Goal: Task Accomplishment & Management: Complete application form

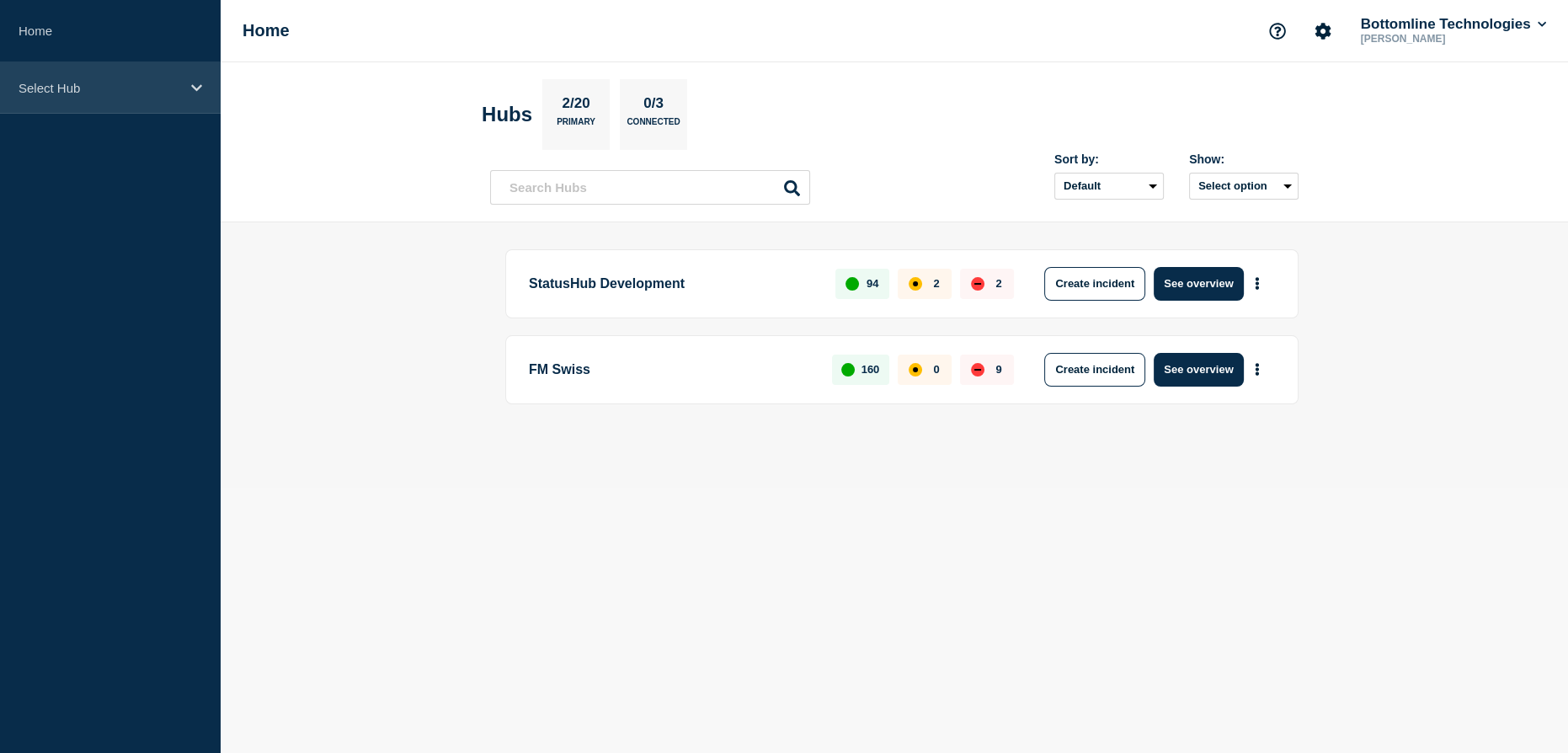
click at [62, 81] on p "Select Hub" at bounding box center [100, 88] width 162 height 14
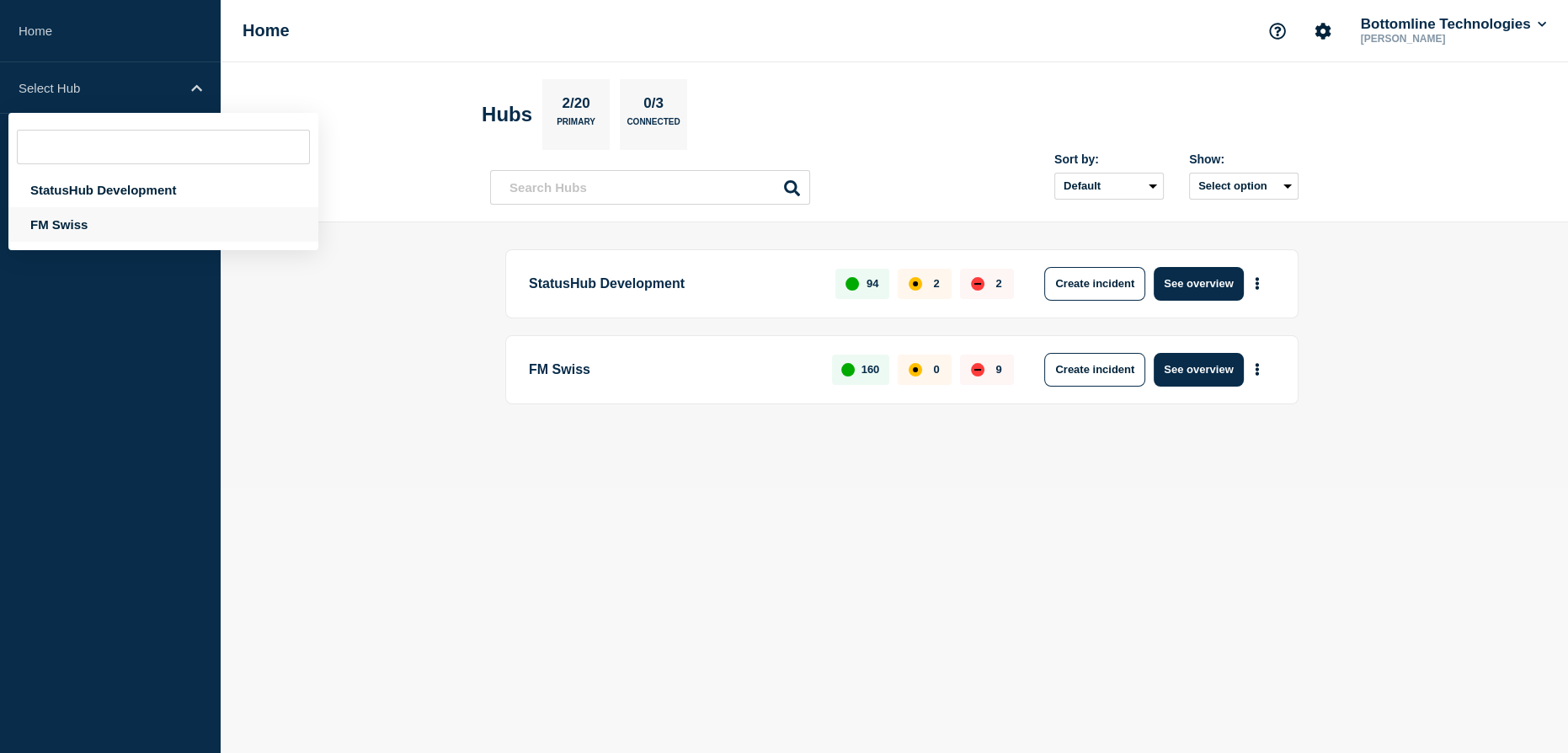
click at [65, 226] on div "FM Swiss" at bounding box center [163, 224] width 310 height 35
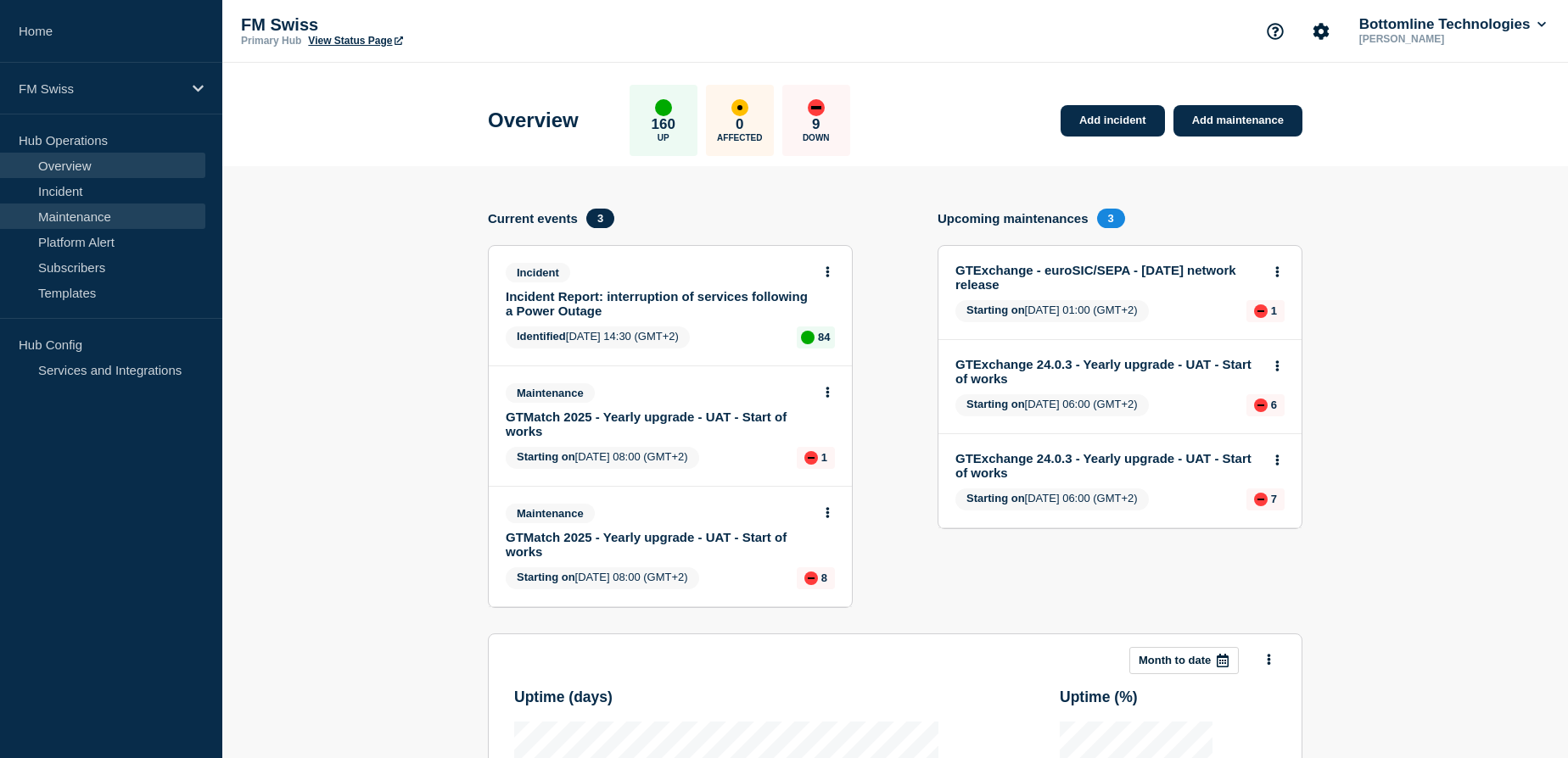
click at [72, 219] on link "Maintenance" at bounding box center [103, 216] width 205 height 26
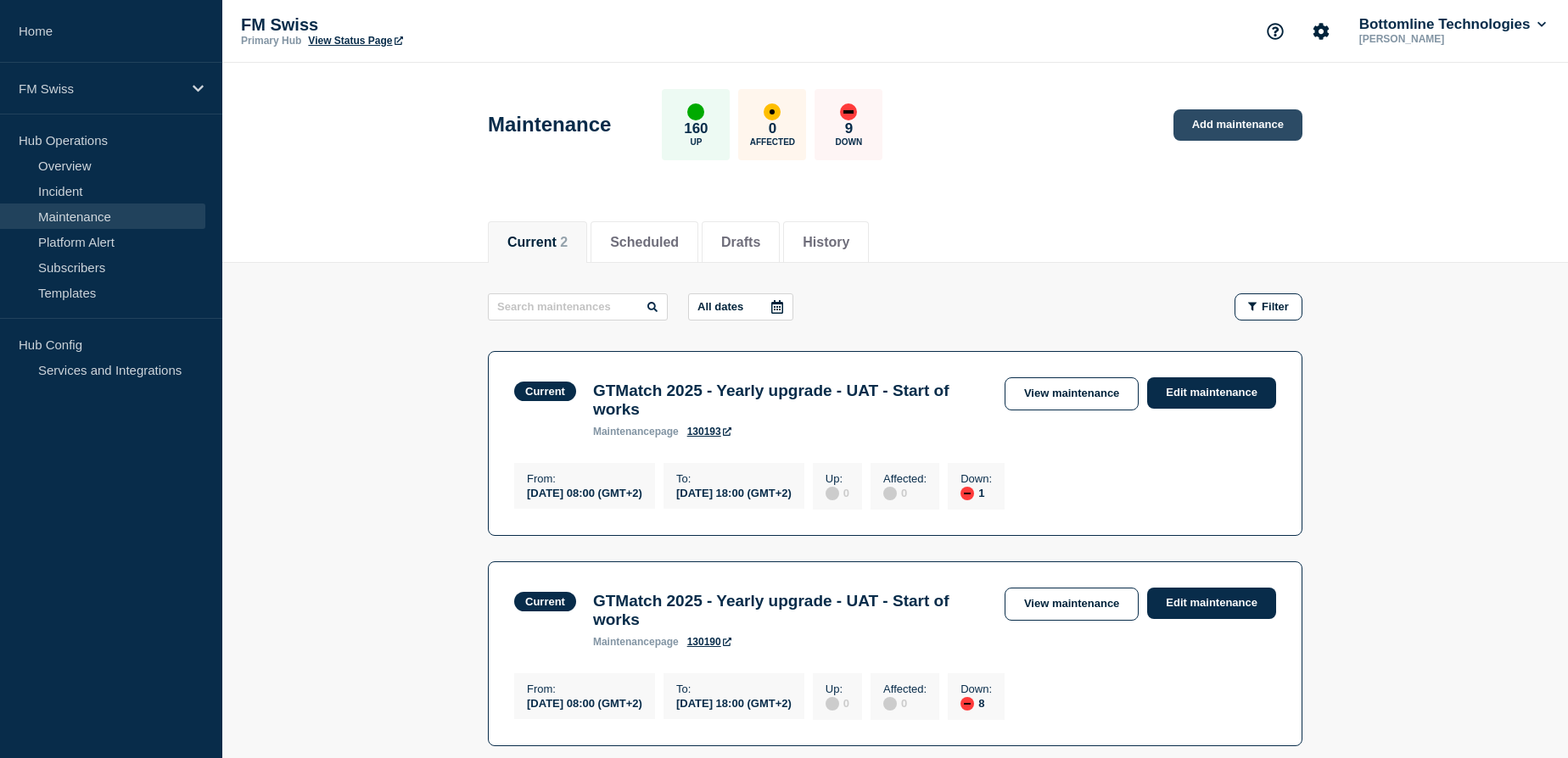
click at [1232, 125] on link "Add maintenance" at bounding box center [1238, 124] width 129 height 31
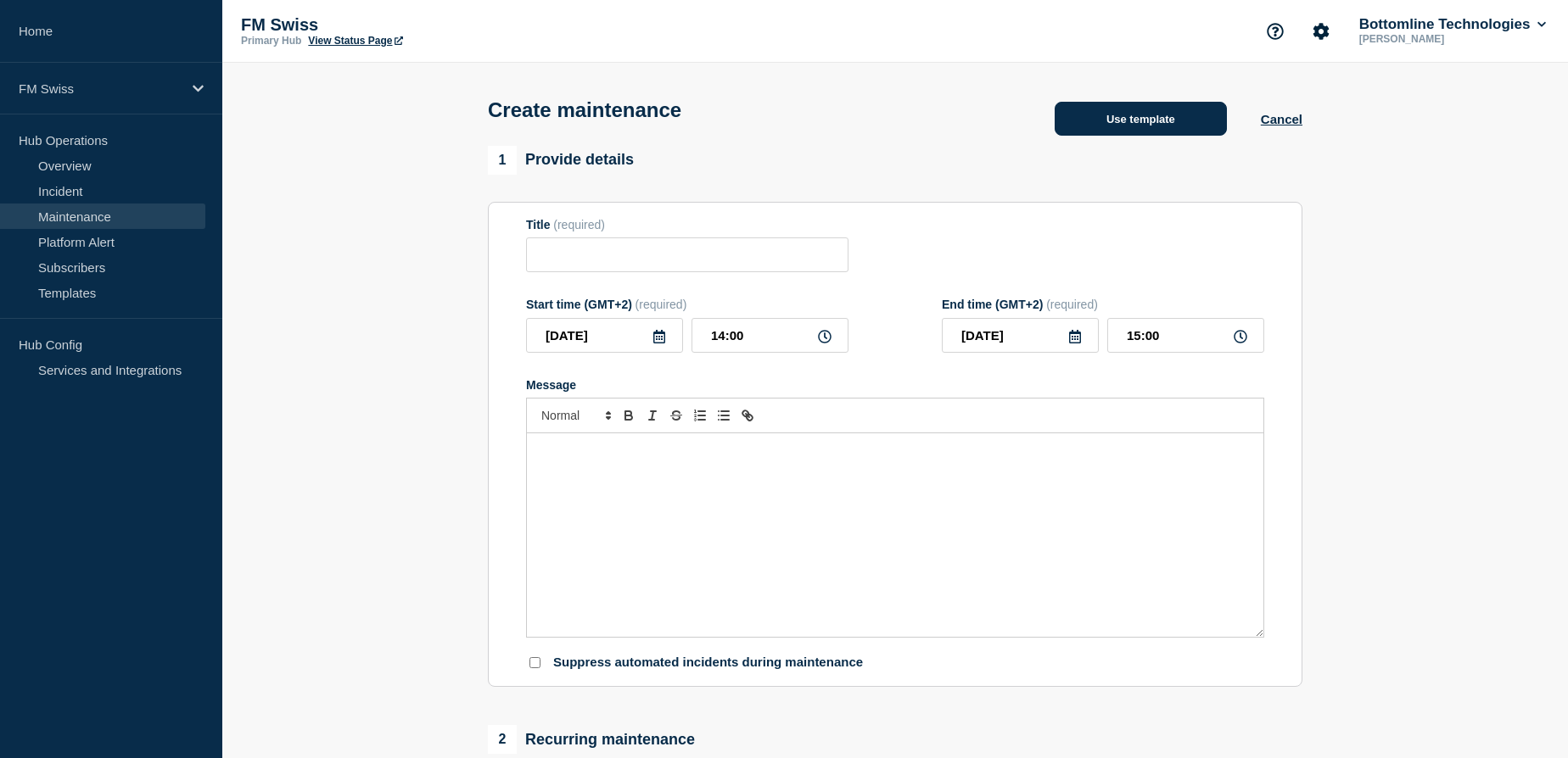
click at [1114, 114] on button "Use template" at bounding box center [1140, 119] width 172 height 34
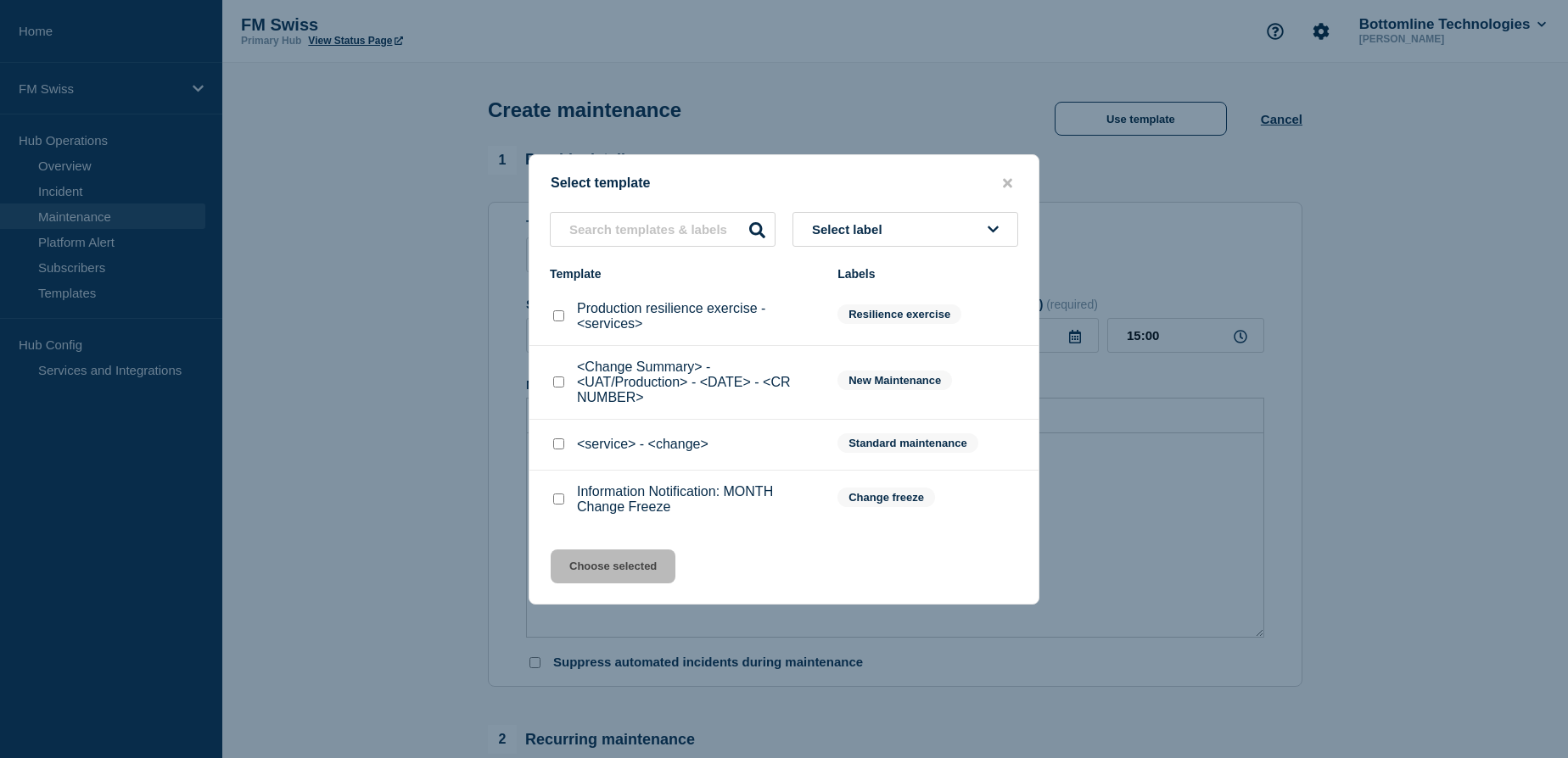
click at [560, 450] on input "<service> - <change> checkbox" at bounding box center [559, 444] width 11 height 11
checkbox input "true"
click at [617, 564] on button "Choose selected" at bounding box center [612, 566] width 124 height 34
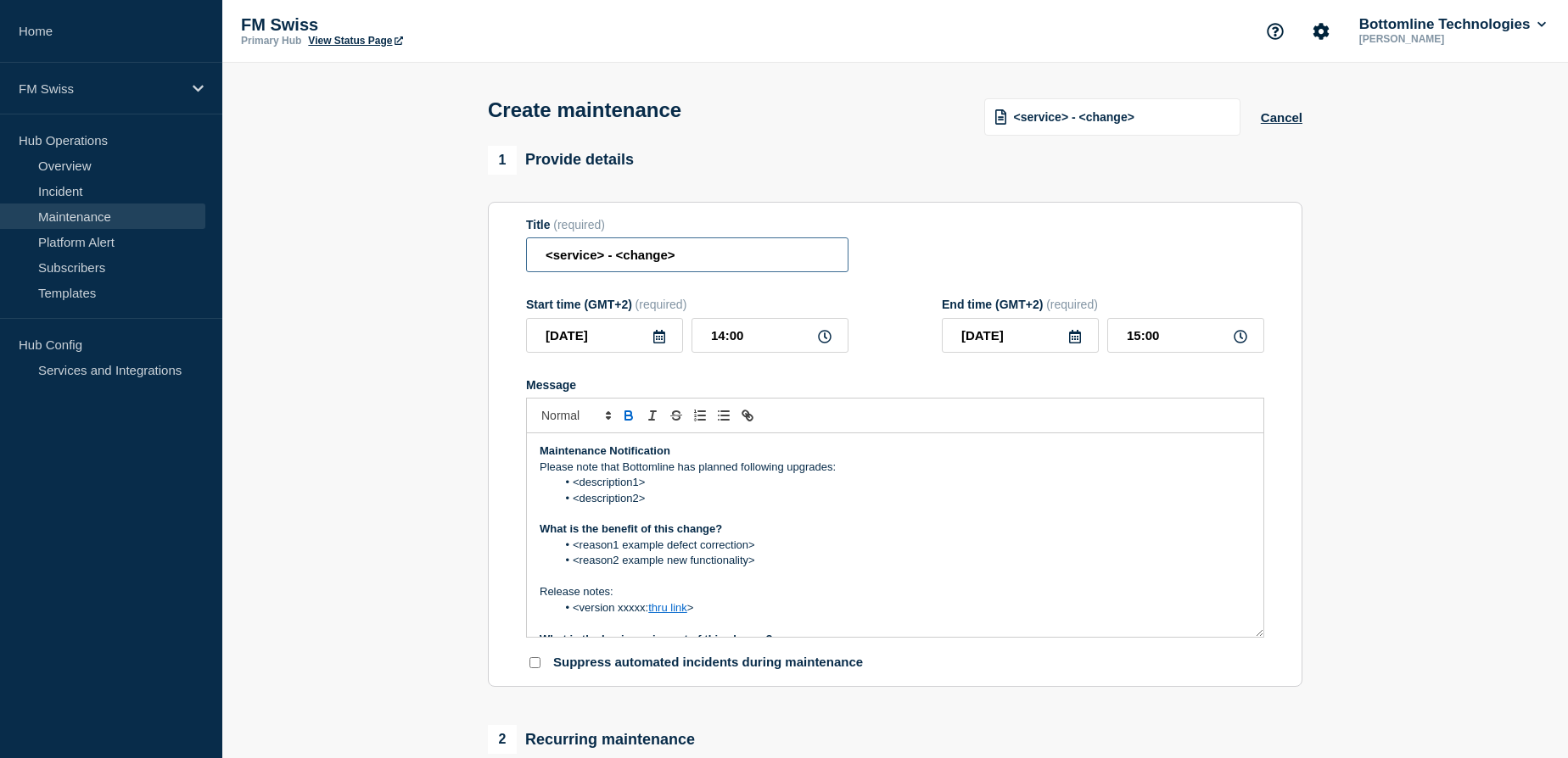
drag, startPoint x: 701, startPoint y: 257, endPoint x: 532, endPoint y: 252, distance: 169.1
click at [532, 252] on input "<service> - <change>" at bounding box center [687, 254] width 323 height 35
type input "G"
click at [650, 264] on input "GTExchange" at bounding box center [687, 254] width 323 height 35
click at [819, 261] on input "GTExchange - Emergency change - Déploiement network librarie" at bounding box center [687, 254] width 323 height 35
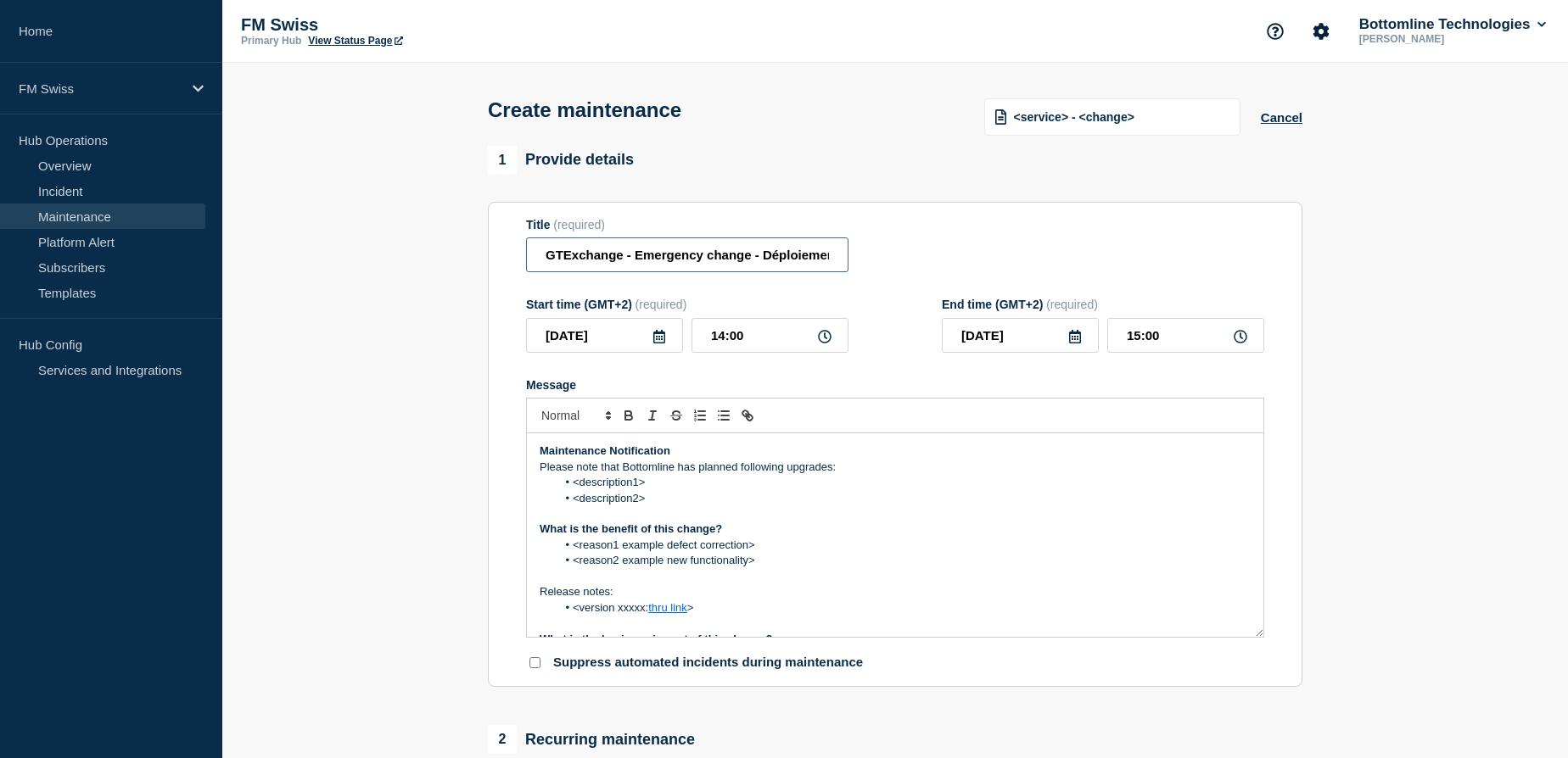
click at [763, 253] on input "GTExchange - Emergency change - Déploiement network librarie" at bounding box center [687, 254] width 323 height 35
type input "GTExchange - Emergency change - Network library deployment"
click at [718, 337] on input "14:00" at bounding box center [769, 335] width 157 height 35
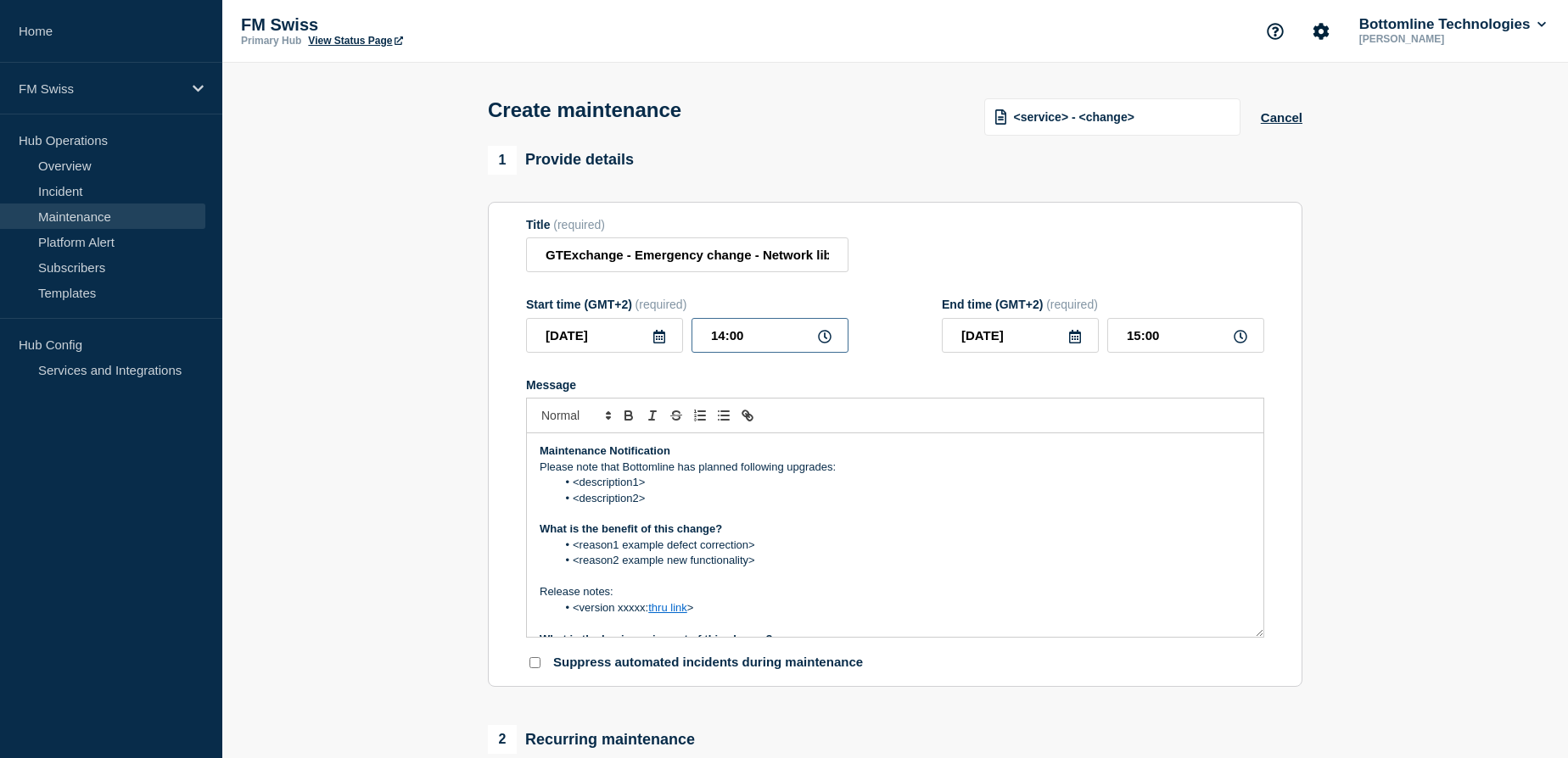
click at [720, 338] on input "14:00" at bounding box center [769, 335] width 157 height 35
type input "18:30"
type input "19:30"
click at [795, 469] on p "Please note that Bottomline has planned following upgrades:" at bounding box center [894, 467] width 711 height 15
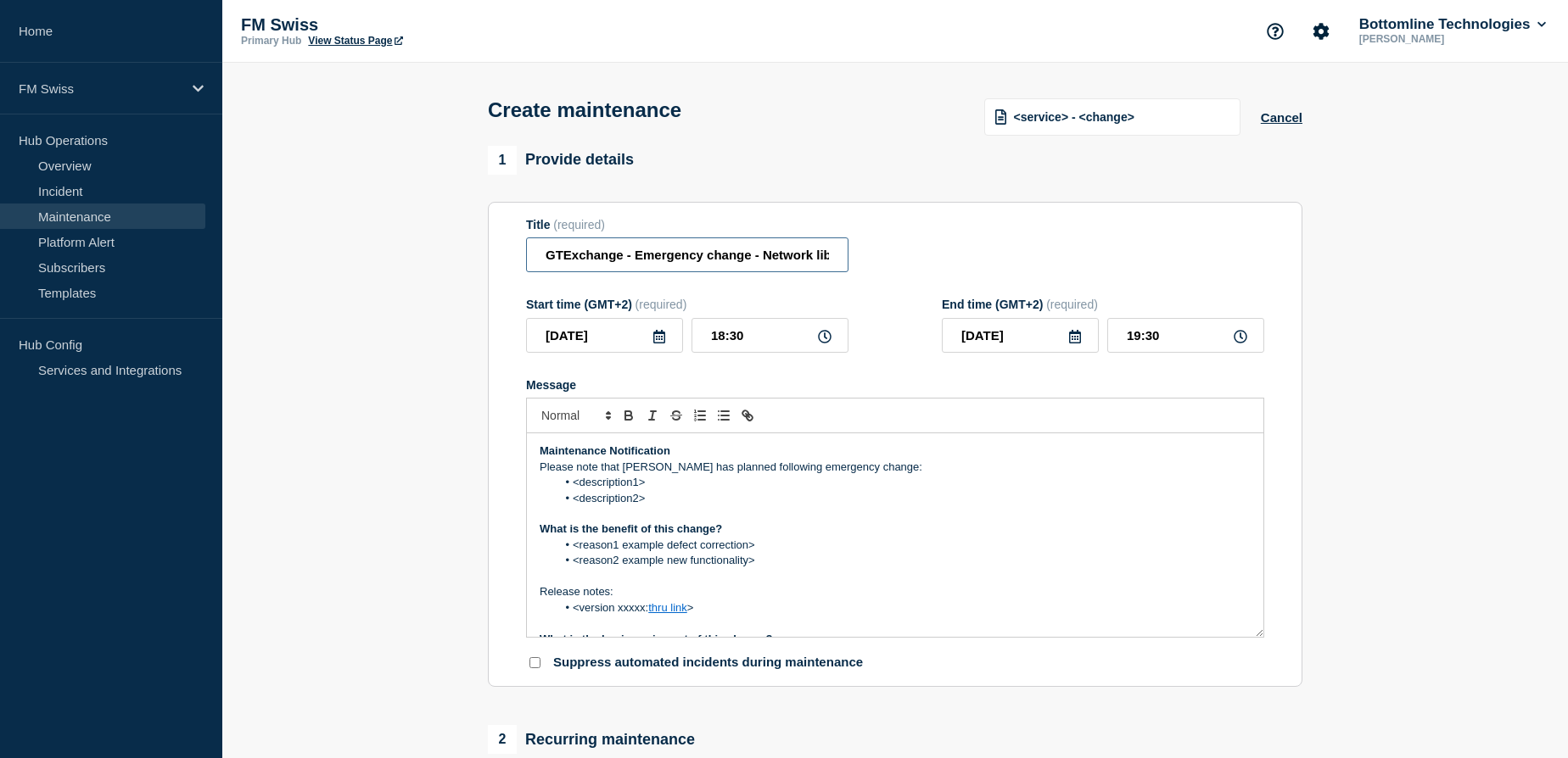
click at [764, 257] on input "GTExchange - Emergency change - Network library deployment" at bounding box center [687, 254] width 323 height 35
click at [818, 254] on input "GTExchange - Emergency change - Network library deployment" at bounding box center [687, 254] width 323 height 35
drag, startPoint x: 643, startPoint y: 257, endPoint x: 832, endPoint y: 260, distance: 189.0
click at [832, 260] on input "GTExchange - Emergency change - Library STG 24.0.1 deployment" at bounding box center [687, 254] width 323 height 35
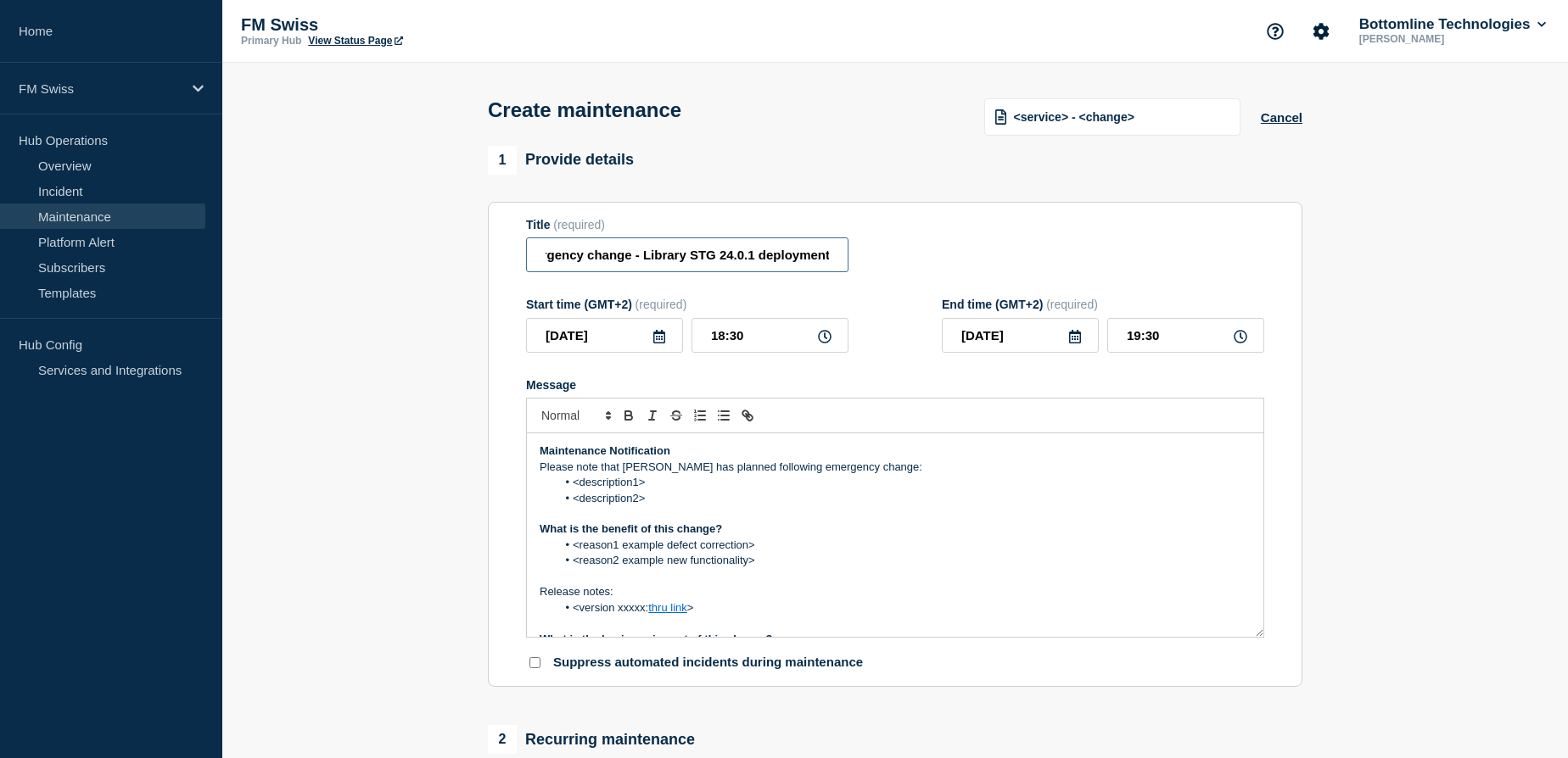
type input "GTExchange - Emergency change - Library STG 24.0.1 deployment"
drag, startPoint x: 570, startPoint y: 487, endPoint x: 649, endPoint y: 483, distance: 79.1
click at [649, 483] on li "<description1>" at bounding box center [904, 483] width 695 height 15
click at [627, 499] on li "<description2>" at bounding box center [904, 499] width 695 height 15
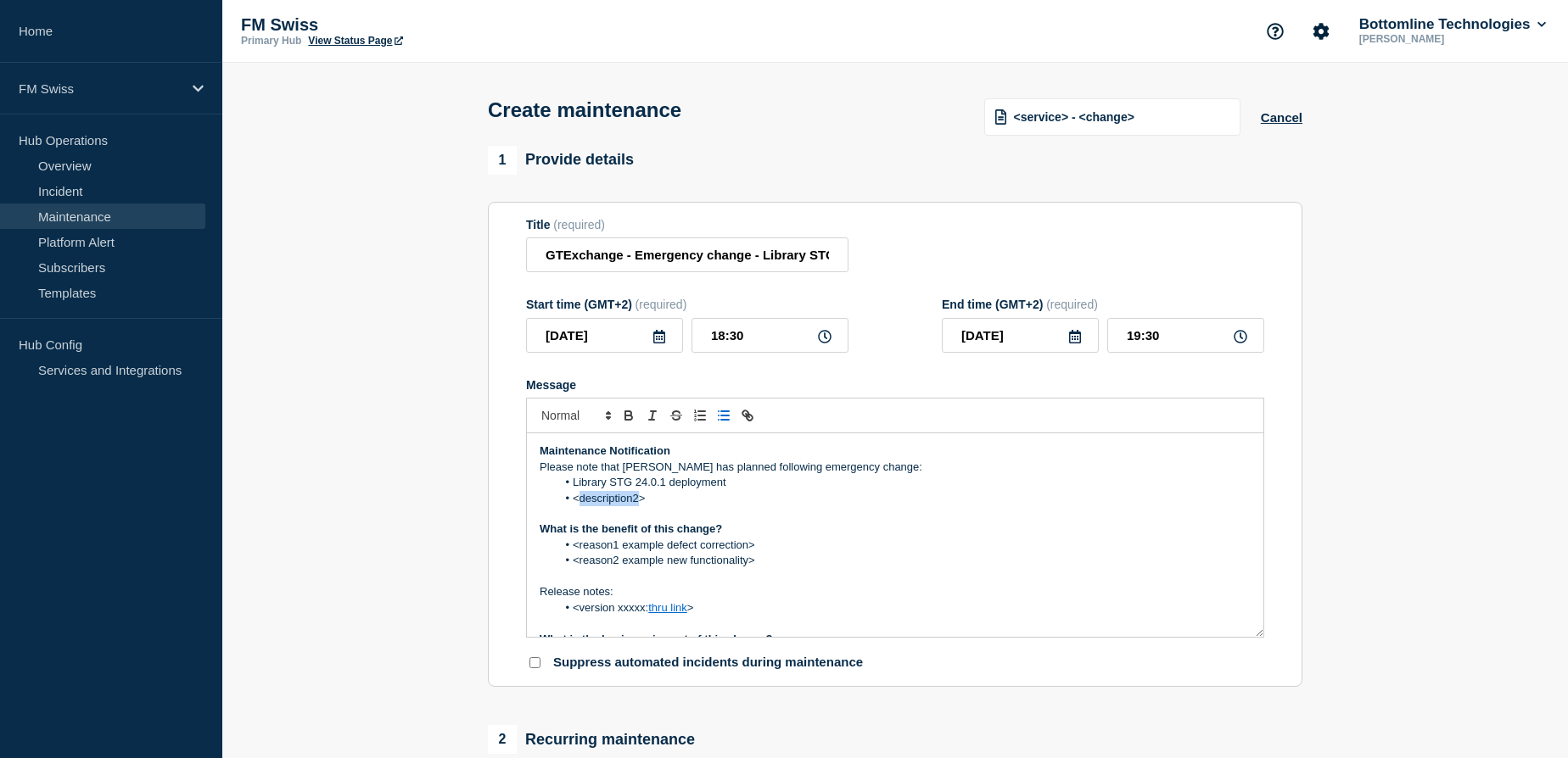
click at [627, 499] on li "<description2>" at bounding box center [904, 499] width 695 height 15
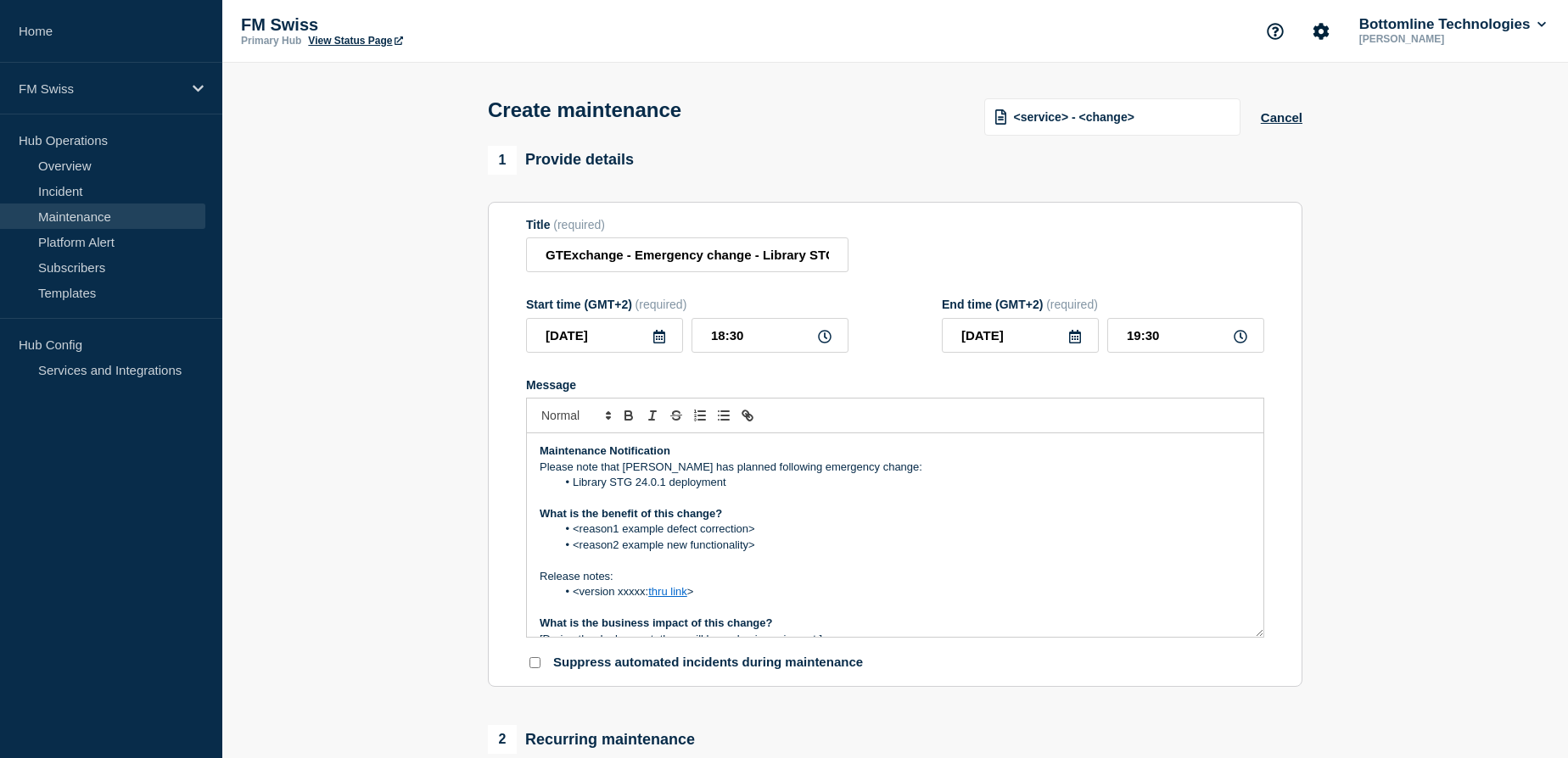
drag, startPoint x: 573, startPoint y: 532, endPoint x: 769, endPoint y: 531, distance: 196.0
click at [769, 531] on li "<reason1 example defect correction>" at bounding box center [904, 529] width 695 height 15
click at [672, 545] on li "<reason2 example new functionality>" at bounding box center [904, 545] width 695 height 15
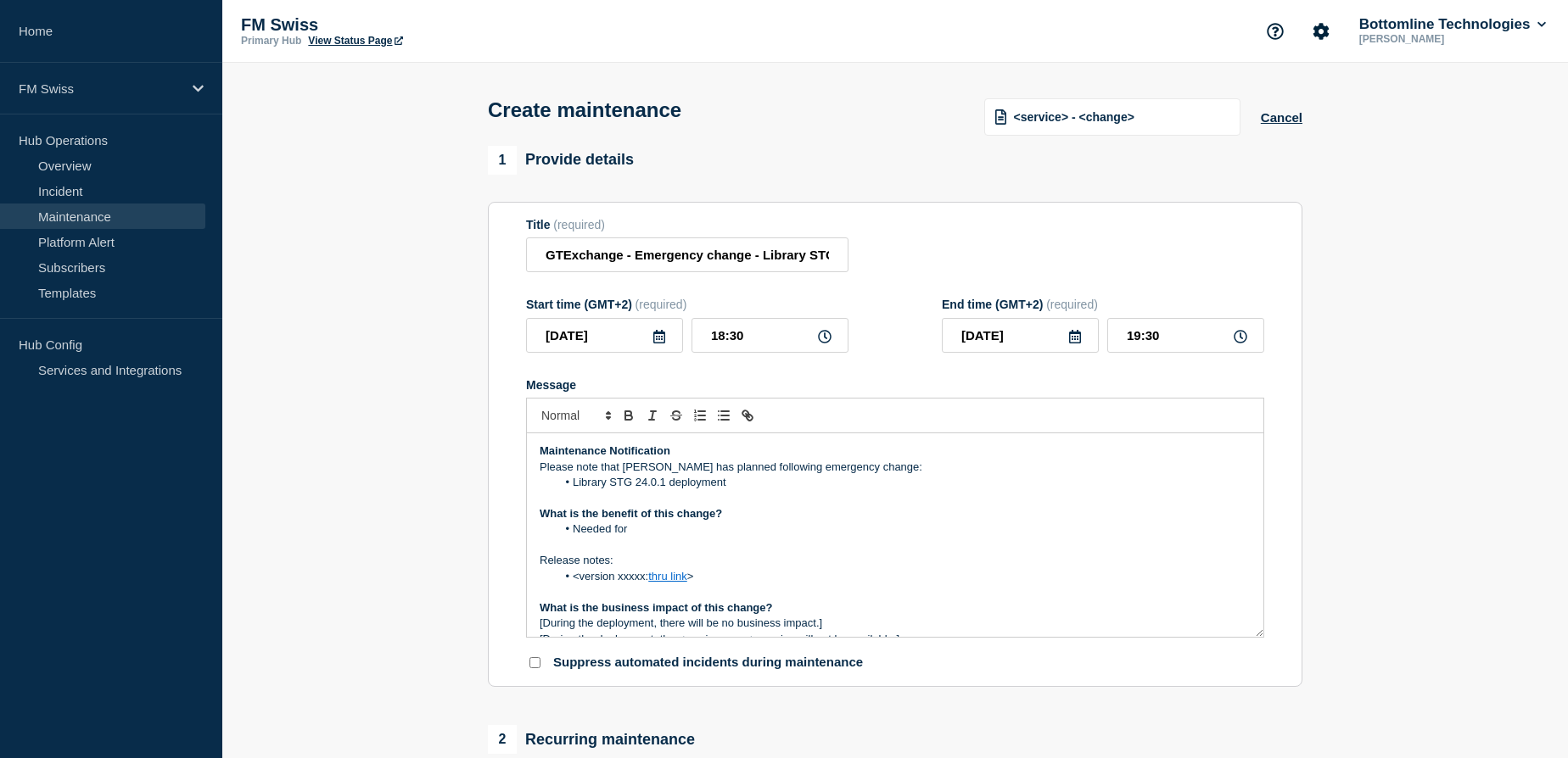
click at [659, 533] on li "Needed for" at bounding box center [904, 529] width 695 height 15
click at [726, 532] on li "Needed for new customer onborading" at bounding box center [904, 529] width 695 height 15
drag, startPoint x: 541, startPoint y: 550, endPoint x: 720, endPoint y: 575, distance: 180.7
click at [720, 575] on div "Maintenance Notification Please note that Bottomline has planned following emer…" at bounding box center [895, 535] width 737 height 204
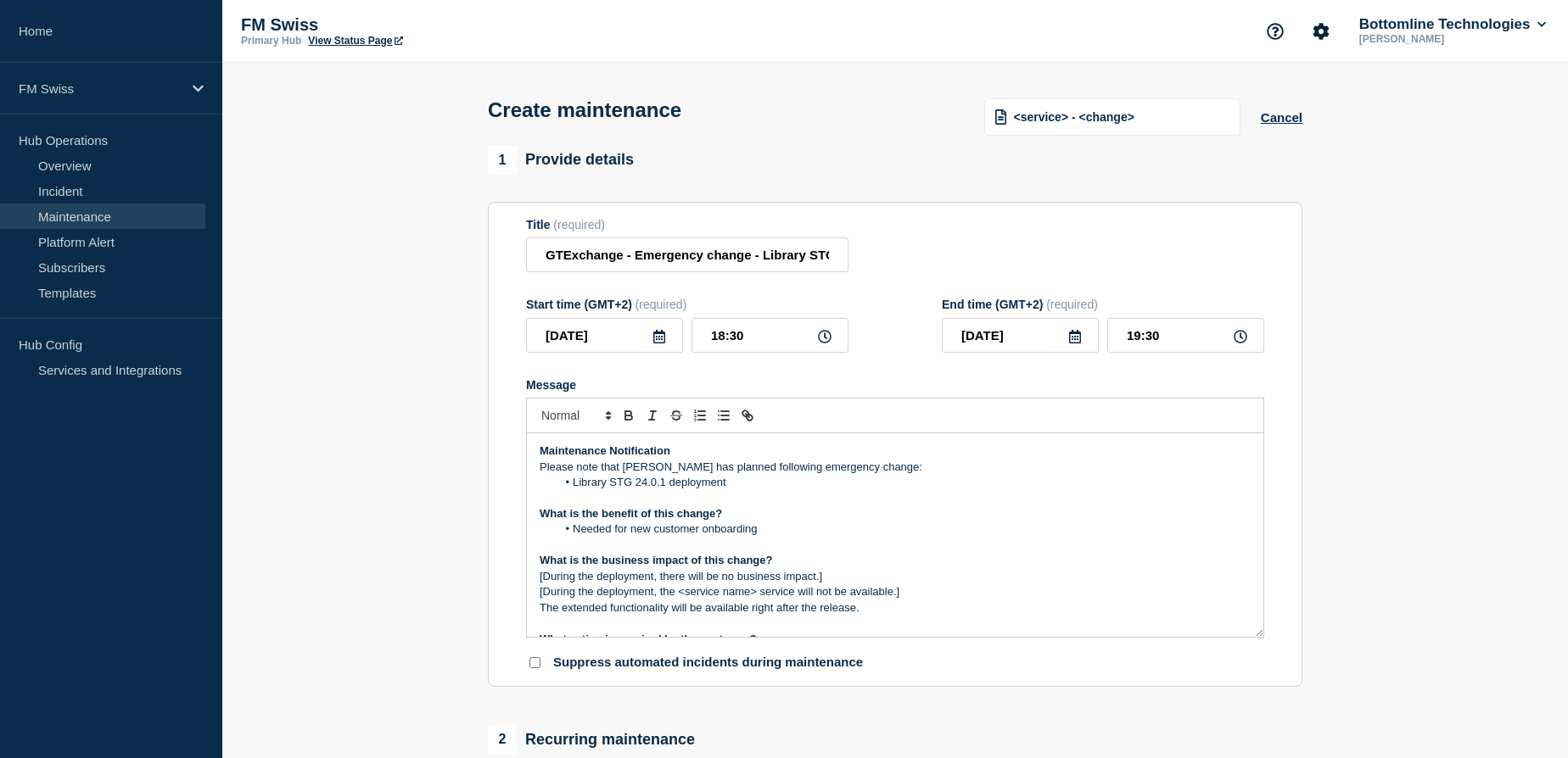
drag, startPoint x: 832, startPoint y: 579, endPoint x: 525, endPoint y: 576, distance: 307.0
click at [526, 576] on div "Maintenance Notification Please note that Bottomline has planned following emer…" at bounding box center [895, 535] width 738 height 204
click at [731, 593] on p "The extended functionality will be available right after the release." at bounding box center [894, 592] width 711 height 15
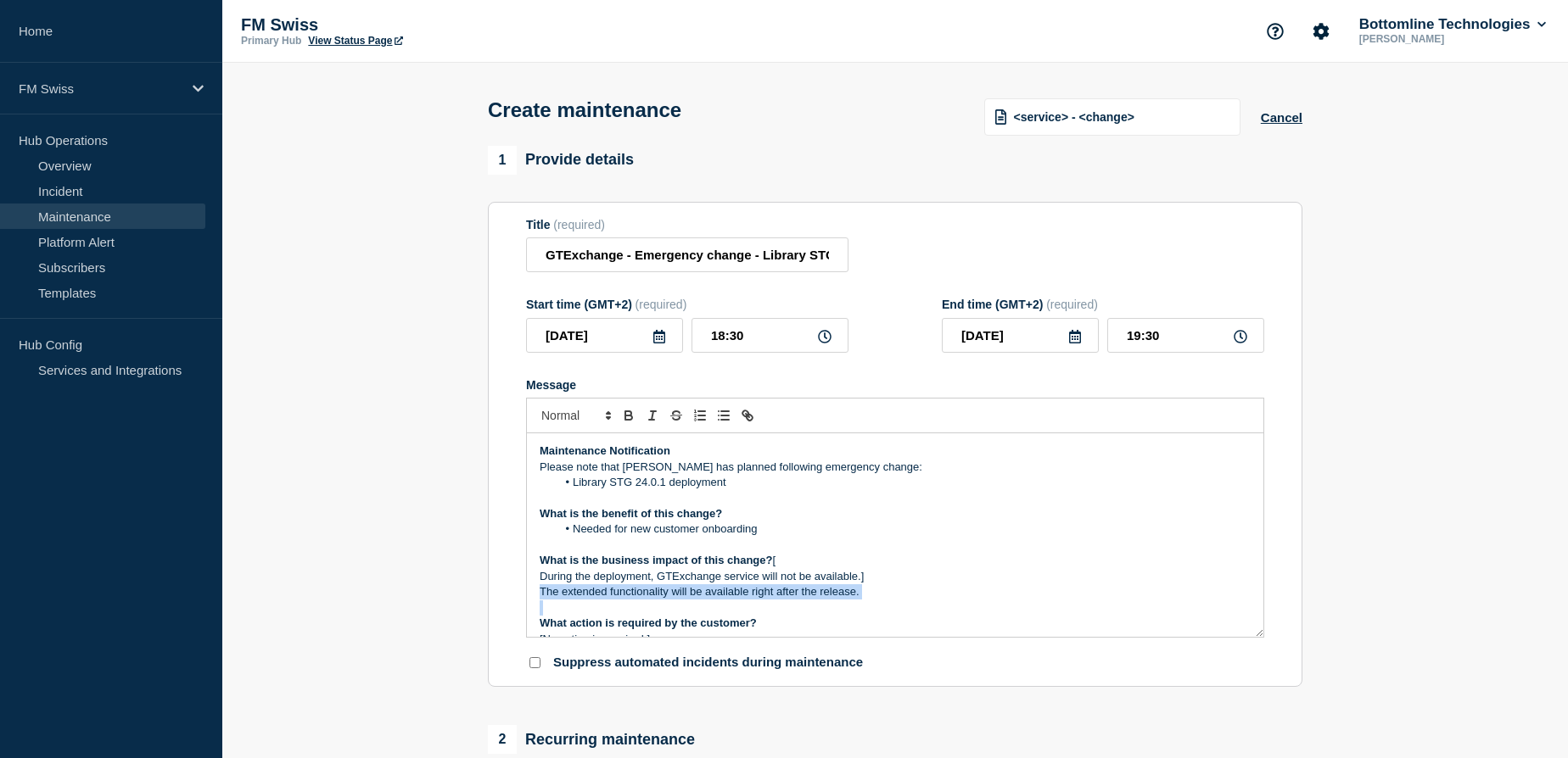
click at [731, 593] on p "The extended functionality will be available right after the release." at bounding box center [894, 592] width 711 height 15
click at [887, 578] on p "During the deployment, GTExchange service will not be available.]" at bounding box center [894, 577] width 711 height 15
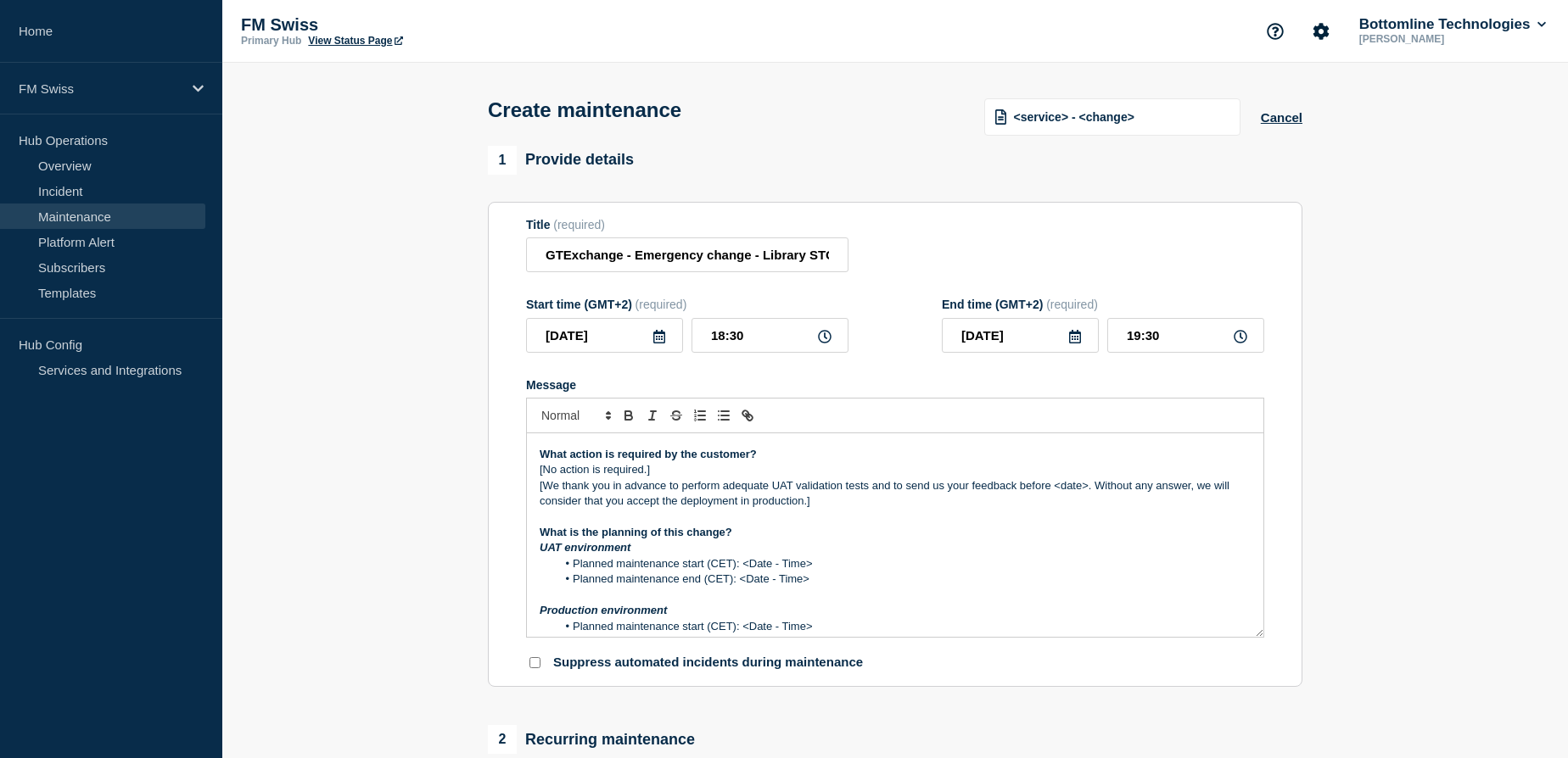
scroll to position [76, 0]
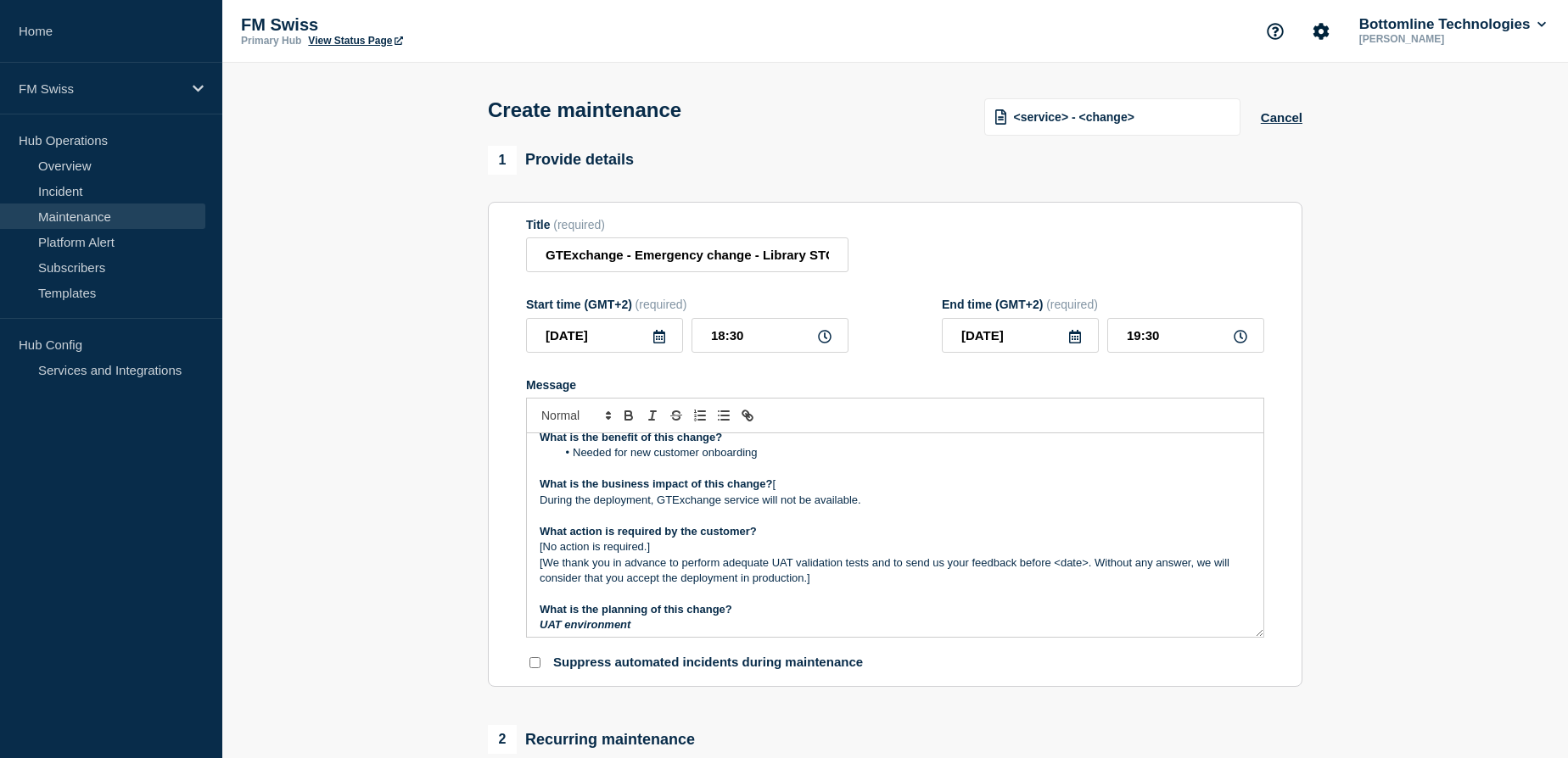
click at [532, 550] on div "Maintenance Notification Please note that Bottomline has planned following emer…" at bounding box center [895, 535] width 737 height 204
click at [585, 560] on p "[We thank you in advance to perform adequate UAT validation tests and to send u…" at bounding box center [894, 570] width 711 height 31
drag, startPoint x: 834, startPoint y: 585, endPoint x: 524, endPoint y: 571, distance: 310.3
click at [524, 571] on section "Title (required) GTExchange - Emergency change - Library STG 24.0.1 deployment …" at bounding box center [895, 445] width 814 height 486
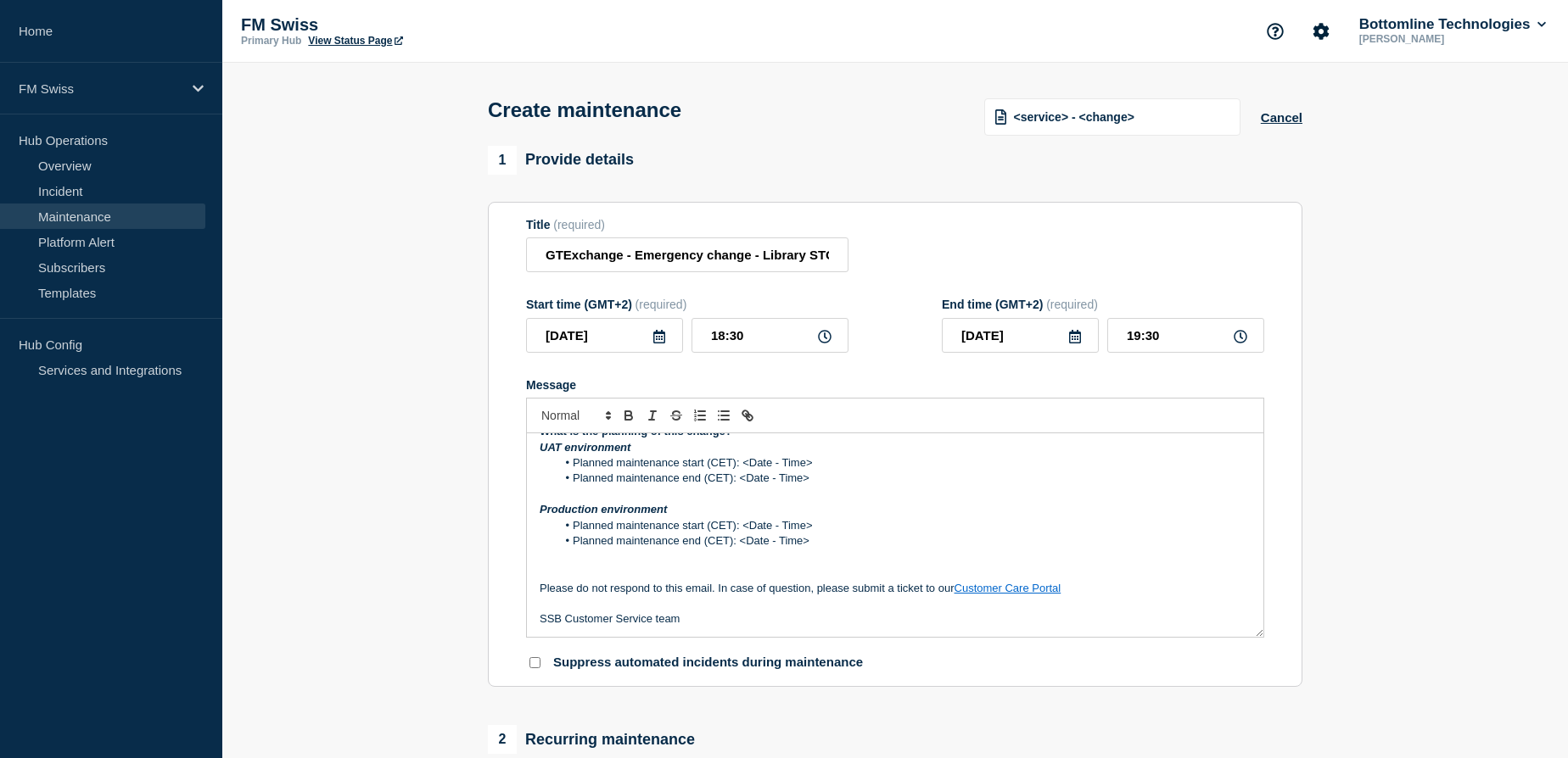
scroll to position [146, 0]
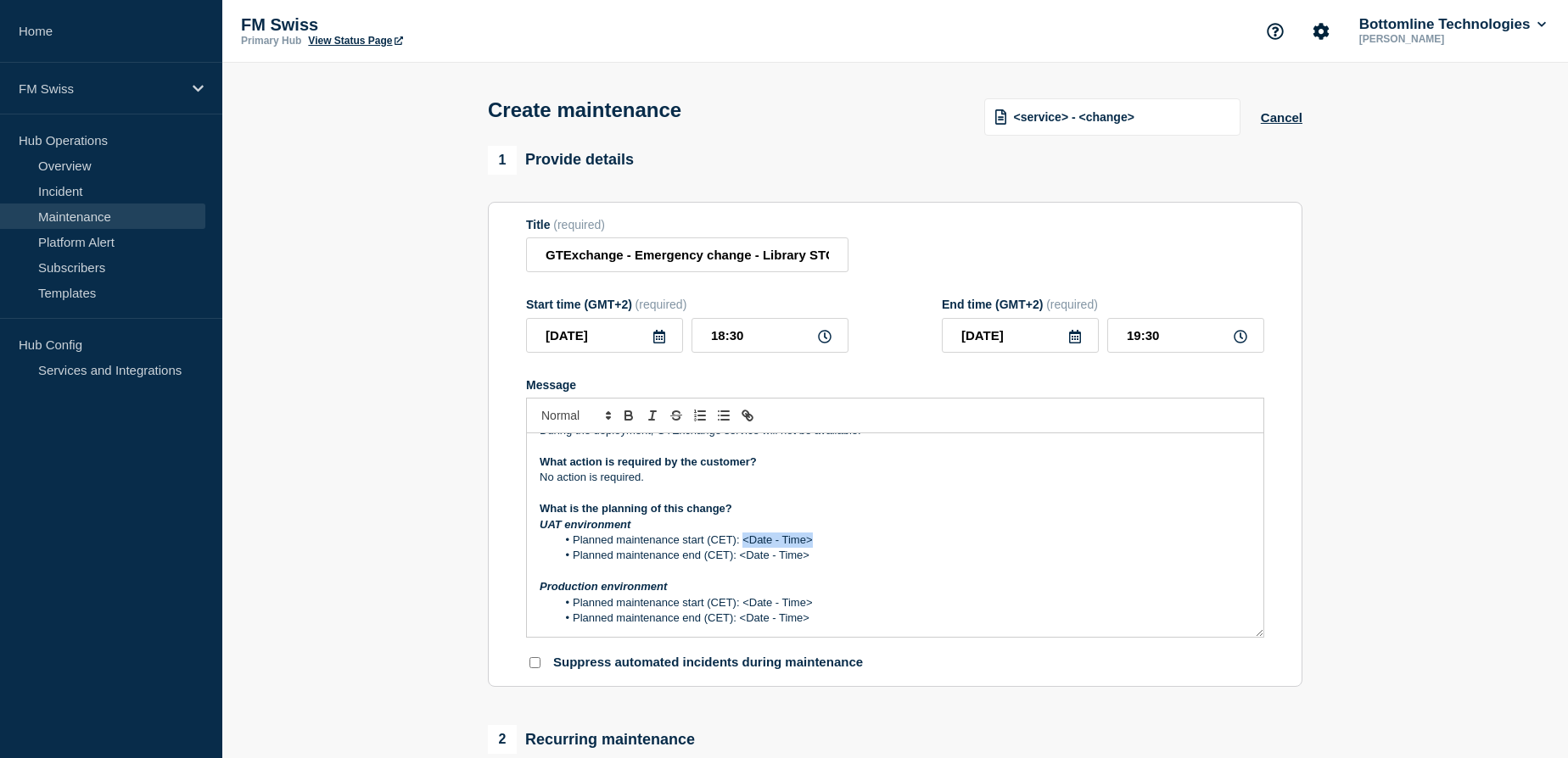
drag, startPoint x: 740, startPoint y: 539, endPoint x: 809, endPoint y: 545, distance: 69.3
click at [809, 545] on li "Planned maintenance start (CET): <Date - Time>" at bounding box center [904, 540] width 695 height 15
click at [843, 538] on li "Planned maintenance start (CET): Already done on" at bounding box center [904, 540] width 695 height 15
click at [843, 542] on li "Planned maintenance start (CET): Already done on Decmber 2024" at bounding box center [904, 540] width 695 height 15
drag, startPoint x: 744, startPoint y: 541, endPoint x: 923, endPoint y: 545, distance: 179.0
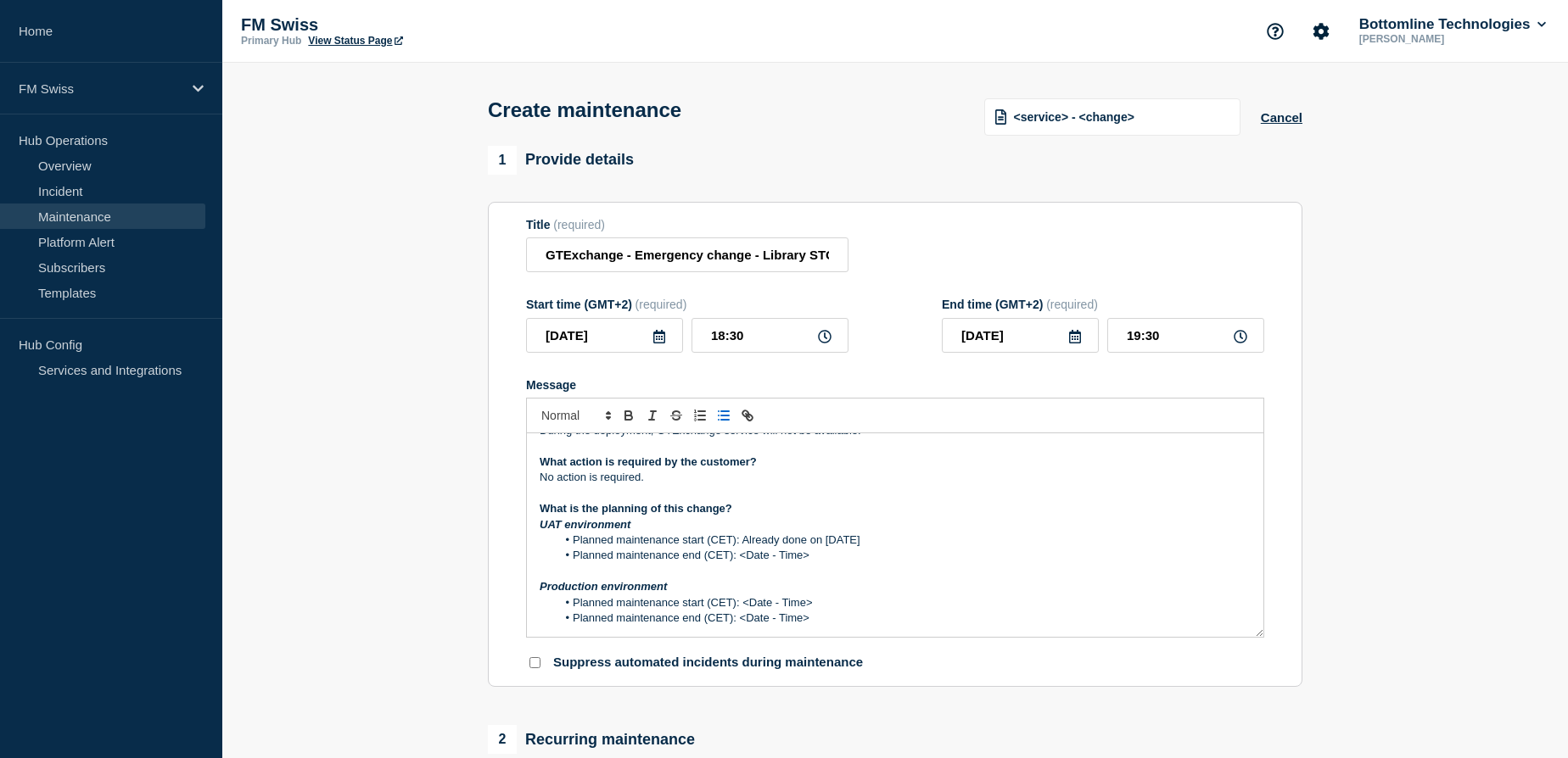
click at [923, 545] on li "Planned maintenance start (CET): Already done on [DATE]" at bounding box center [904, 540] width 695 height 15
copy li "Already done on [DATE]"
drag, startPoint x: 739, startPoint y: 555, endPoint x: 816, endPoint y: 553, distance: 77.0
click at [816, 553] on li "Planned maintenance end (CET): <Date - Time>" at bounding box center [904, 555] width 695 height 15
drag, startPoint x: 743, startPoint y: 601, endPoint x: 826, endPoint y: 602, distance: 83.0
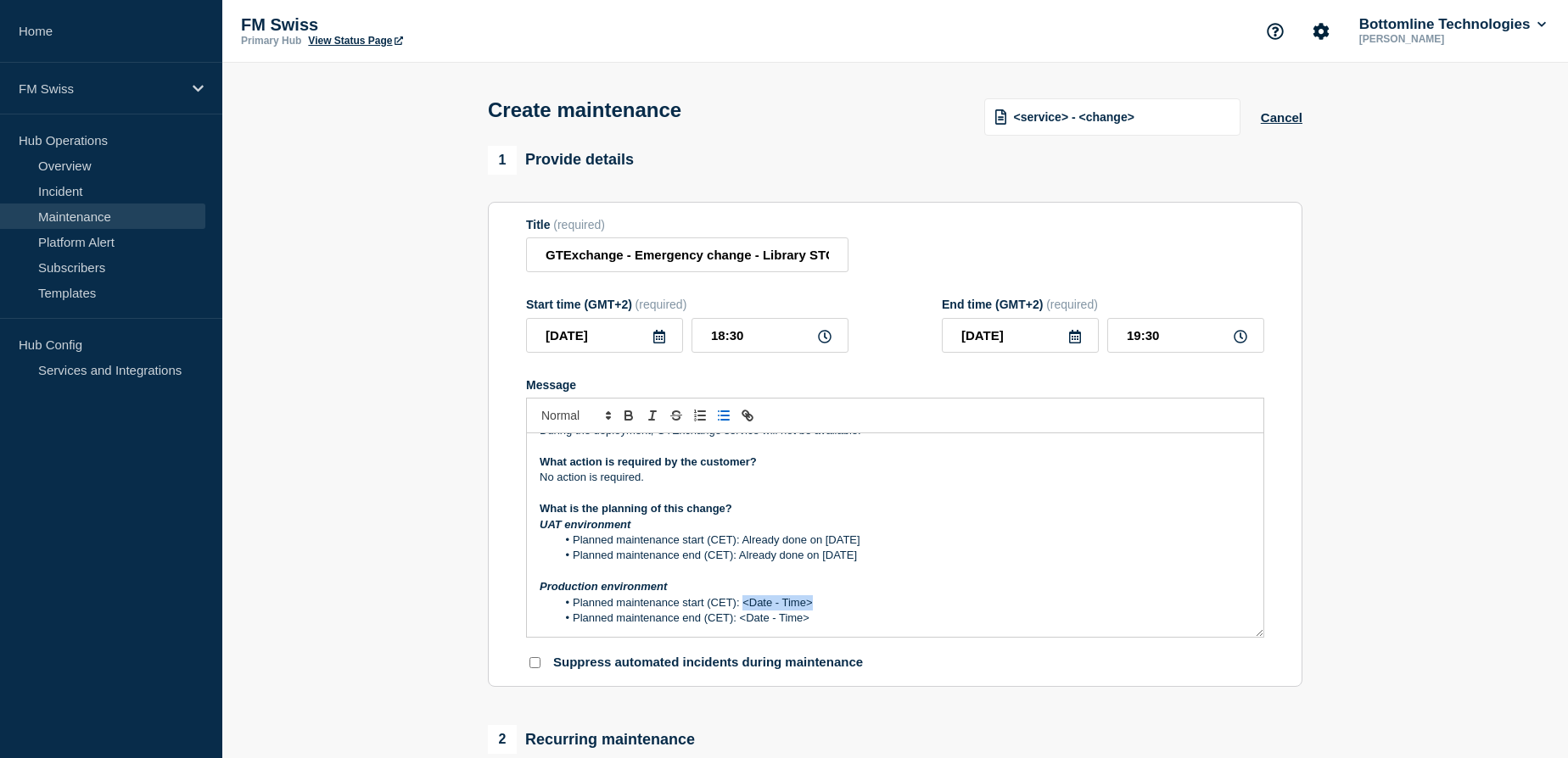
click at [826, 602] on li "Planned maintenance start (CET): <Date - Time>" at bounding box center [904, 602] width 695 height 15
drag, startPoint x: 744, startPoint y: 602, endPoint x: 963, endPoint y: 612, distance: 219.2
click at [963, 611] on li "Planned maintenance start (CET): [DATE] 6:30 PM" at bounding box center [904, 602] width 695 height 15
drag, startPoint x: 740, startPoint y: 622, endPoint x: 832, endPoint y: 620, distance: 92.0
click at [832, 620] on li "Planned maintenance end (CET): <Date - Time>" at bounding box center [904, 619] width 695 height 15
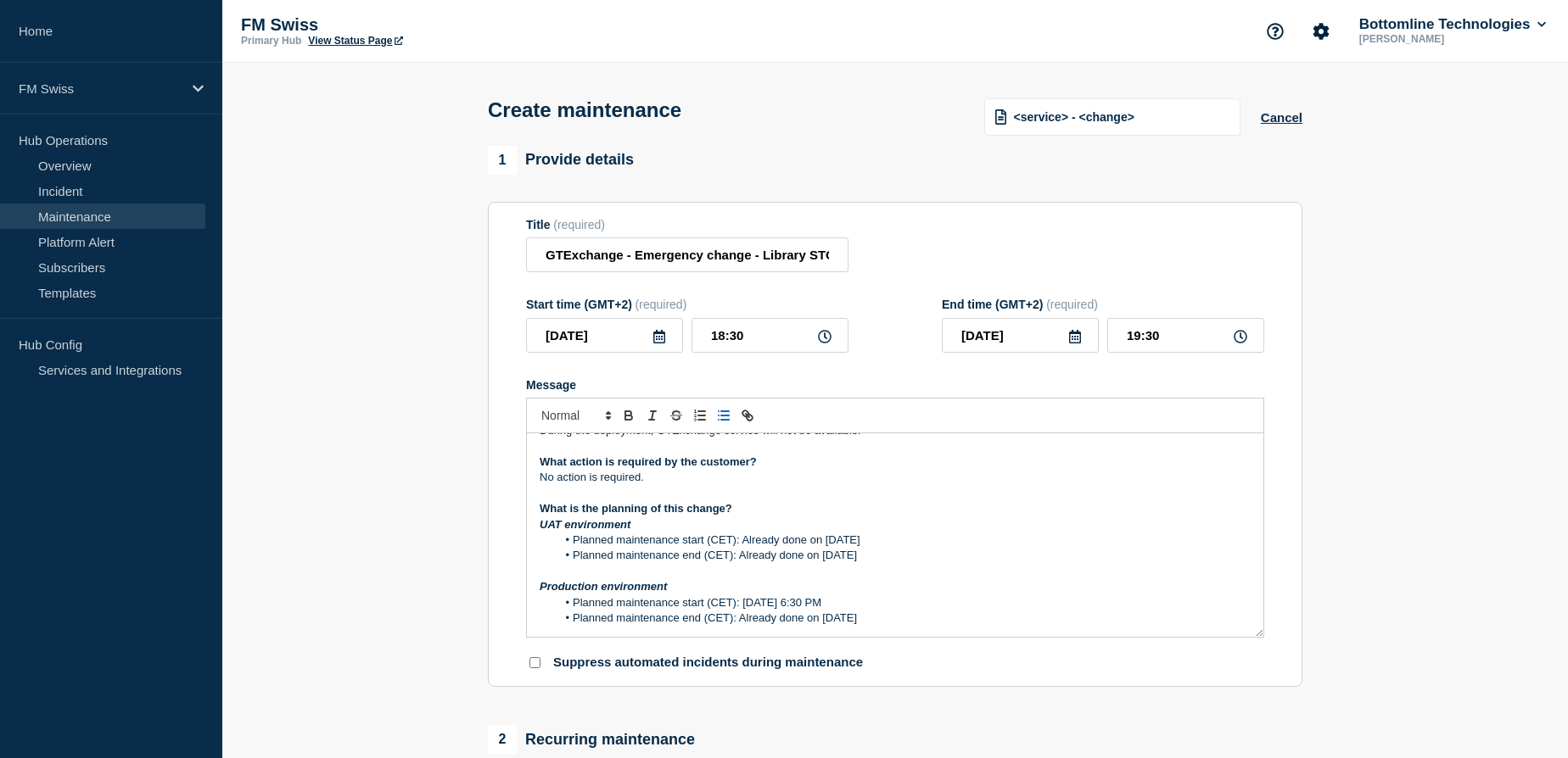
drag, startPoint x: 741, startPoint y: 602, endPoint x: 945, endPoint y: 610, distance: 204.2
click at [945, 610] on li "Planned maintenance start (CET): [DATE] 6:30 PM" at bounding box center [904, 602] width 695 height 15
copy li "[DATE] 6:30 PM"
drag, startPoint x: 739, startPoint y: 619, endPoint x: 905, endPoint y: 614, distance: 166.1
click at [905, 614] on li "Planned maintenance end (CET): Already done on [DATE]" at bounding box center [904, 619] width 695 height 15
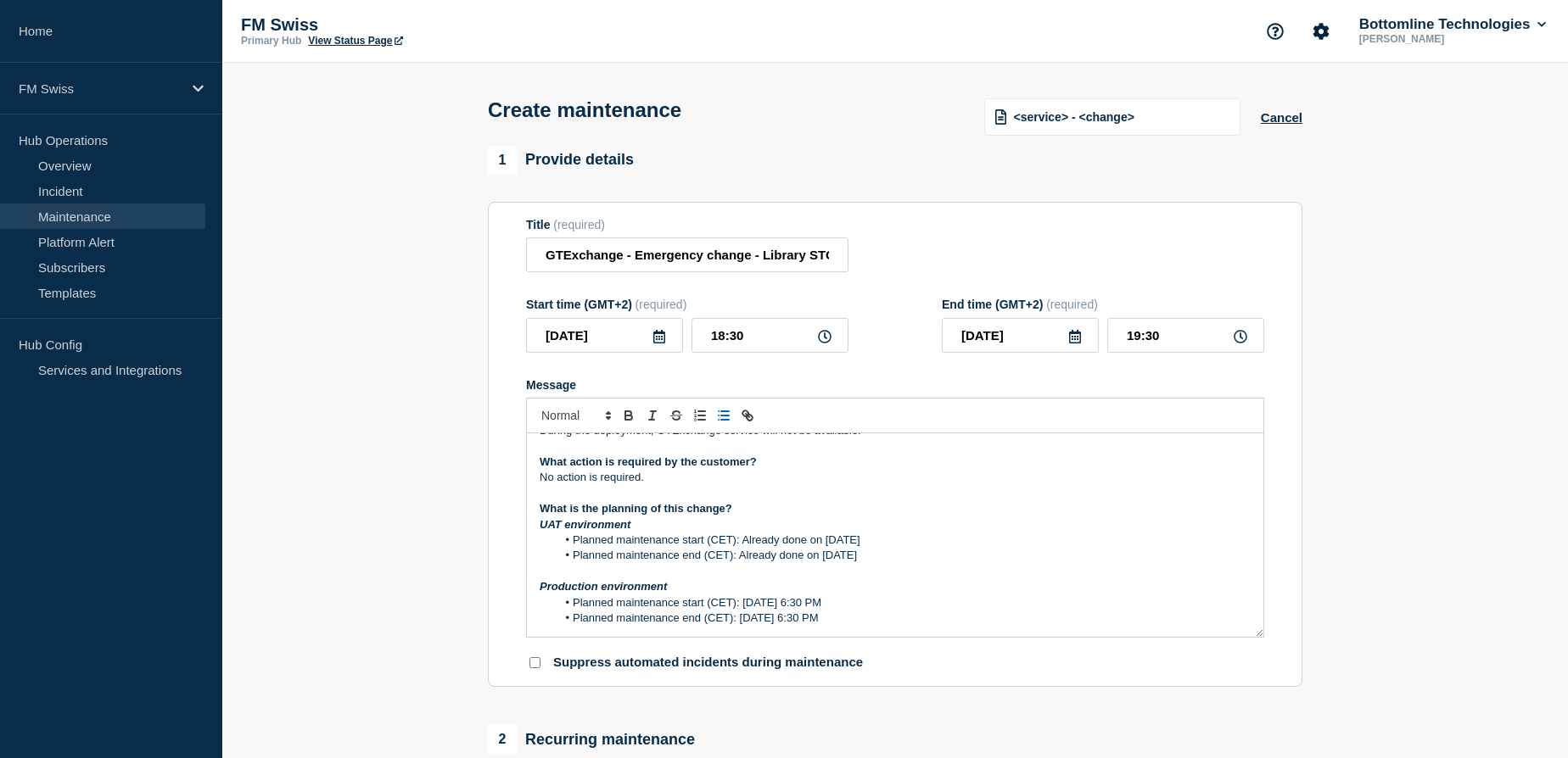
click at [899, 617] on li "Planned maintenance end (CET): [DATE] 6:30 PM" at bounding box center [904, 619] width 695 height 15
click at [911, 620] on li "Planned maintenance end (CET): [DATE] 6:30 PM" at bounding box center [904, 619] width 695 height 15
click at [898, 623] on li "Planned maintenance end (CET): [DATE] 6:30 PM" at bounding box center [904, 619] width 695 height 15
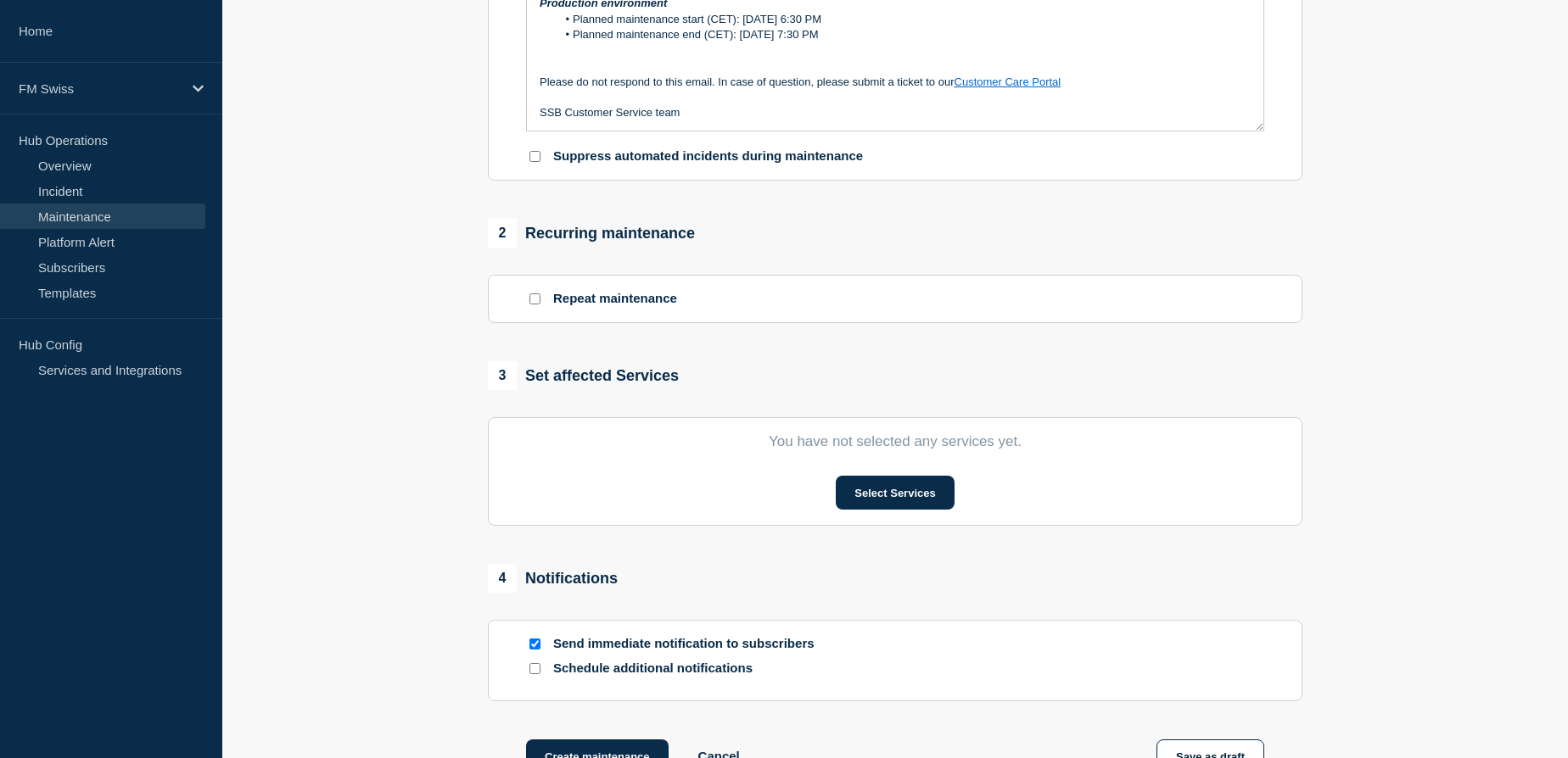
scroll to position [539, 0]
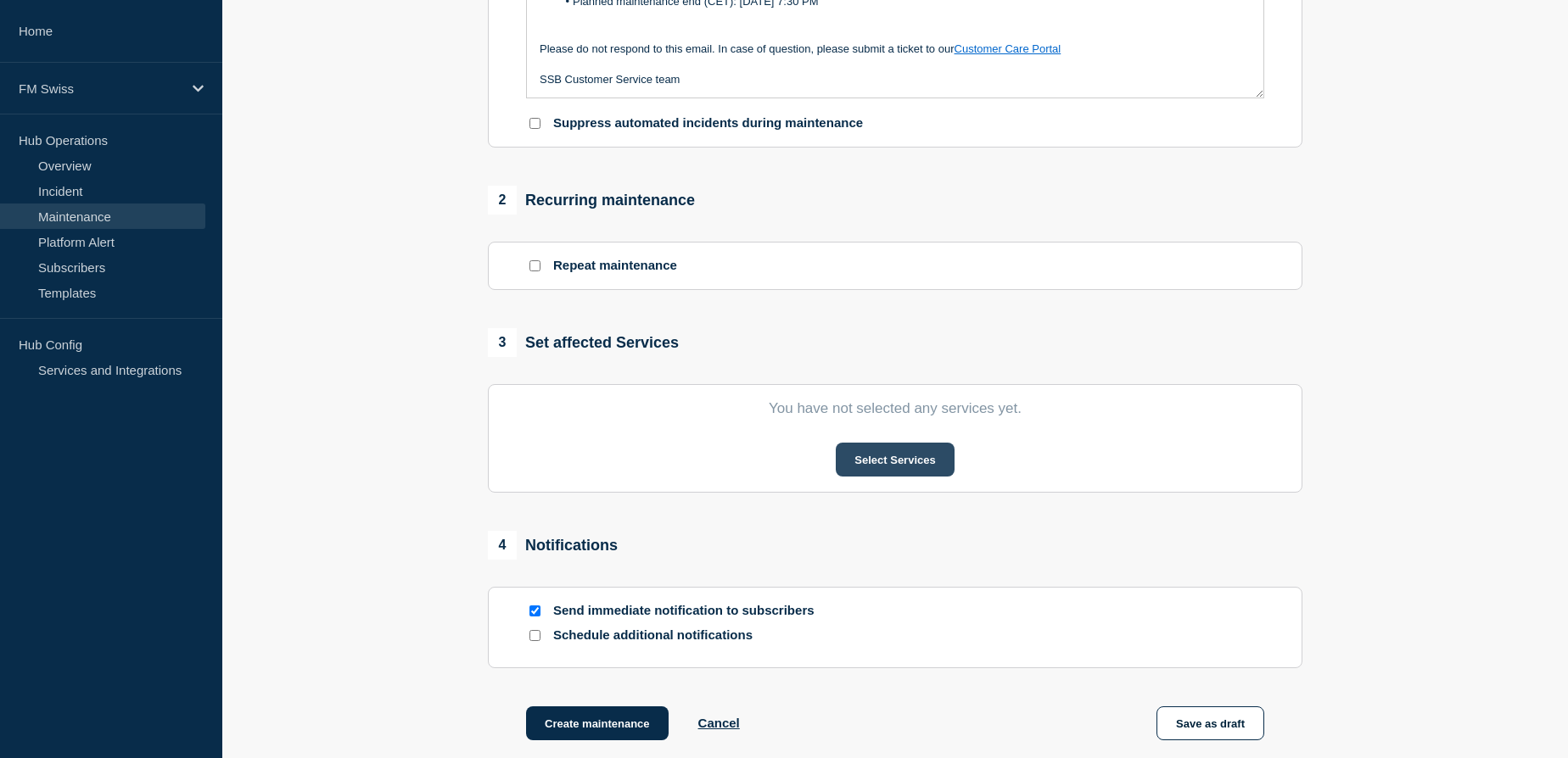
click at [870, 467] on button "Select Services" at bounding box center [894, 460] width 118 height 34
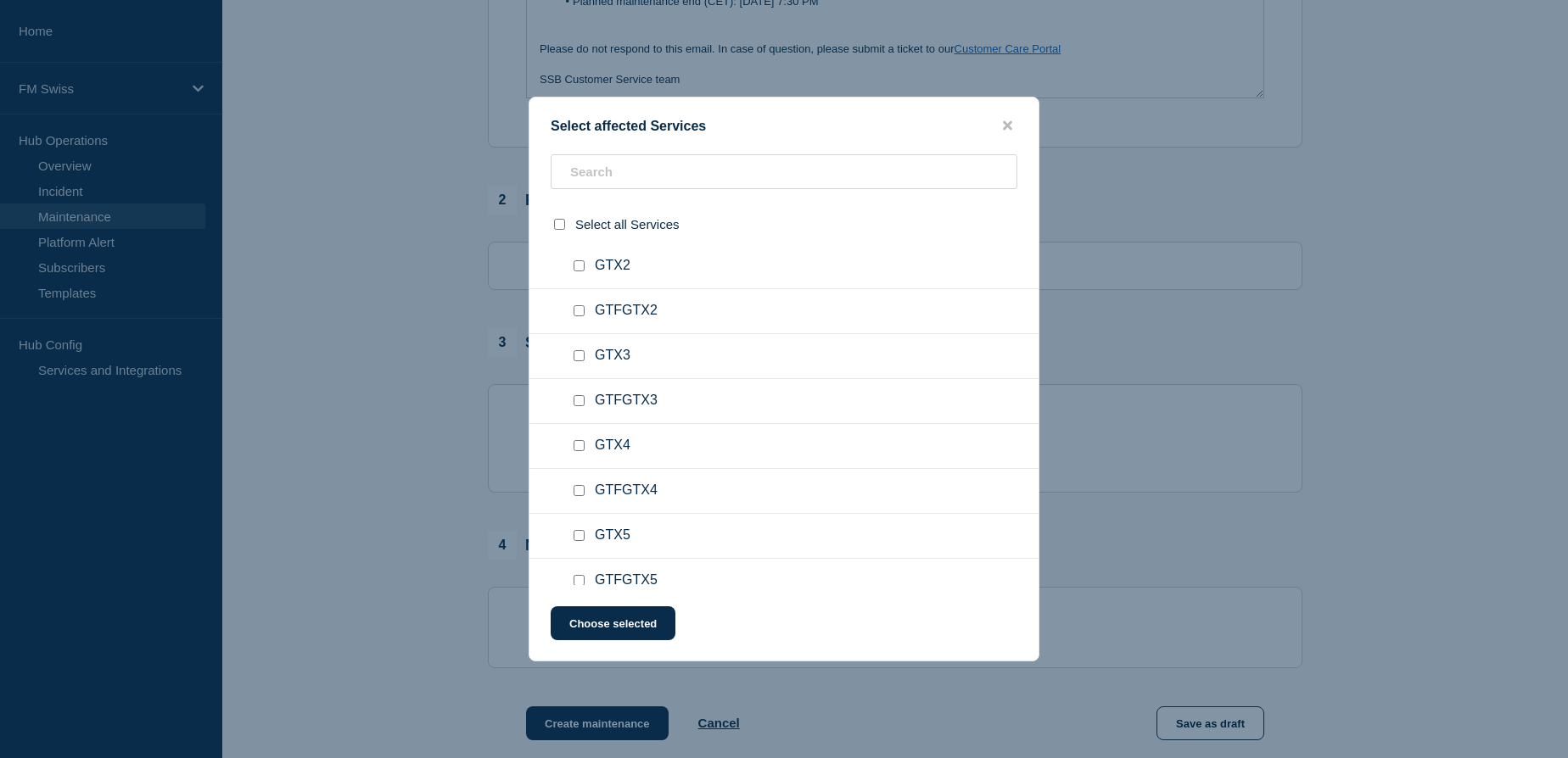
scroll to position [617, 0]
click at [576, 467] on input "GTX6 checkbox" at bounding box center [579, 461] width 11 height 11
checkbox input "true"
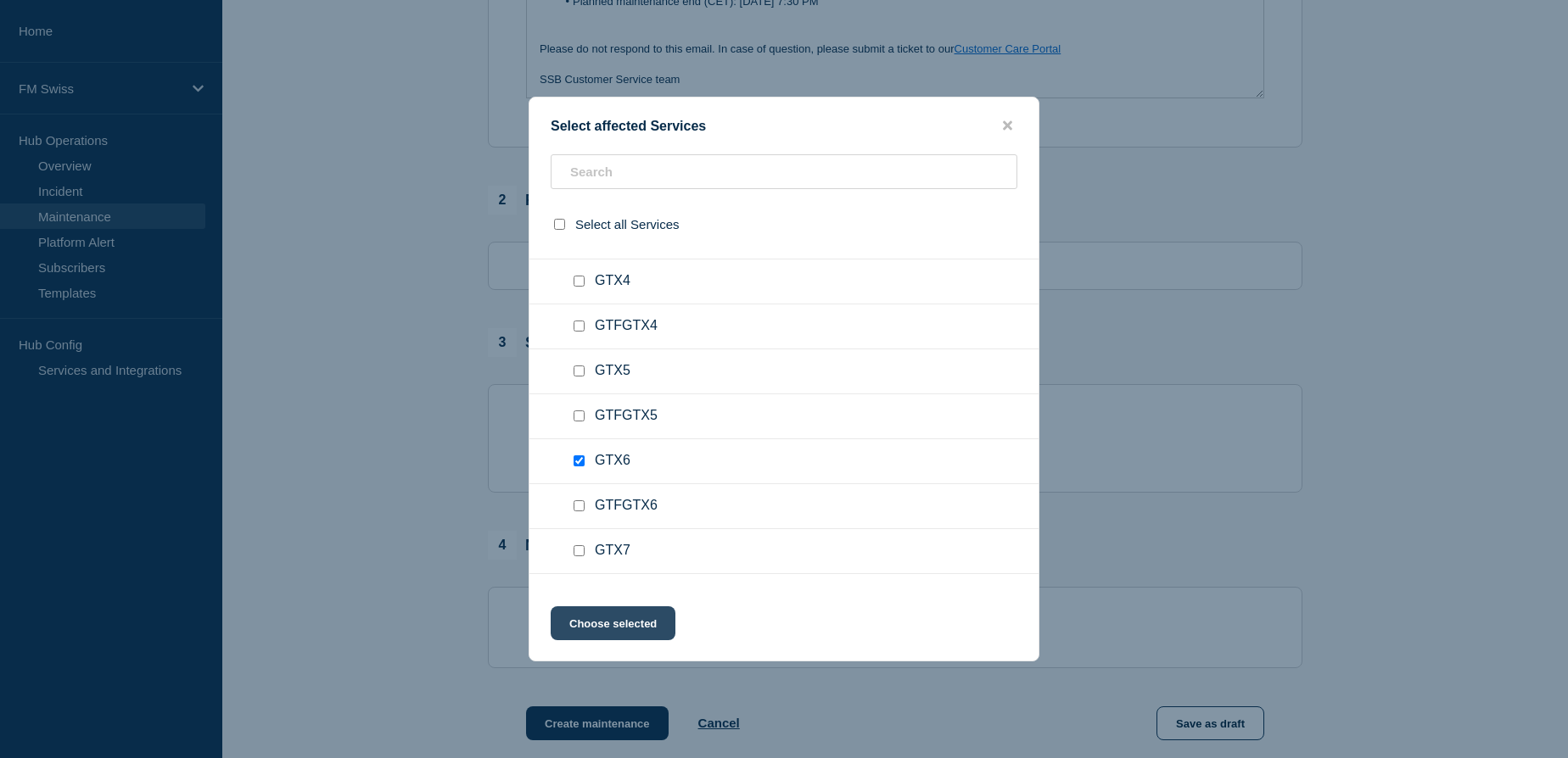
click at [632, 620] on button "Choose selected" at bounding box center [612, 623] width 124 height 34
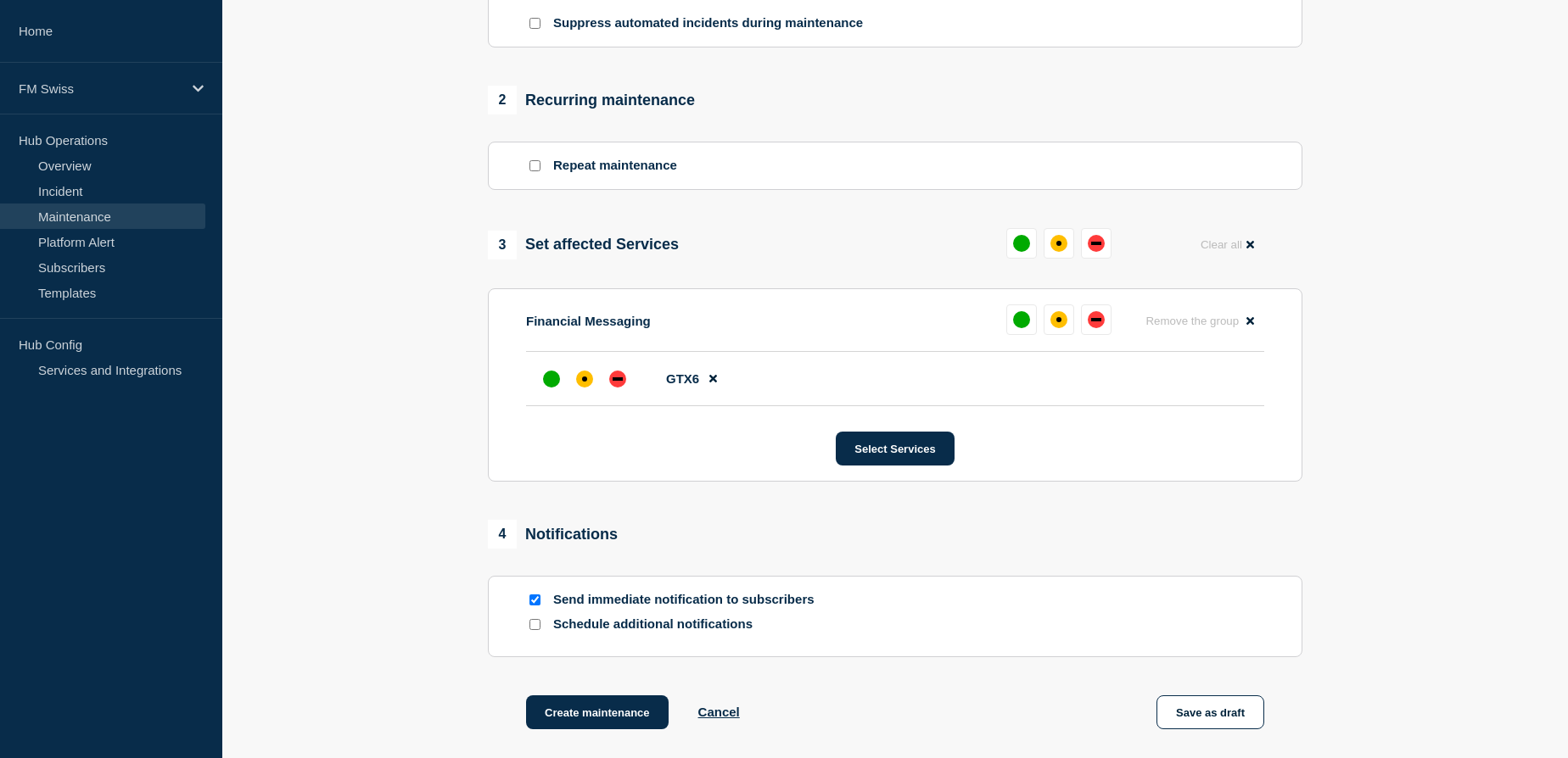
scroll to position [693, 0]
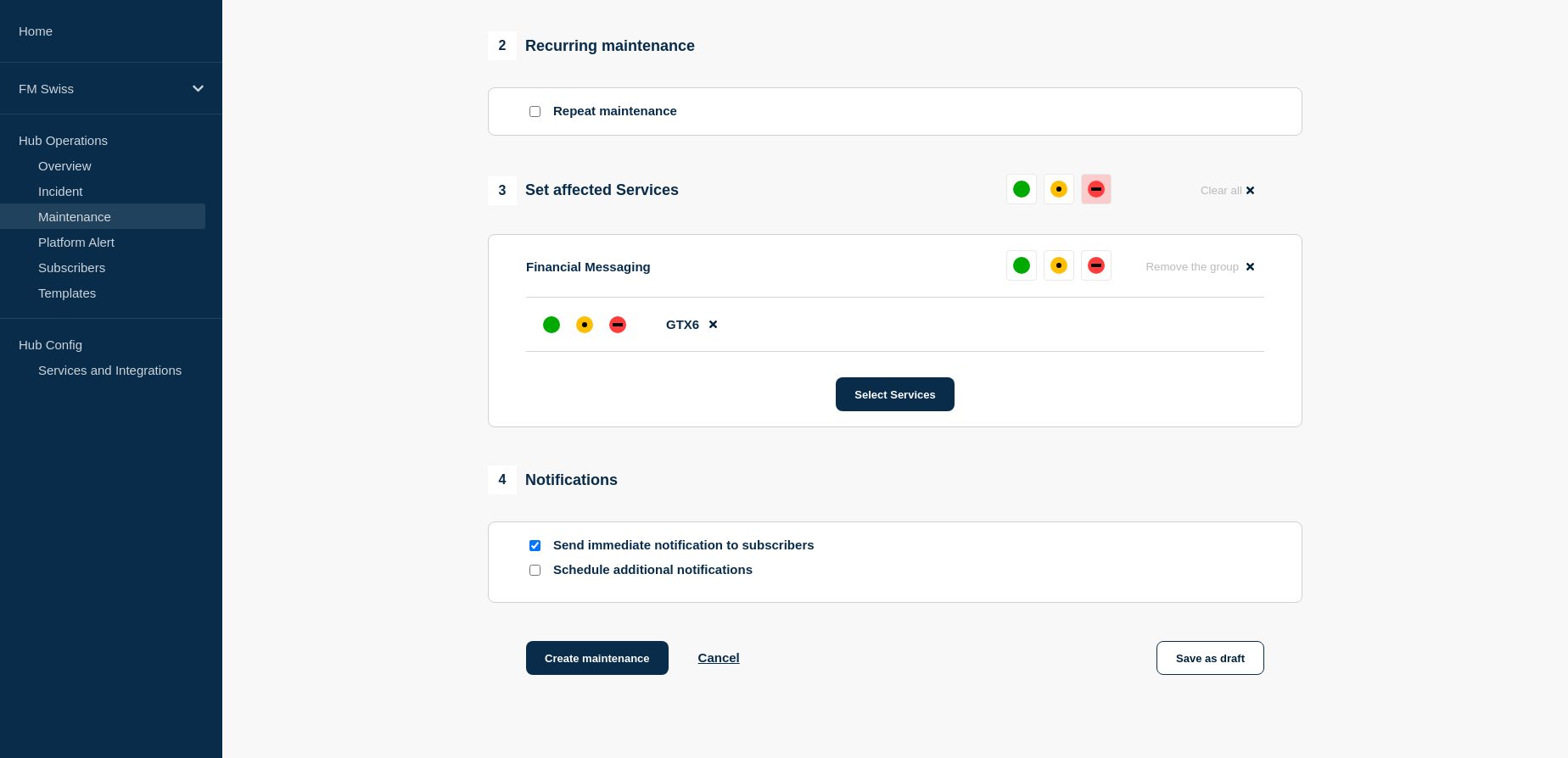
click at [1092, 194] on div "down" at bounding box center [1096, 189] width 17 height 17
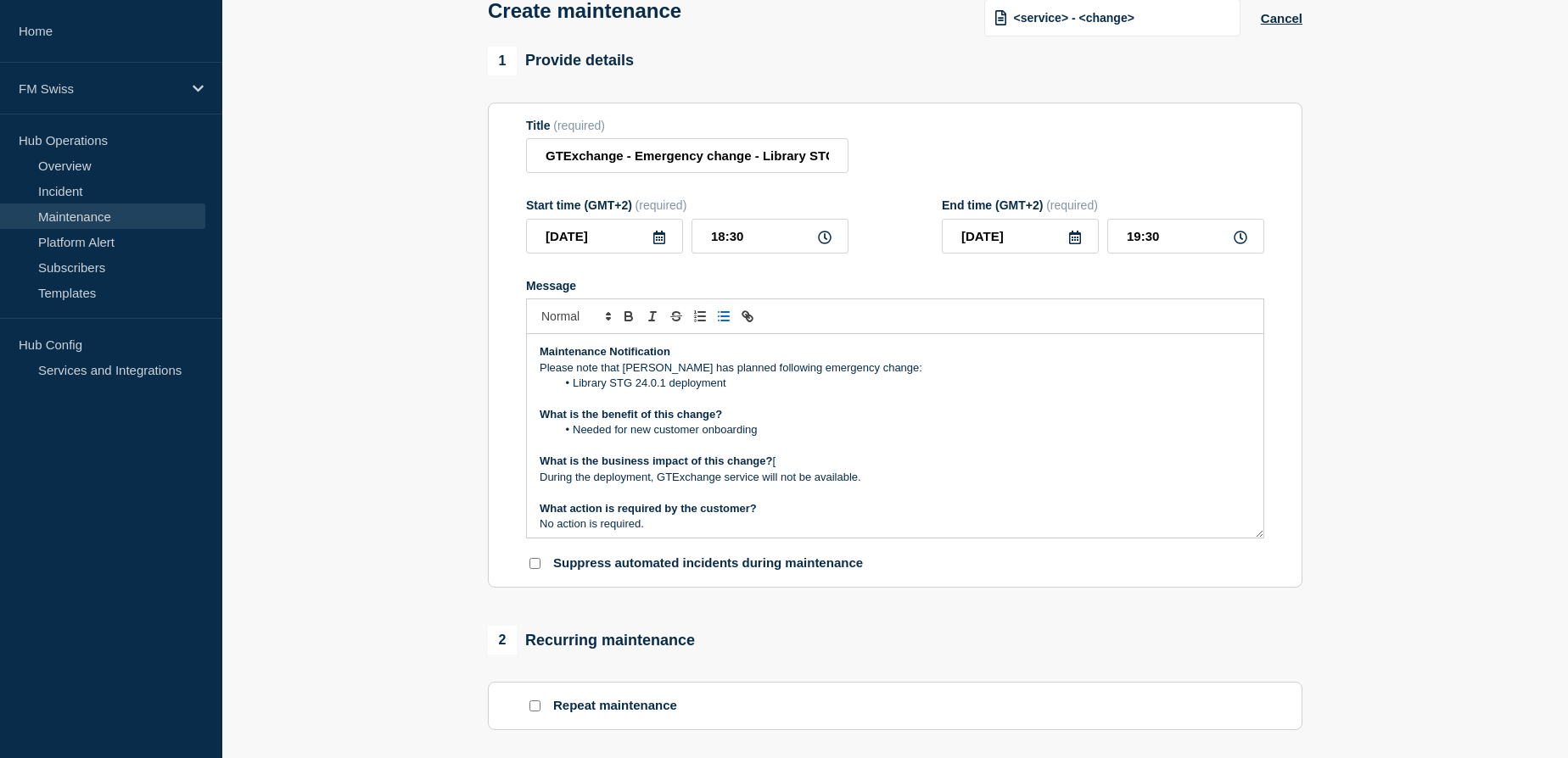
scroll to position [76, 0]
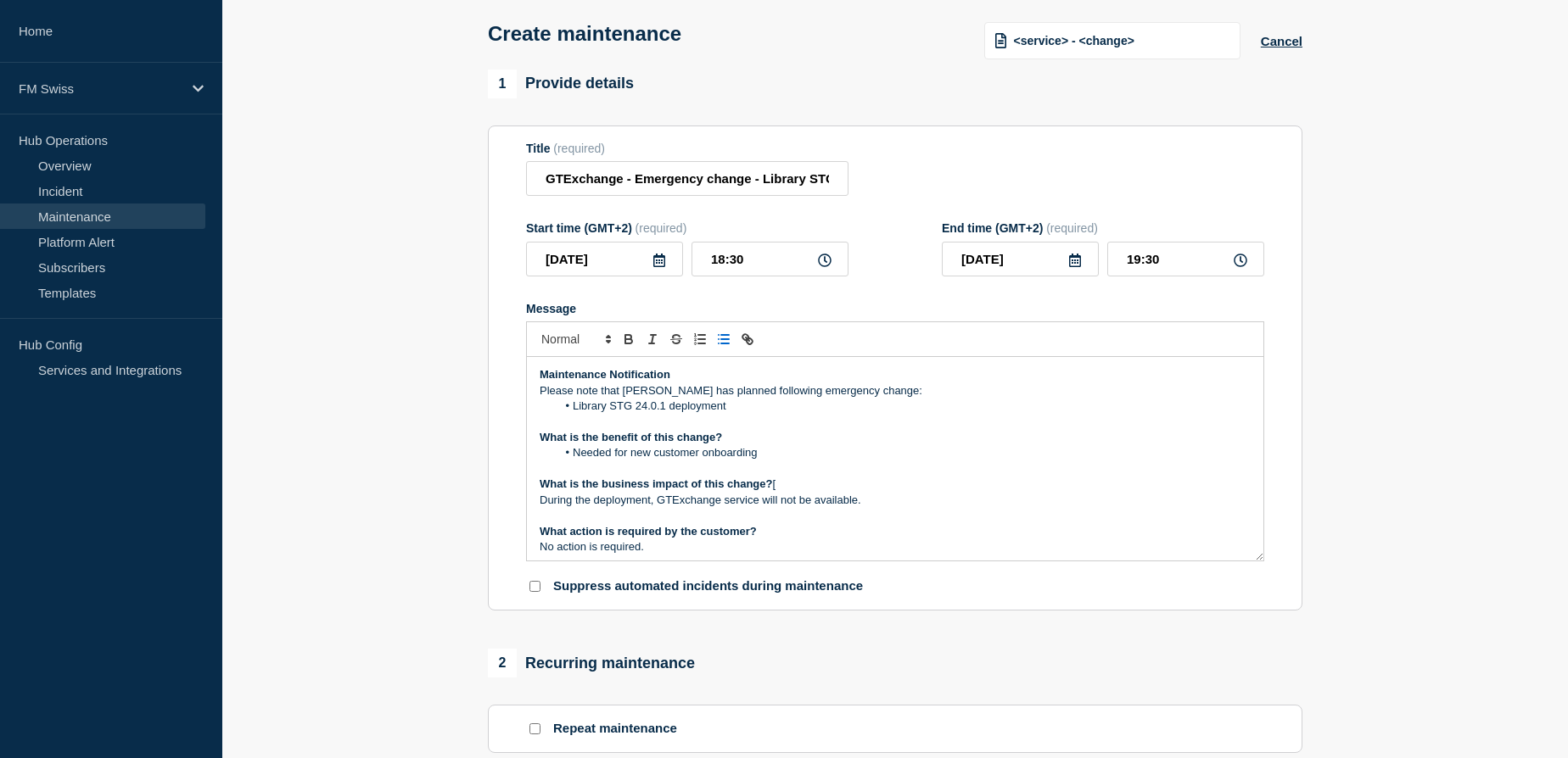
click at [757, 502] on p "During the deployment, GTExchange service will not be available." at bounding box center [894, 500] width 711 height 15
click at [937, 475] on p "Message" at bounding box center [894, 469] width 711 height 15
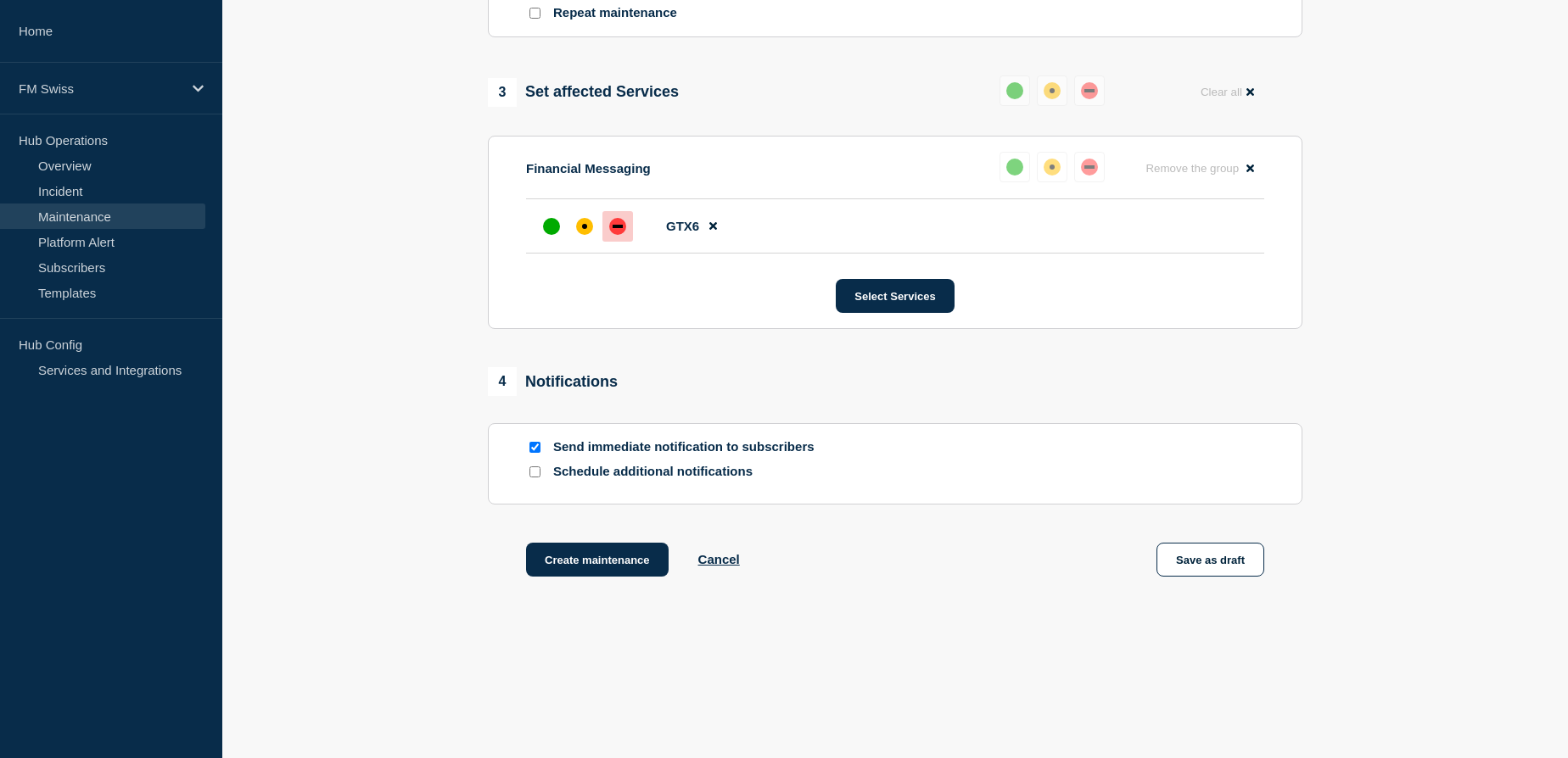
scroll to position [810, 0]
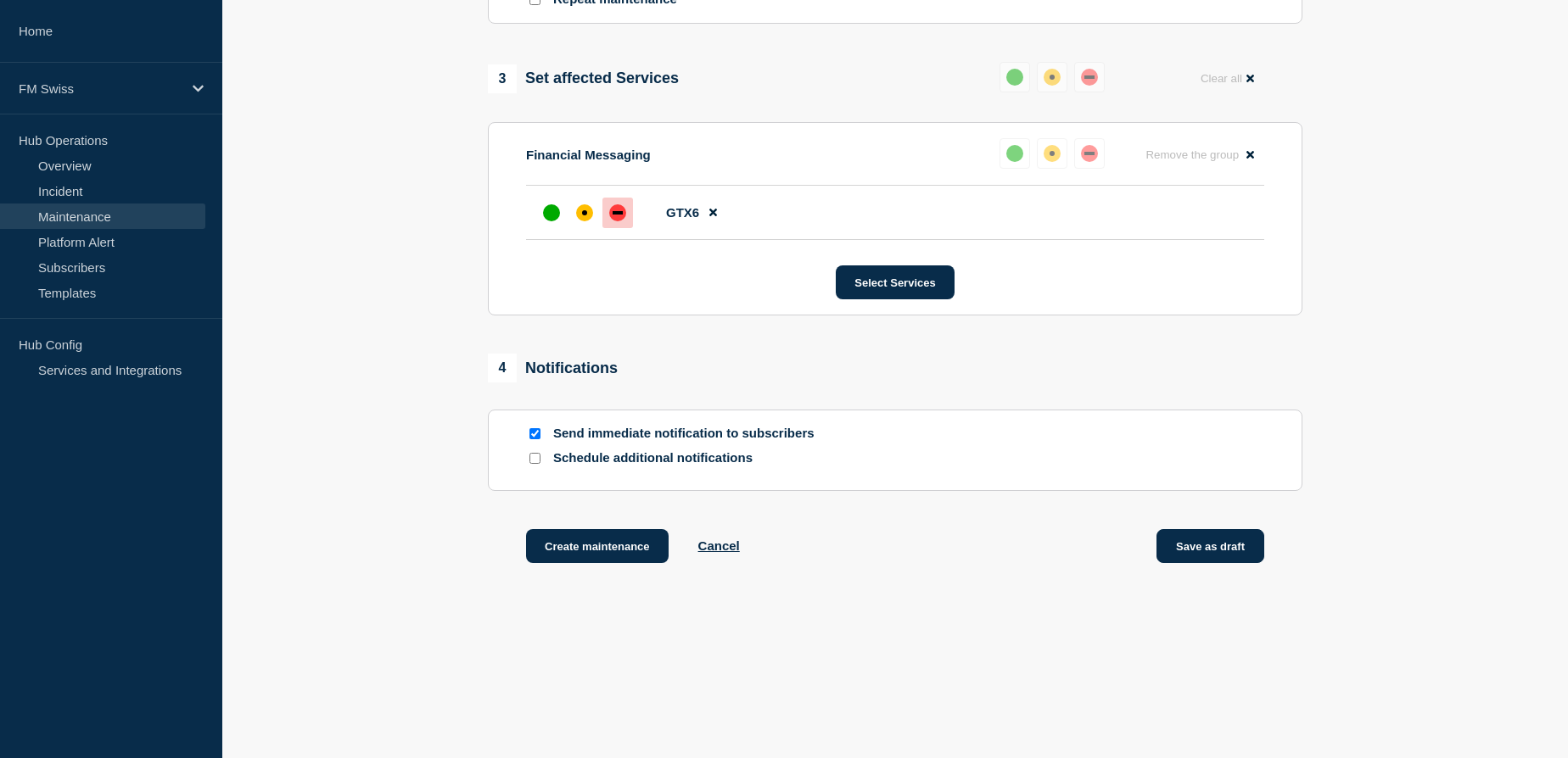
click at [1215, 546] on button "Save as draft" at bounding box center [1210, 546] width 108 height 34
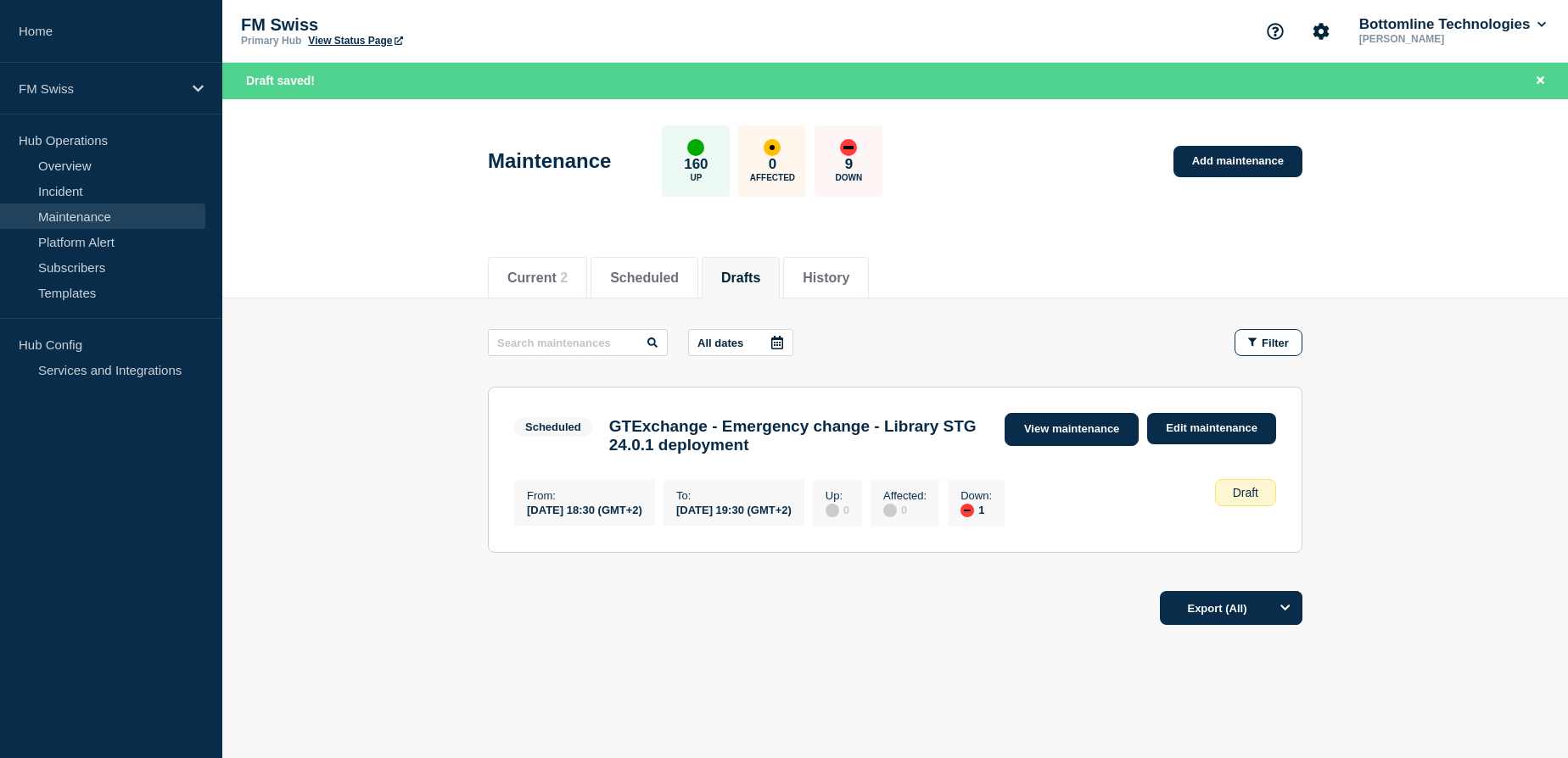
click at [1088, 431] on link "View maintenance" at bounding box center [1071, 429] width 134 height 33
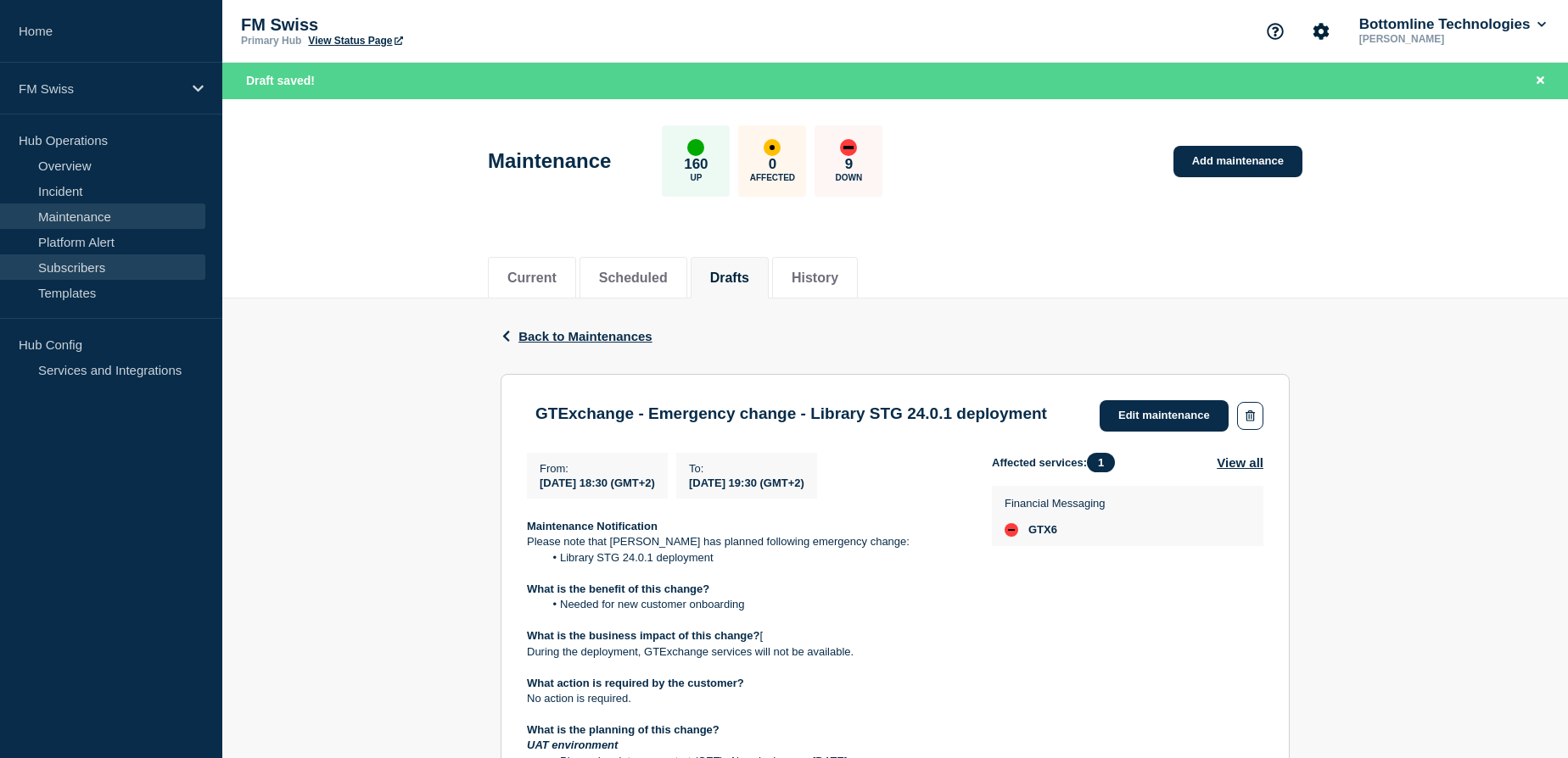
click at [63, 274] on link "Subscribers" at bounding box center [103, 267] width 205 height 26
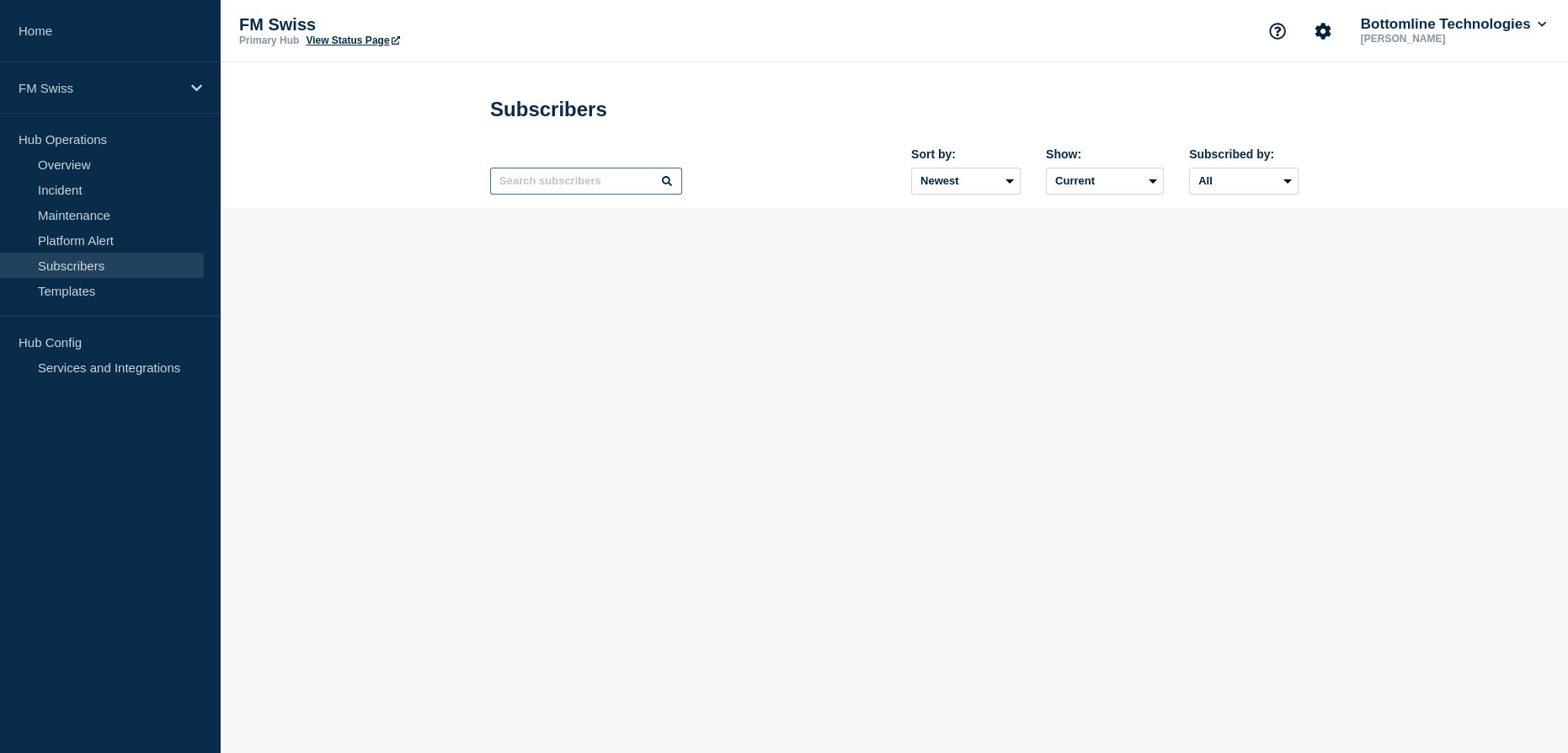
click at [577, 186] on input "text" at bounding box center [586, 181] width 192 height 27
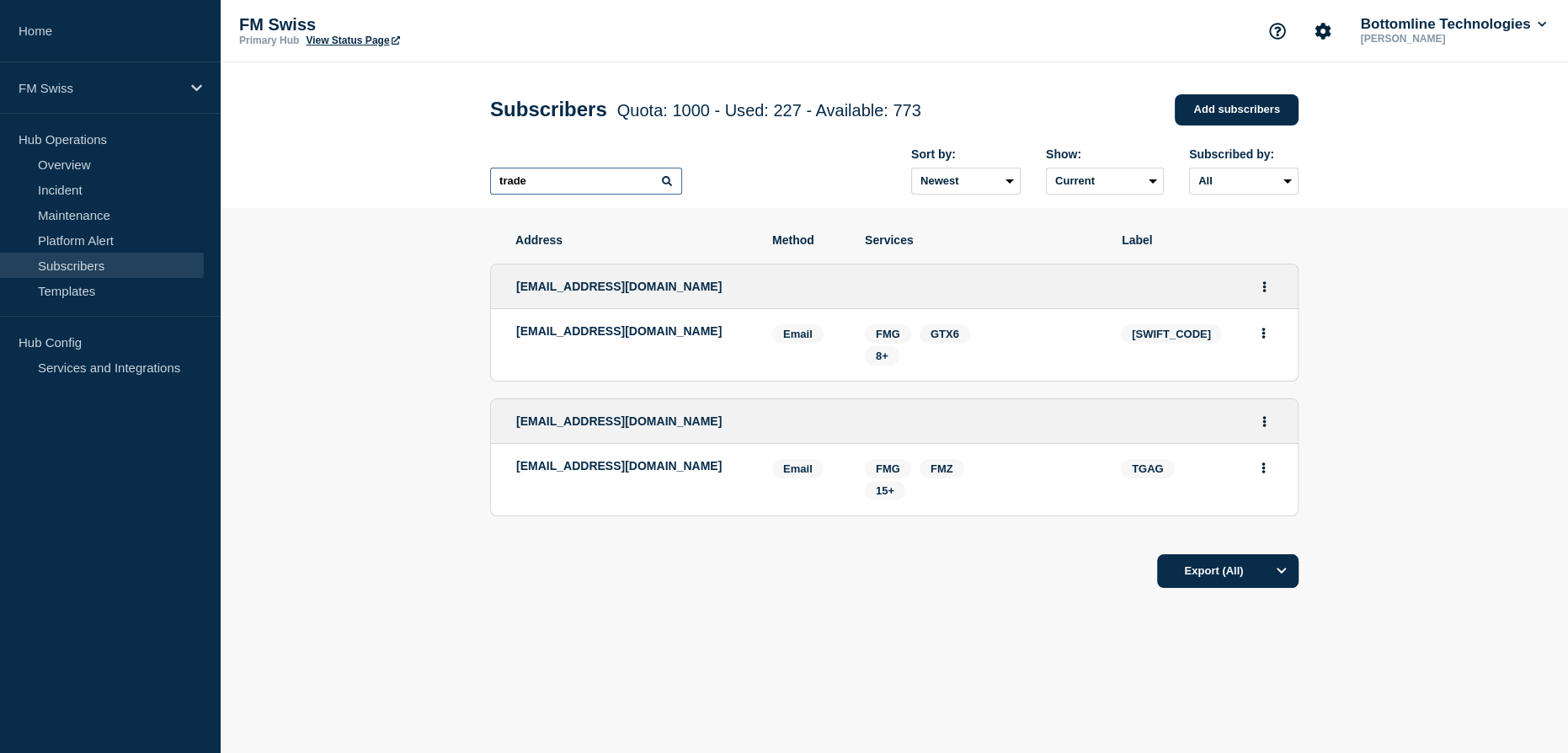
type input "trade"
click at [69, 210] on link "Maintenance" at bounding box center [102, 215] width 204 height 25
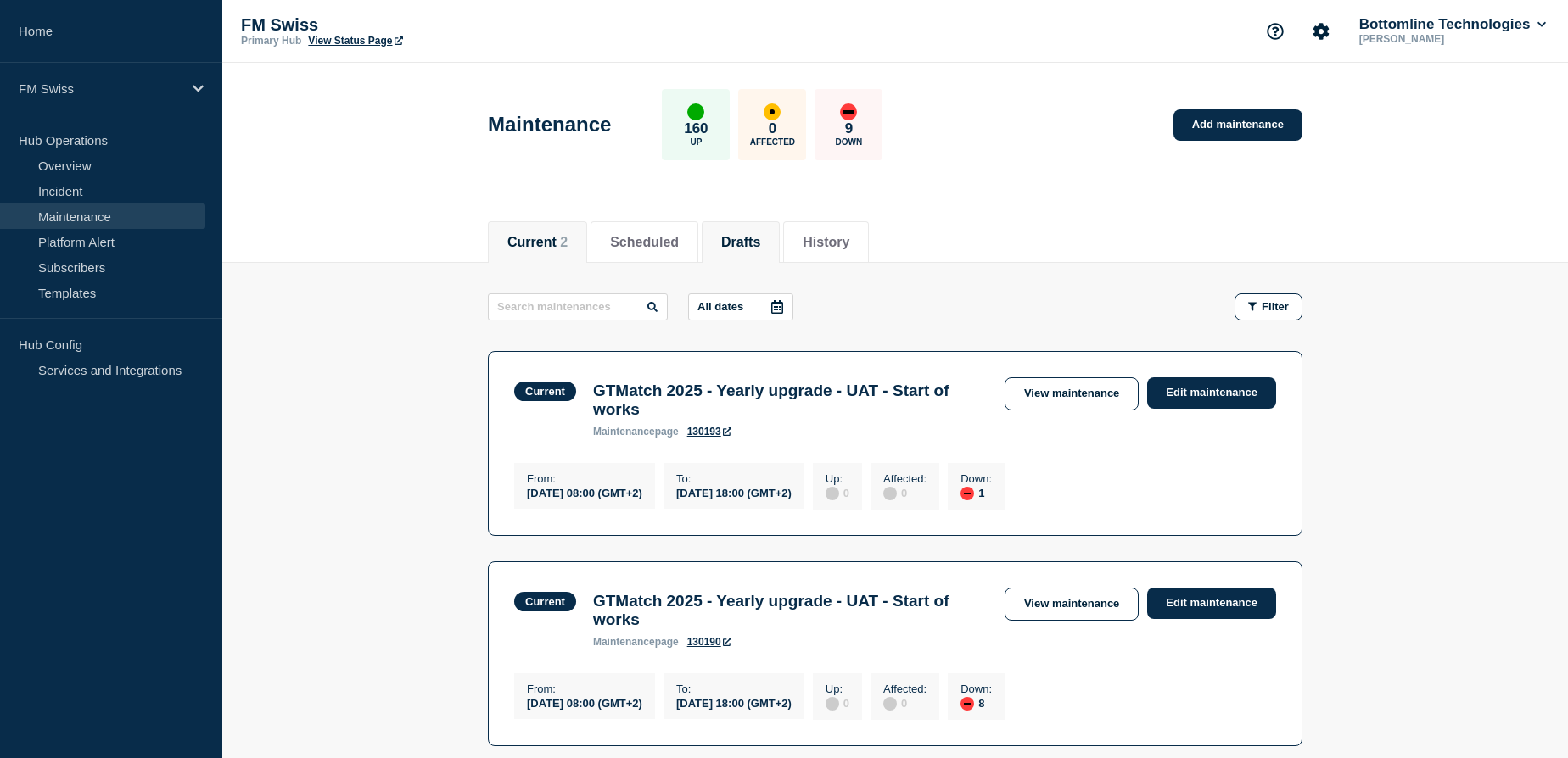
click at [760, 242] on button "Drafts" at bounding box center [740, 243] width 39 height 15
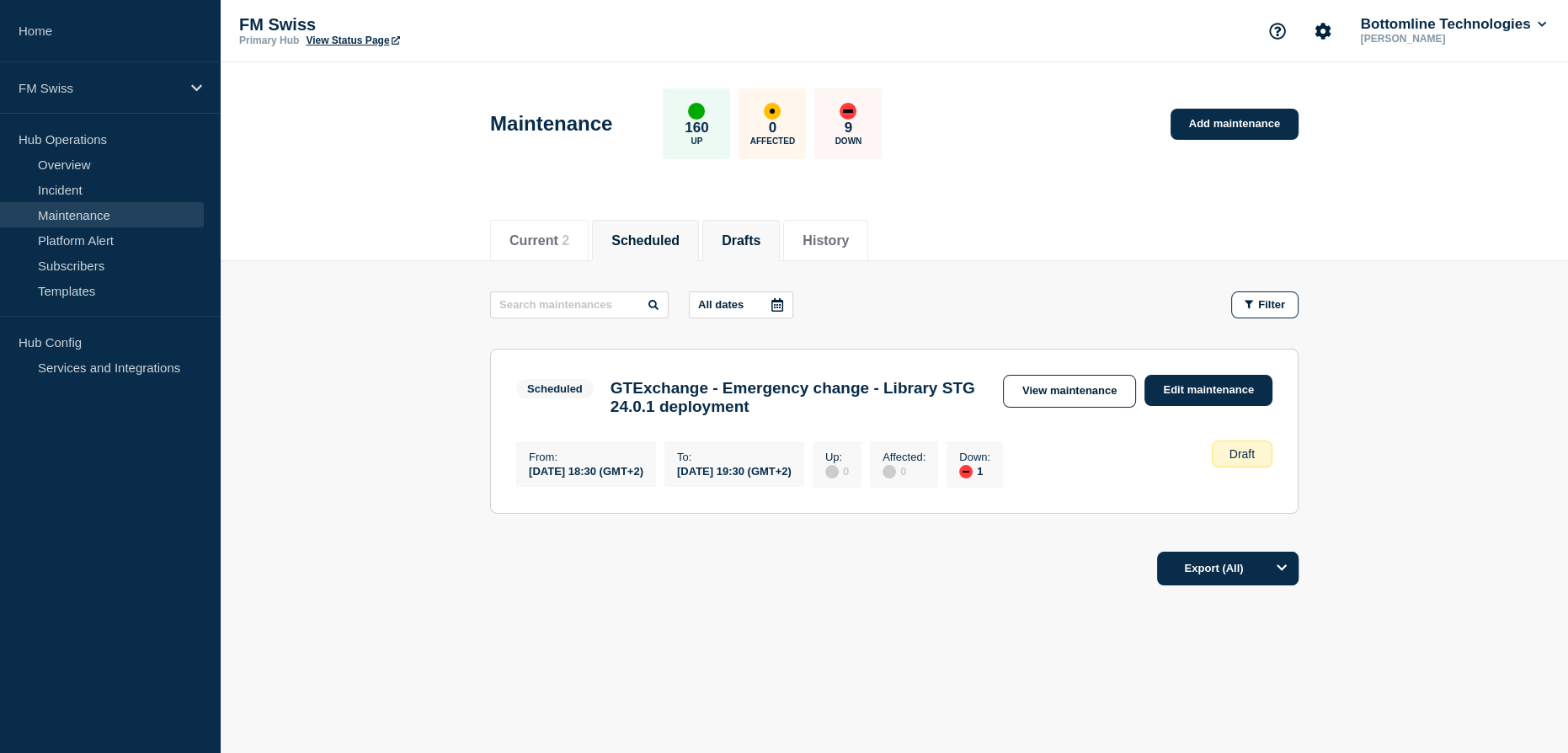
click at [651, 236] on button "Scheduled" at bounding box center [645, 241] width 68 height 15
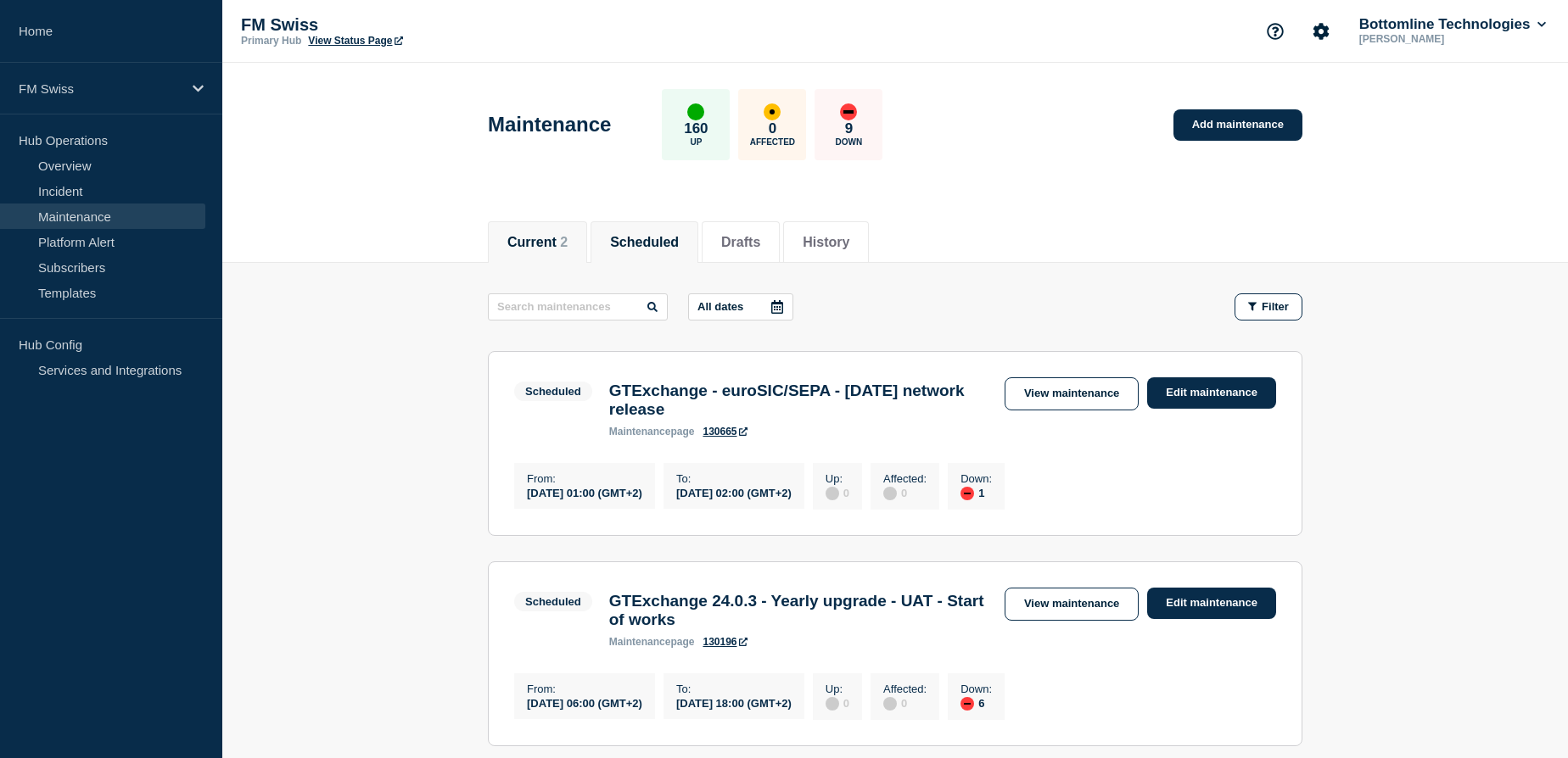
click at [542, 246] on button "Current 2" at bounding box center [536, 243] width 60 height 15
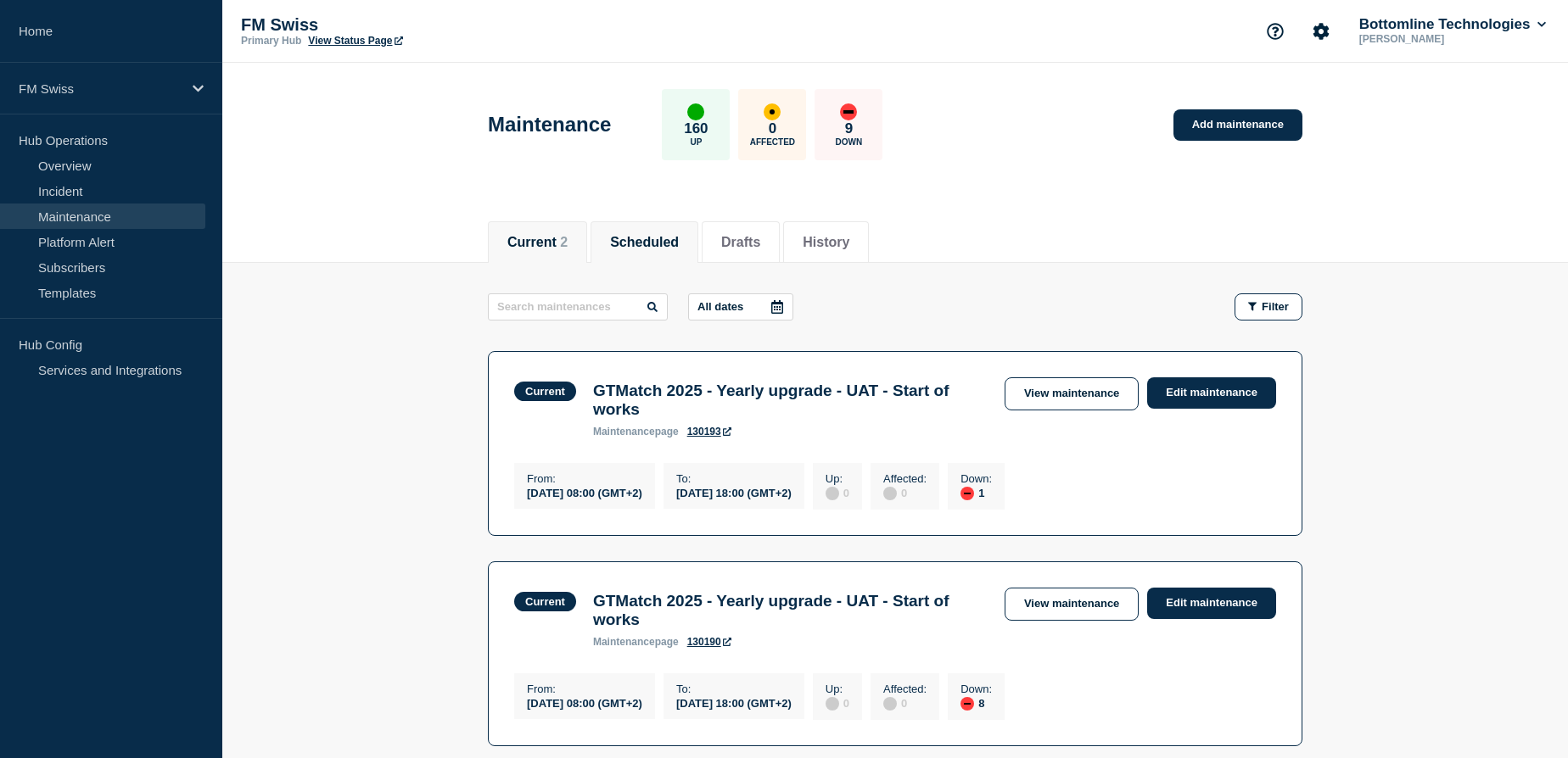
click at [664, 236] on button "Scheduled" at bounding box center [644, 243] width 68 height 15
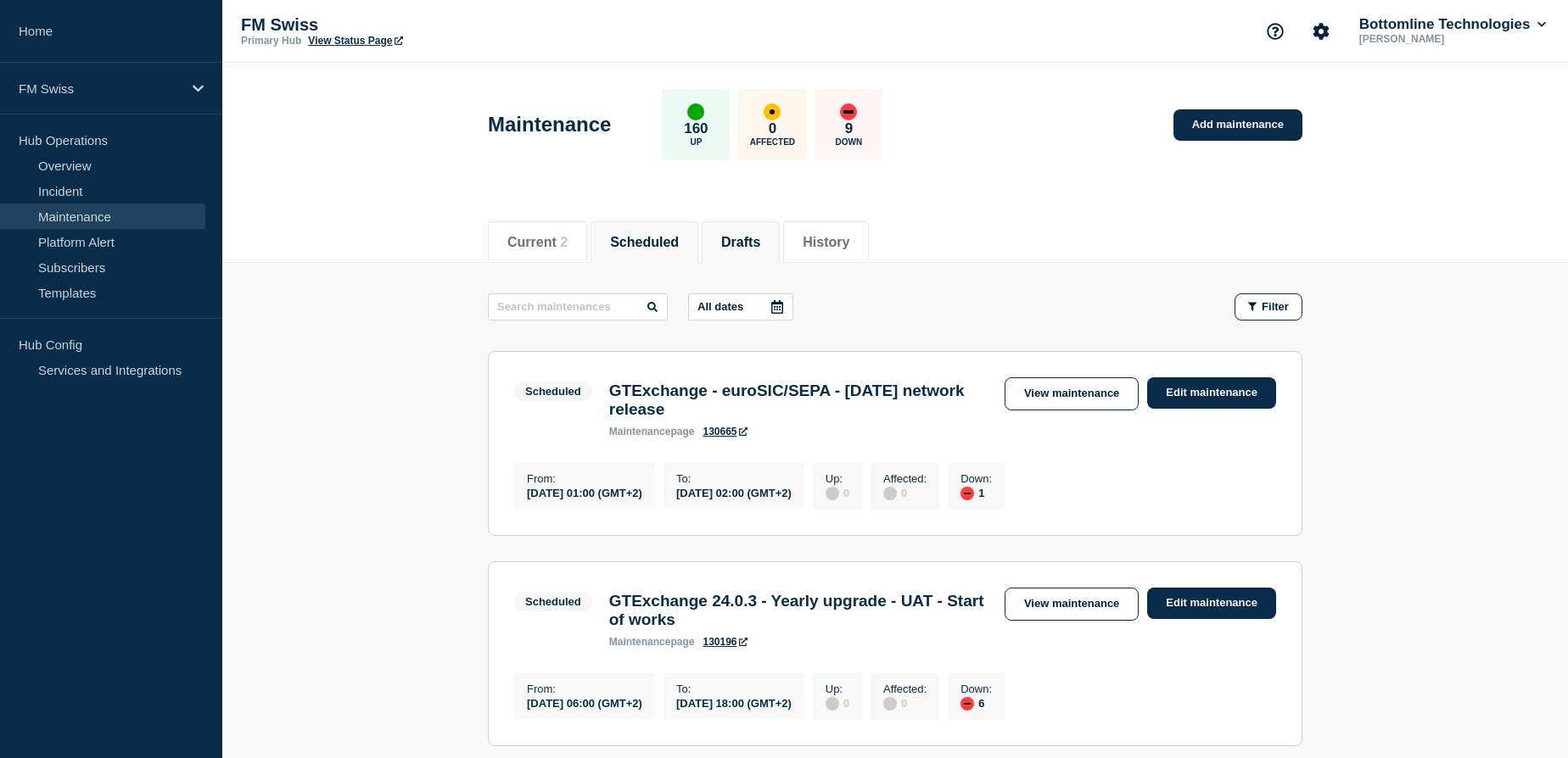
click at [751, 236] on button "Drafts" at bounding box center [740, 243] width 39 height 15
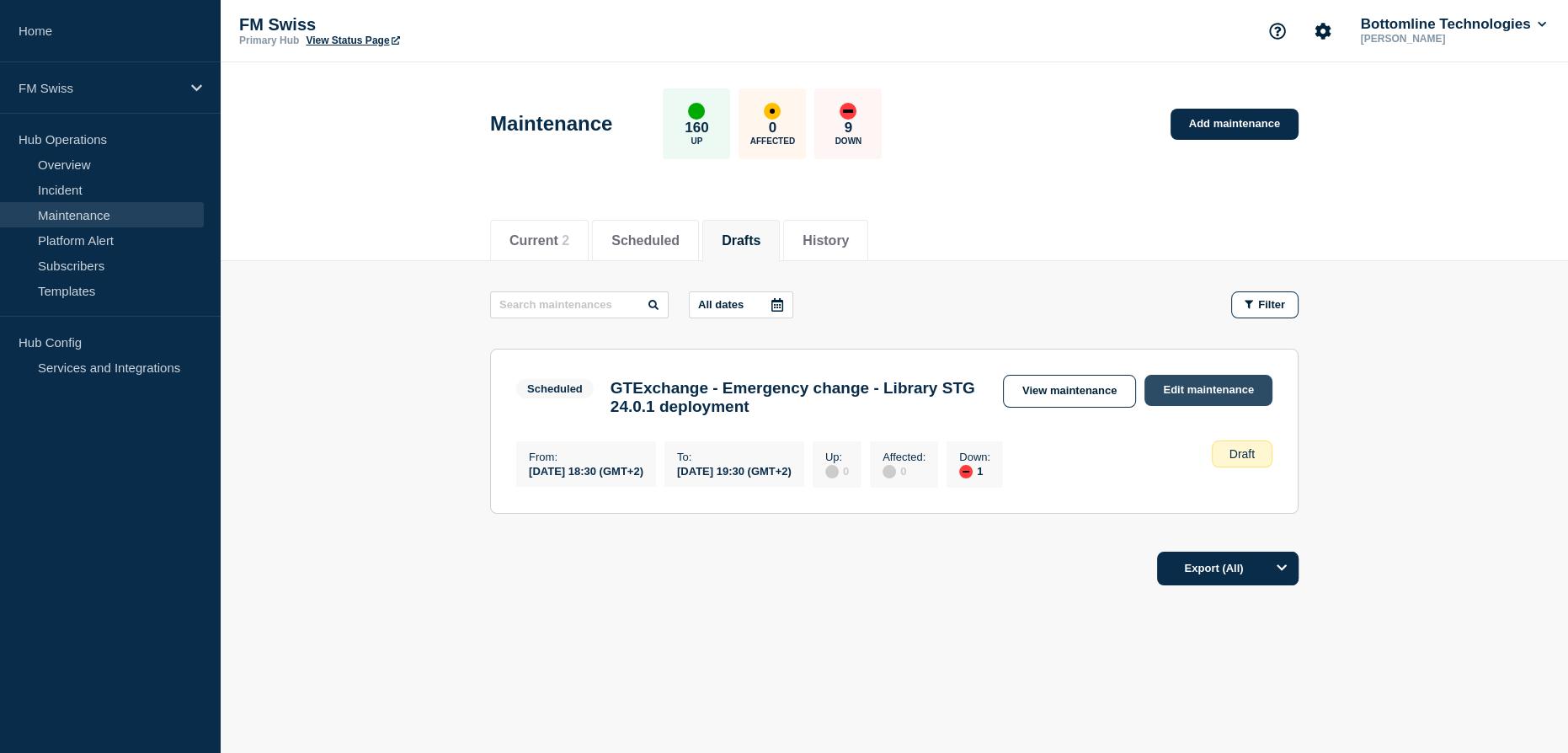
click at [1207, 391] on link "Edit maintenance" at bounding box center [1209, 390] width 128 height 31
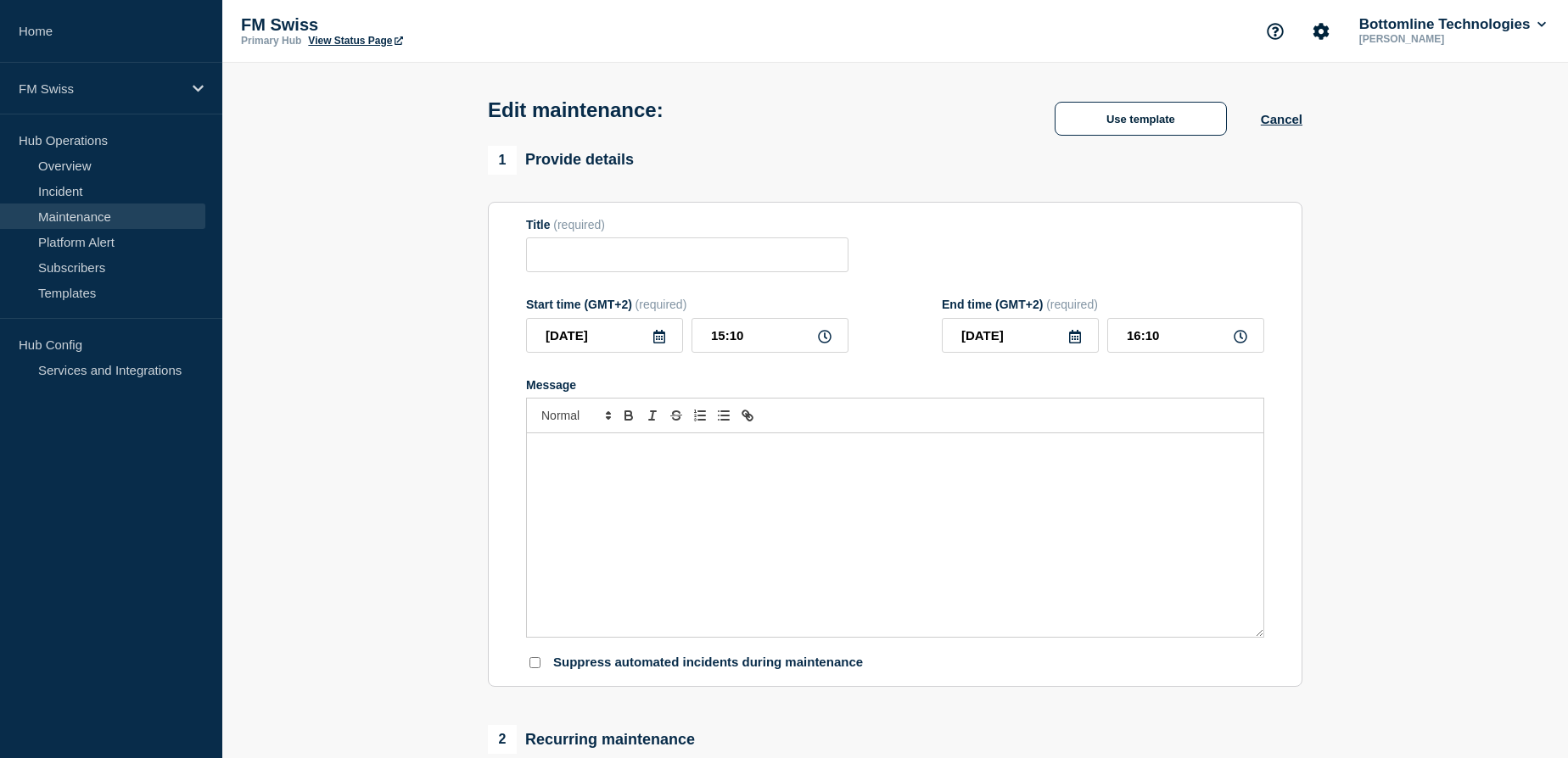
type input "GTExchange - Emergency change - Library STG 24.0.1 deployment"
type input "18:30"
type input "19:30"
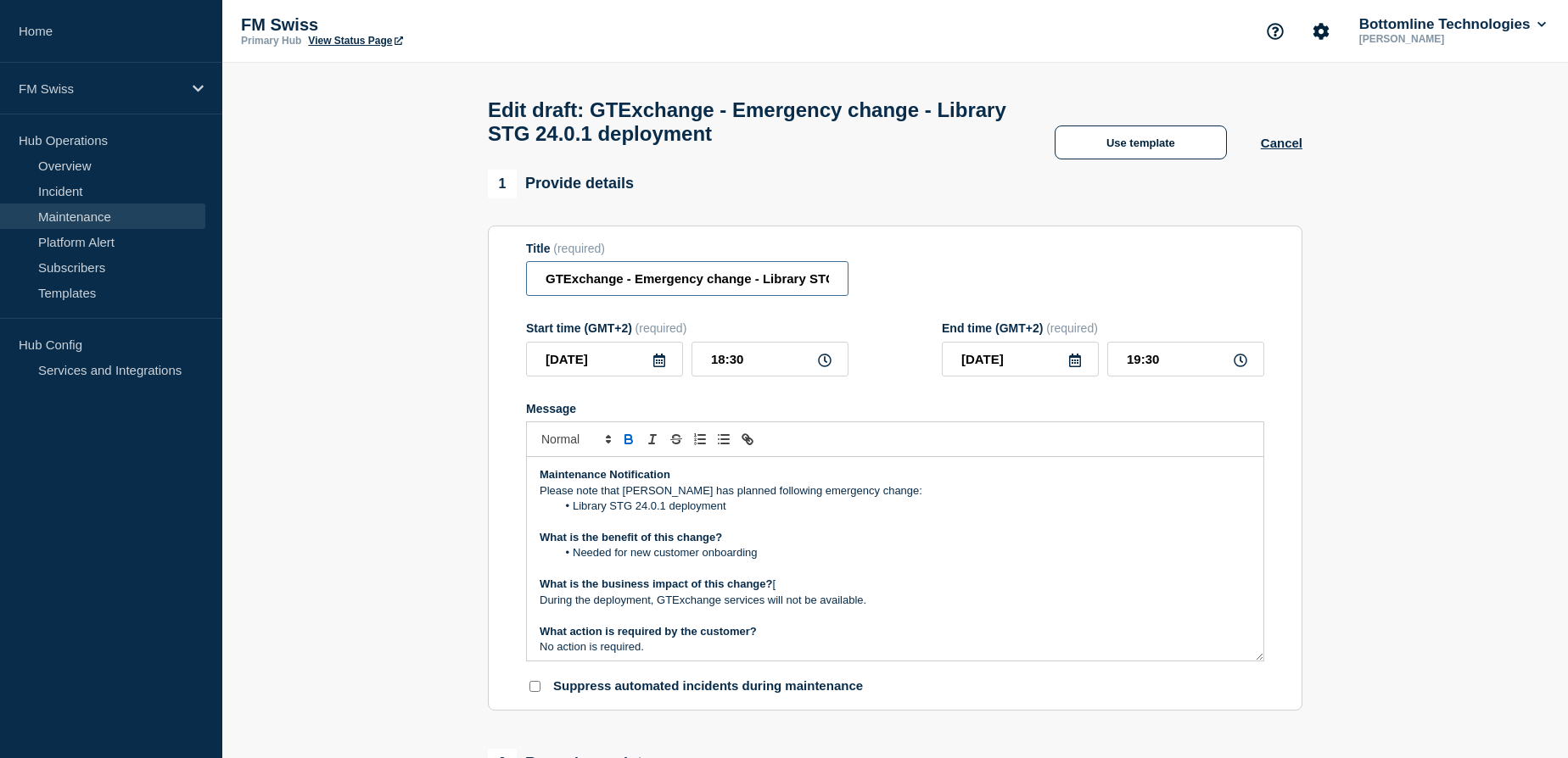
click at [820, 272] on input "GTExchange - Emergency change - Library STG 24.0.1 deployment" at bounding box center [687, 278] width 323 height 35
type input "GTExchange - Emergency change - Library STG 24.0.1 deployment"
click at [643, 555] on li "Needed for new customer onboarding" at bounding box center [904, 553] width 695 height 15
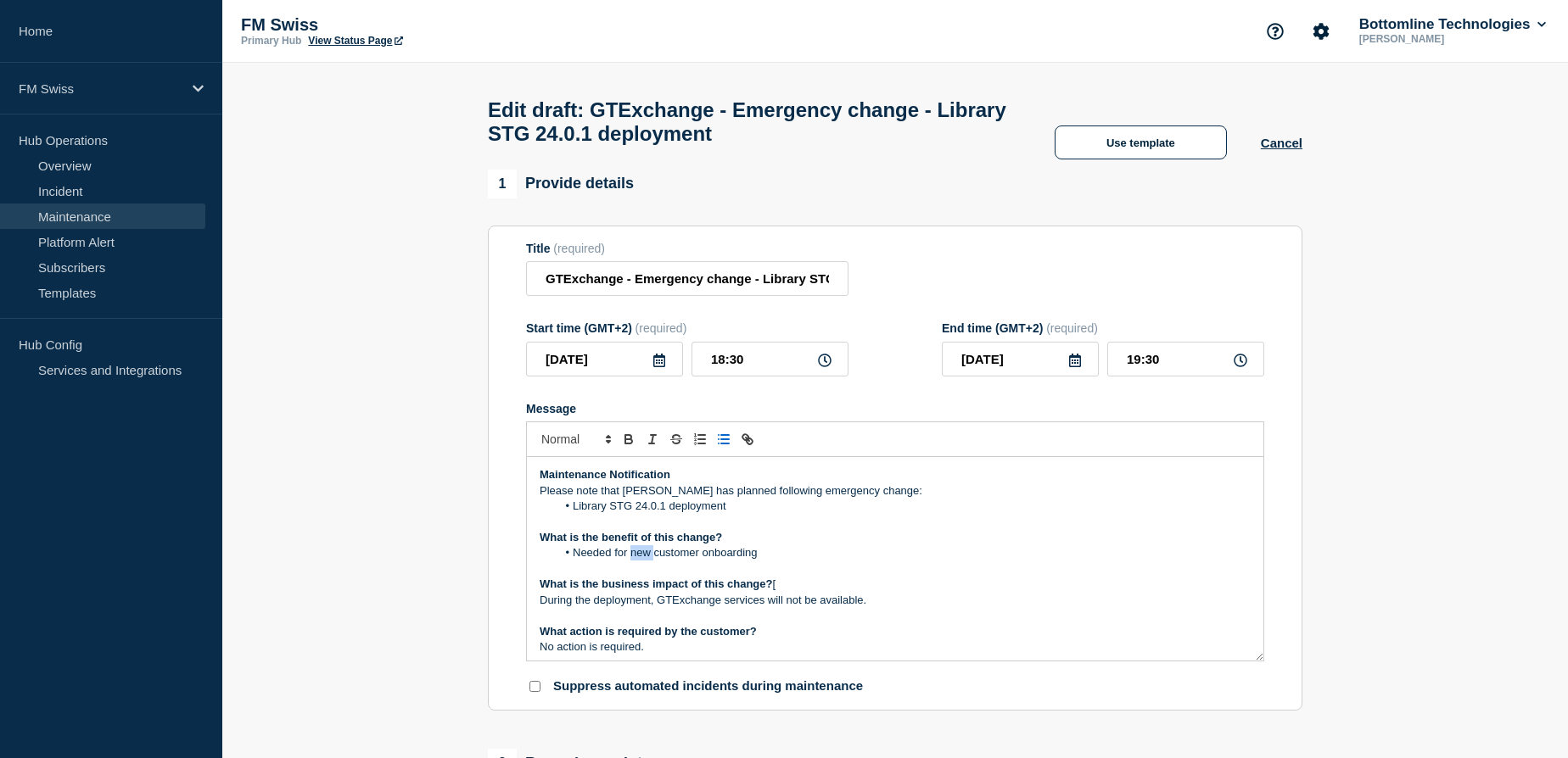
click at [643, 555] on li "Needed for new customer onboarding" at bounding box center [904, 553] width 695 height 15
click at [628, 559] on li "Needed for a customer" at bounding box center [904, 553] width 695 height 15
click at [999, 592] on p "What is the business impact of this change? [" at bounding box center [894, 584] width 711 height 15
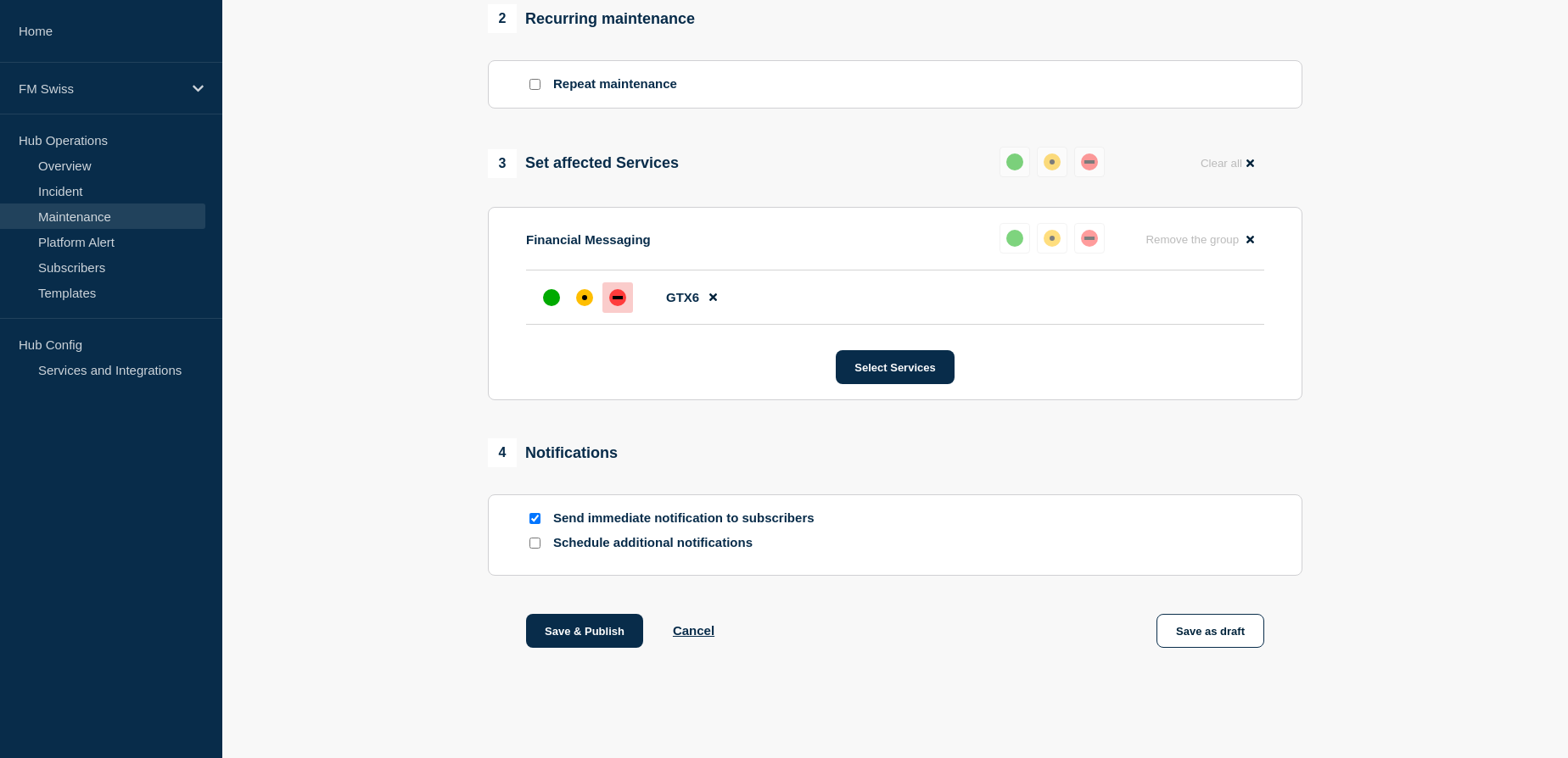
scroll to position [754, 0]
click at [1222, 635] on button "Save as draft" at bounding box center [1210, 631] width 108 height 34
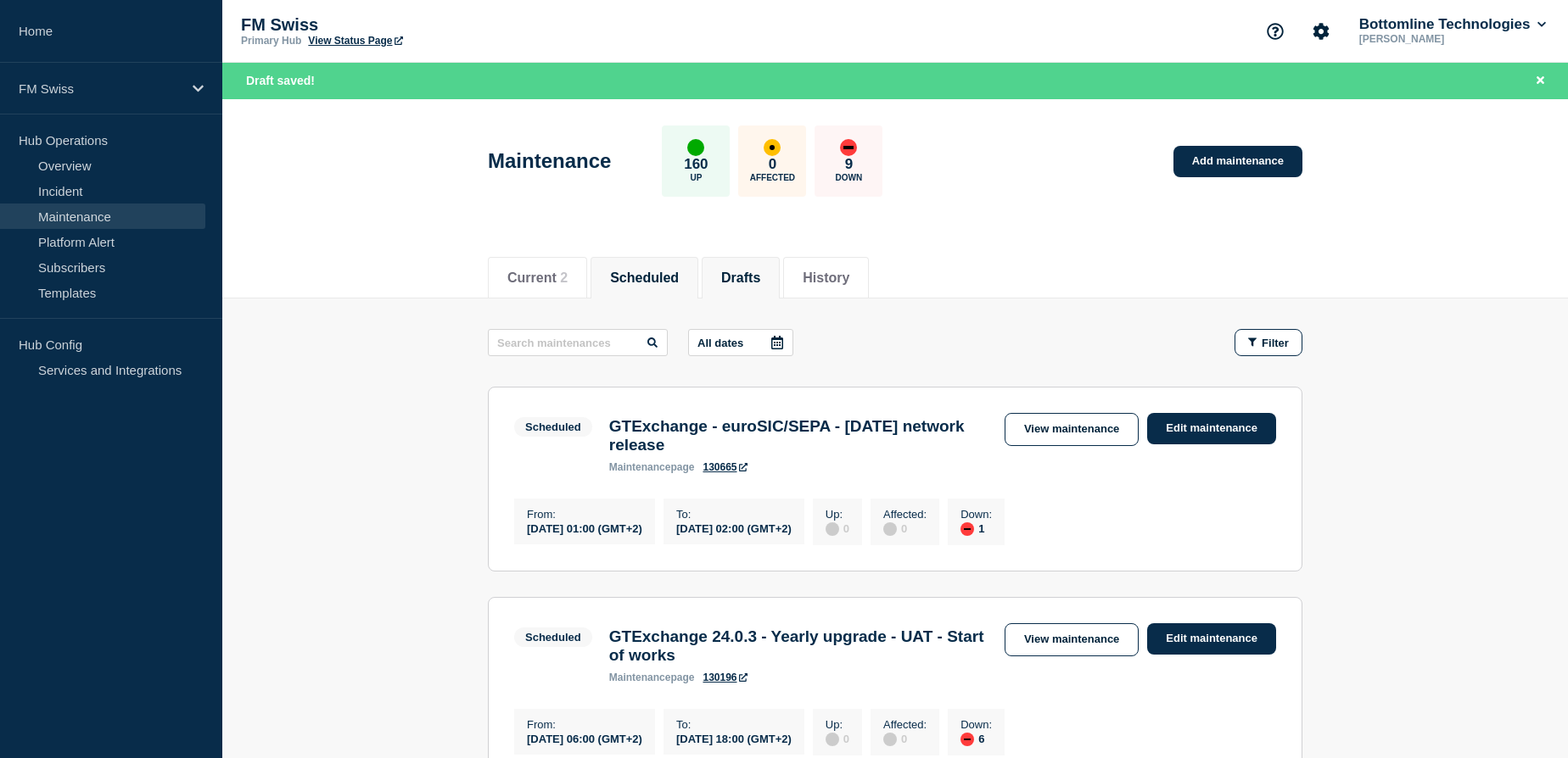
click at [756, 278] on button "Drafts" at bounding box center [740, 278] width 39 height 15
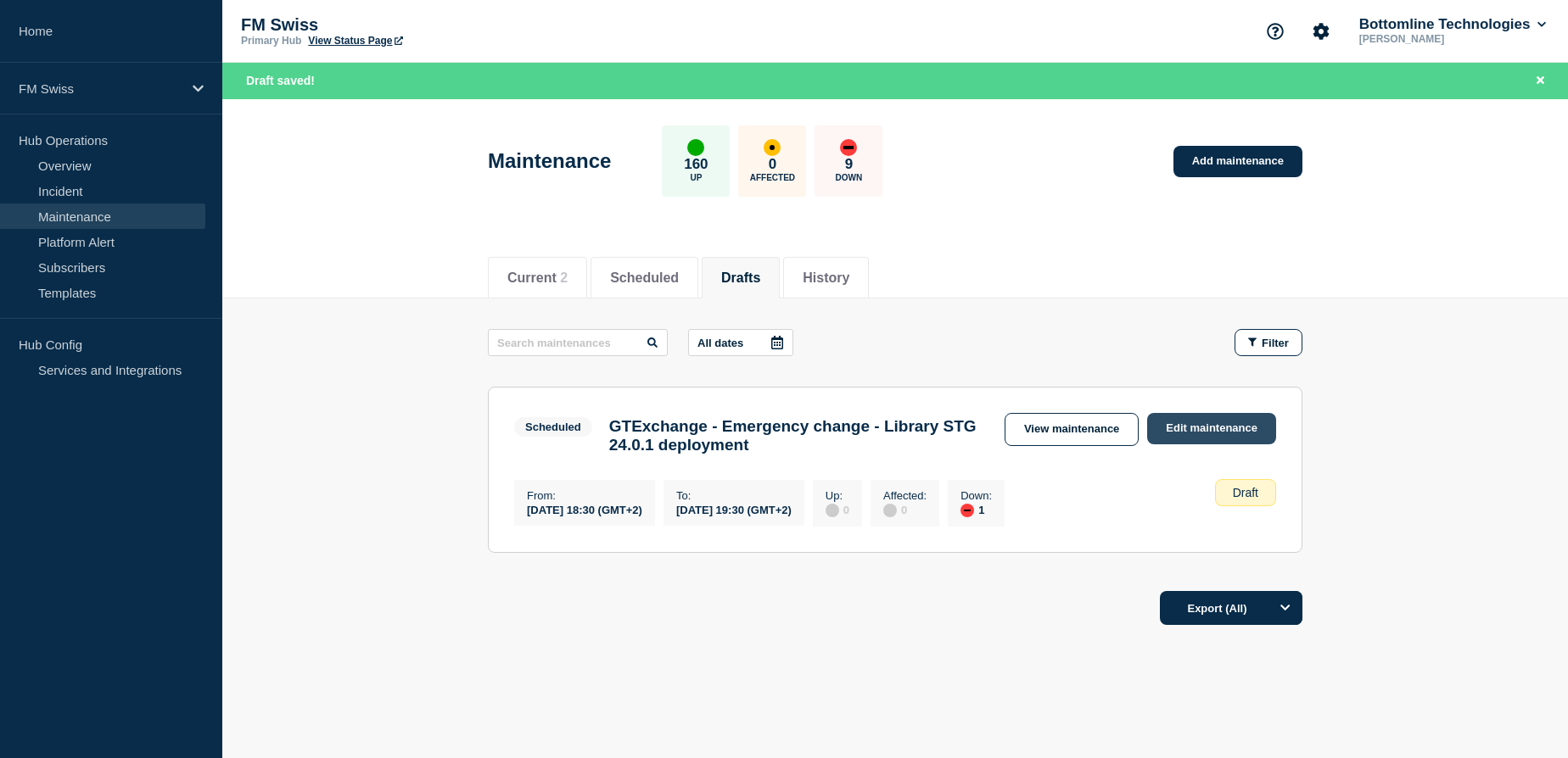
click at [1185, 422] on link "Edit maintenance" at bounding box center [1211, 428] width 129 height 31
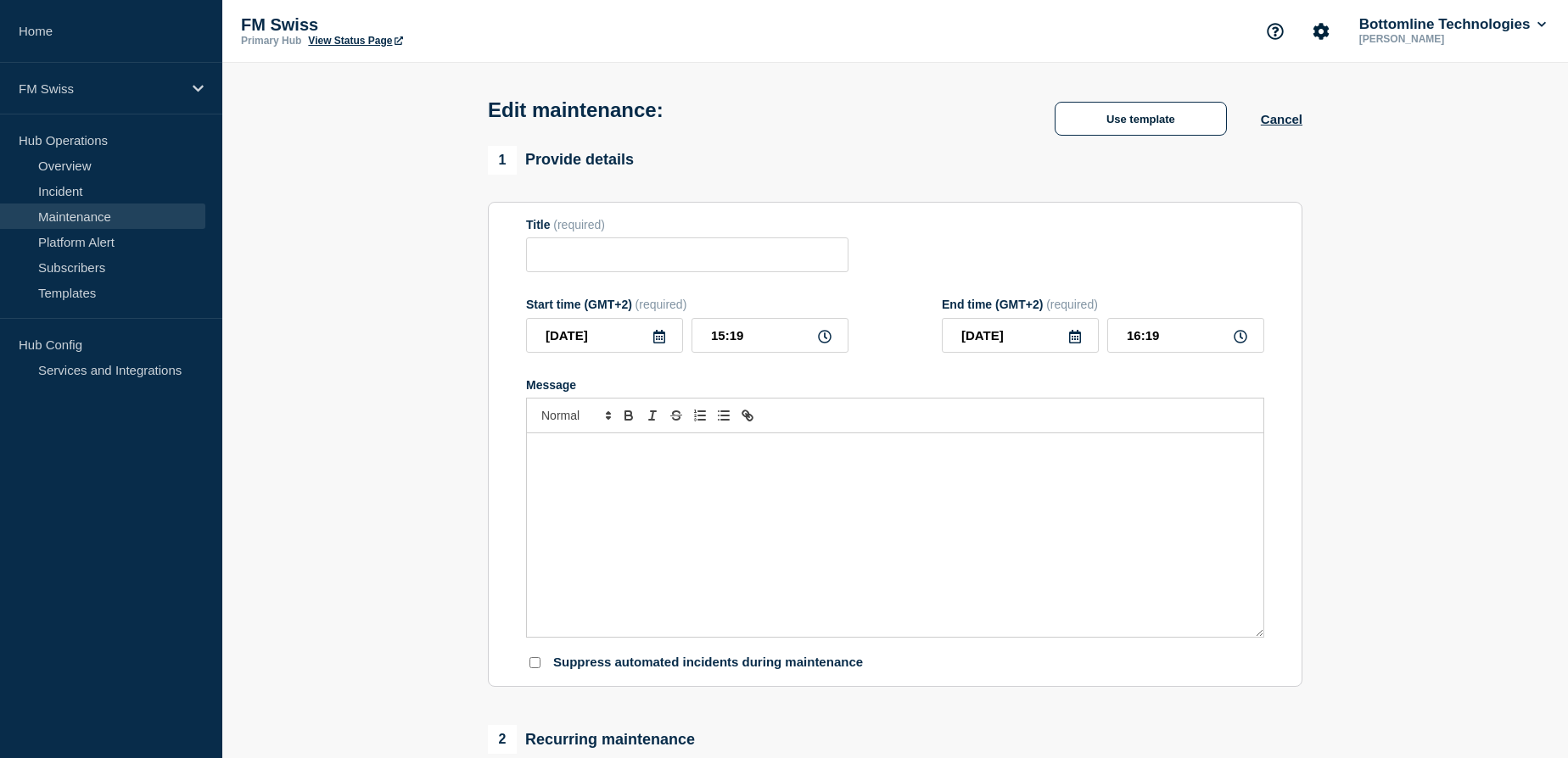
type input "GTExchange - Emergency change - Library STG 24.0.1 deployment"
type input "18:30"
type input "19:30"
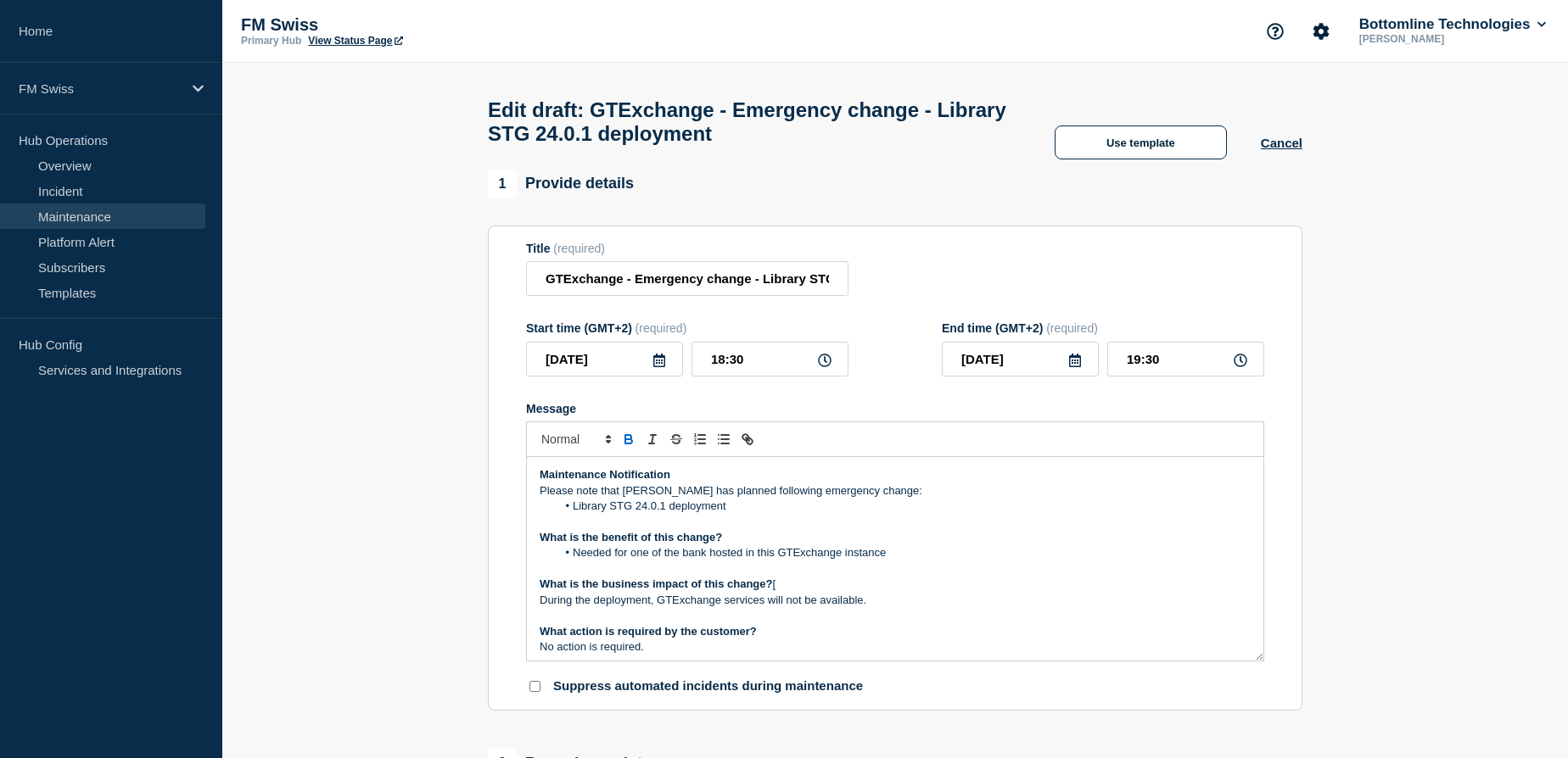
click at [591, 558] on li "Needed for one of the bank hosted in this GTExchange instance" at bounding box center [904, 553] width 695 height 15
click at [908, 558] on li "Required for one of the bank hosted in this GTExchange instance" at bounding box center [904, 553] width 695 height 15
click at [731, 513] on li "Library STG 24.0.1 deployment" at bounding box center [904, 507] width 695 height 15
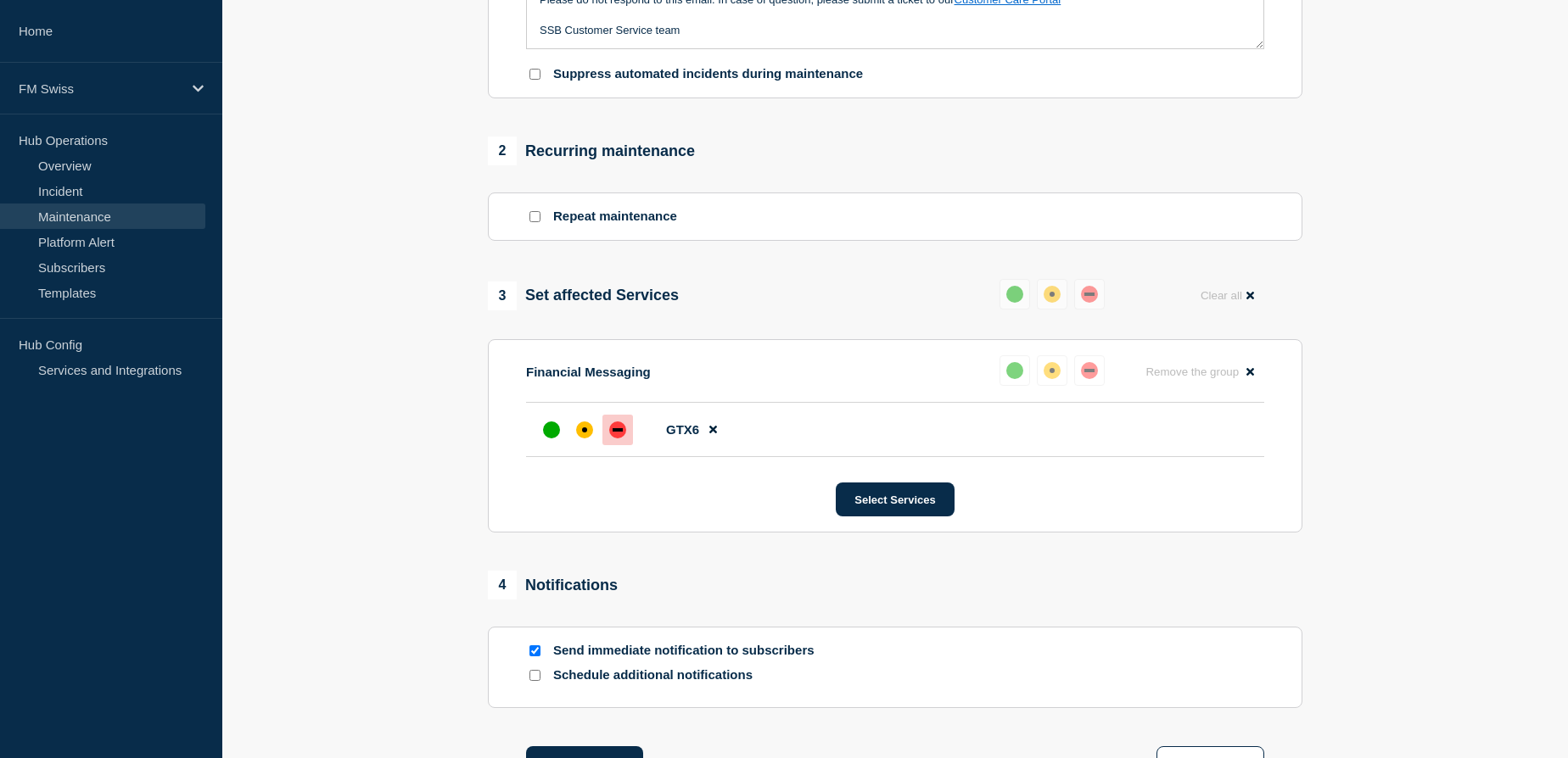
scroll to position [754, 0]
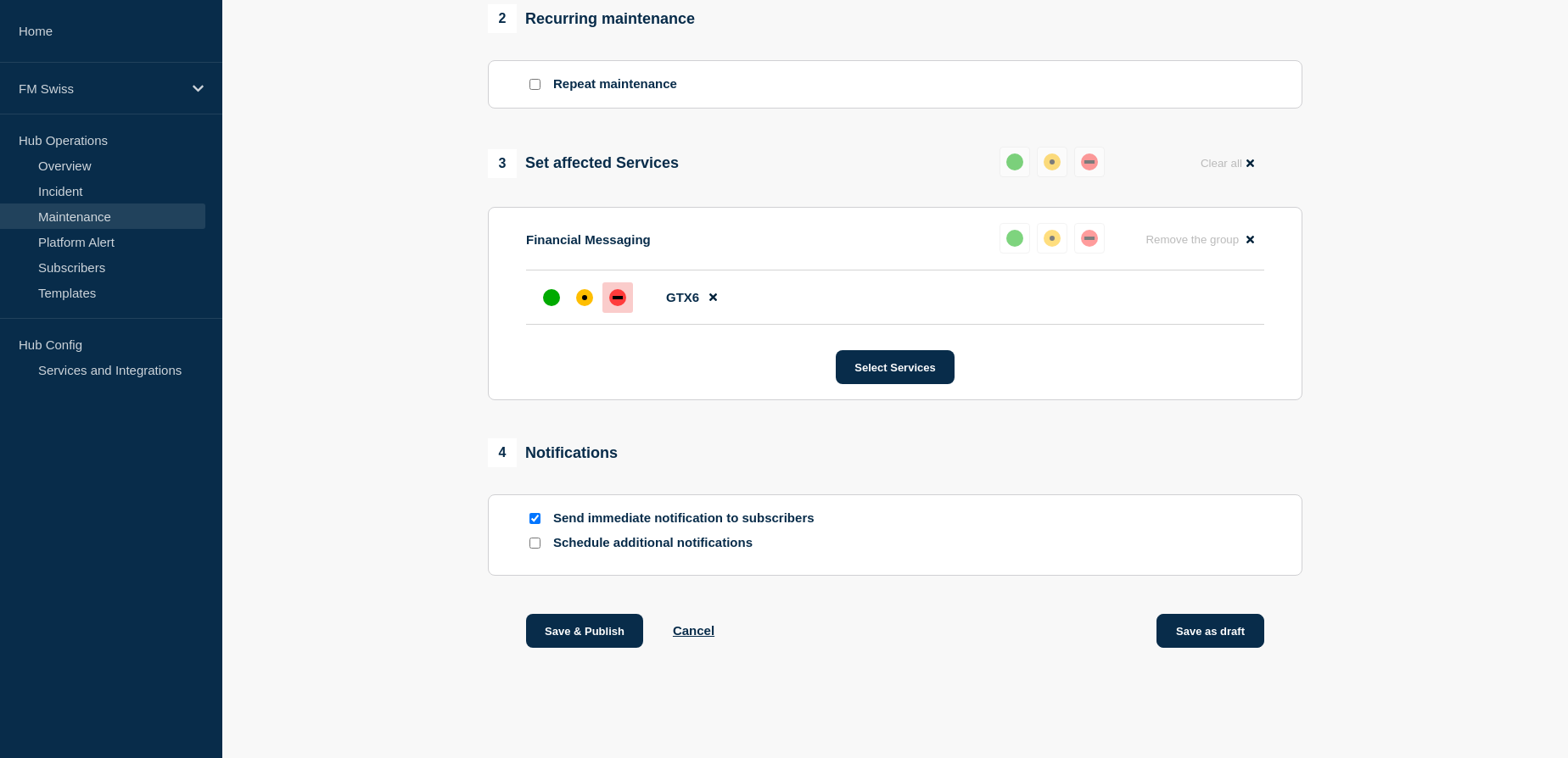
click at [1203, 636] on button "Save as draft" at bounding box center [1210, 631] width 108 height 34
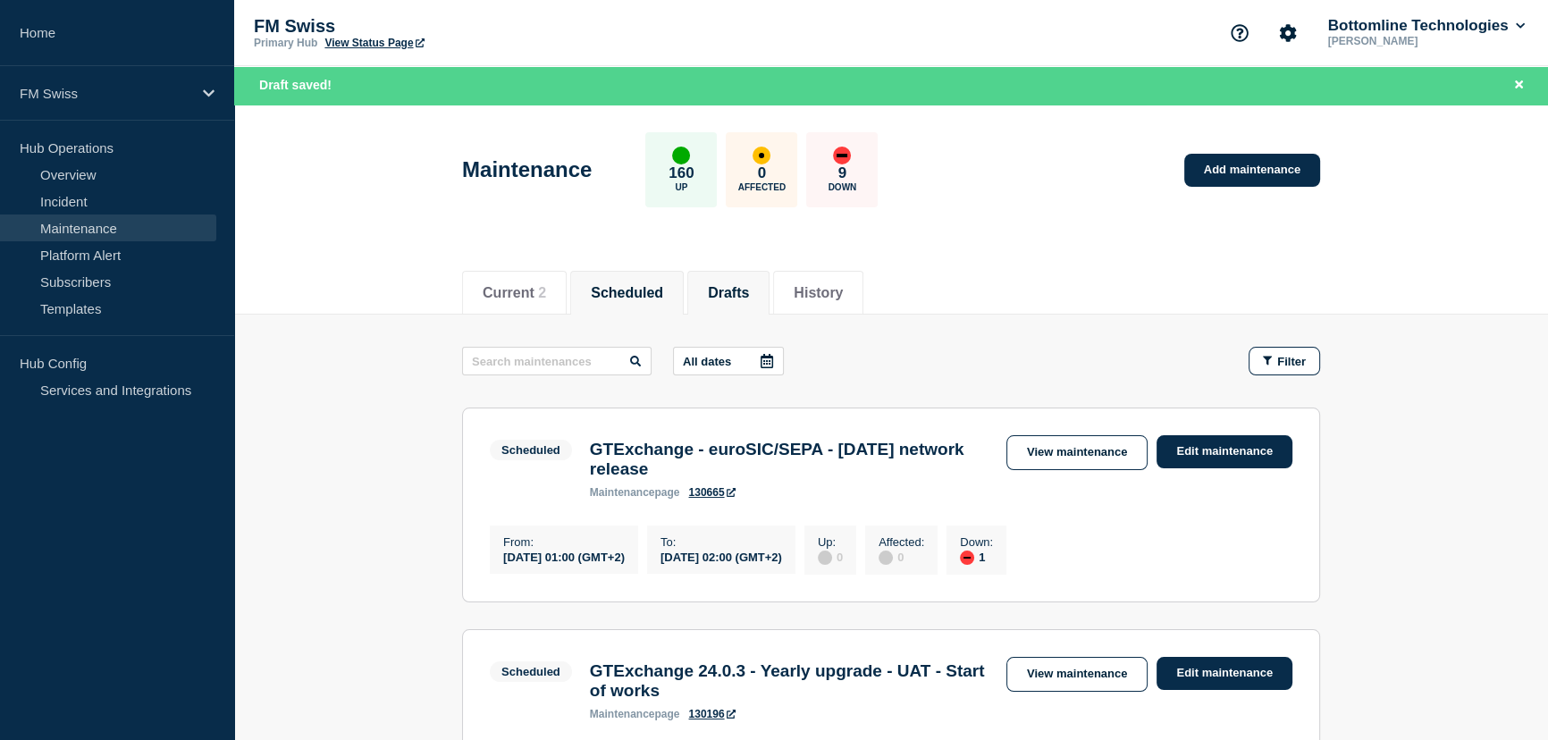
click at [749, 297] on button "Drafts" at bounding box center [728, 293] width 41 height 16
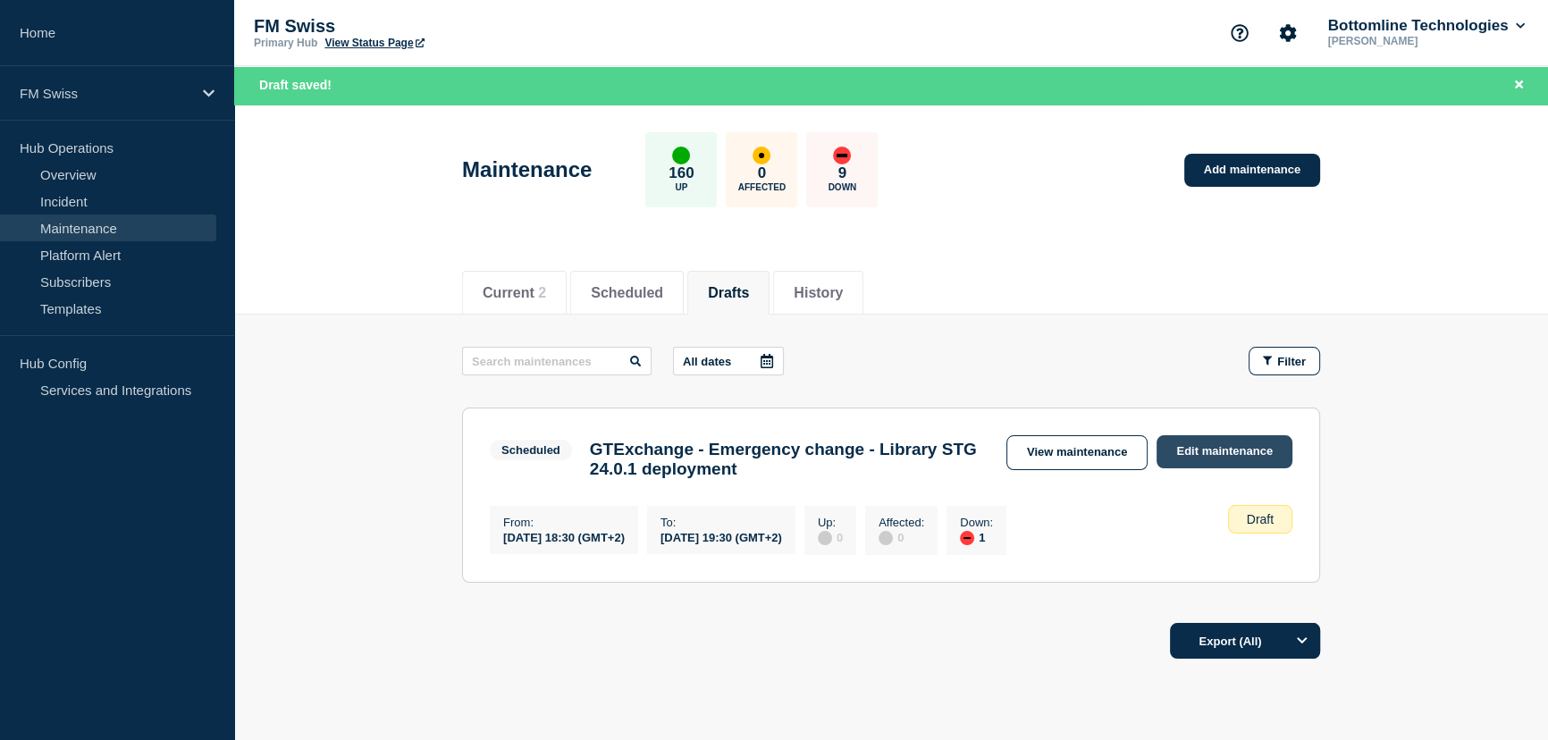
click at [1199, 450] on link "Edit maintenance" at bounding box center [1225, 451] width 136 height 33
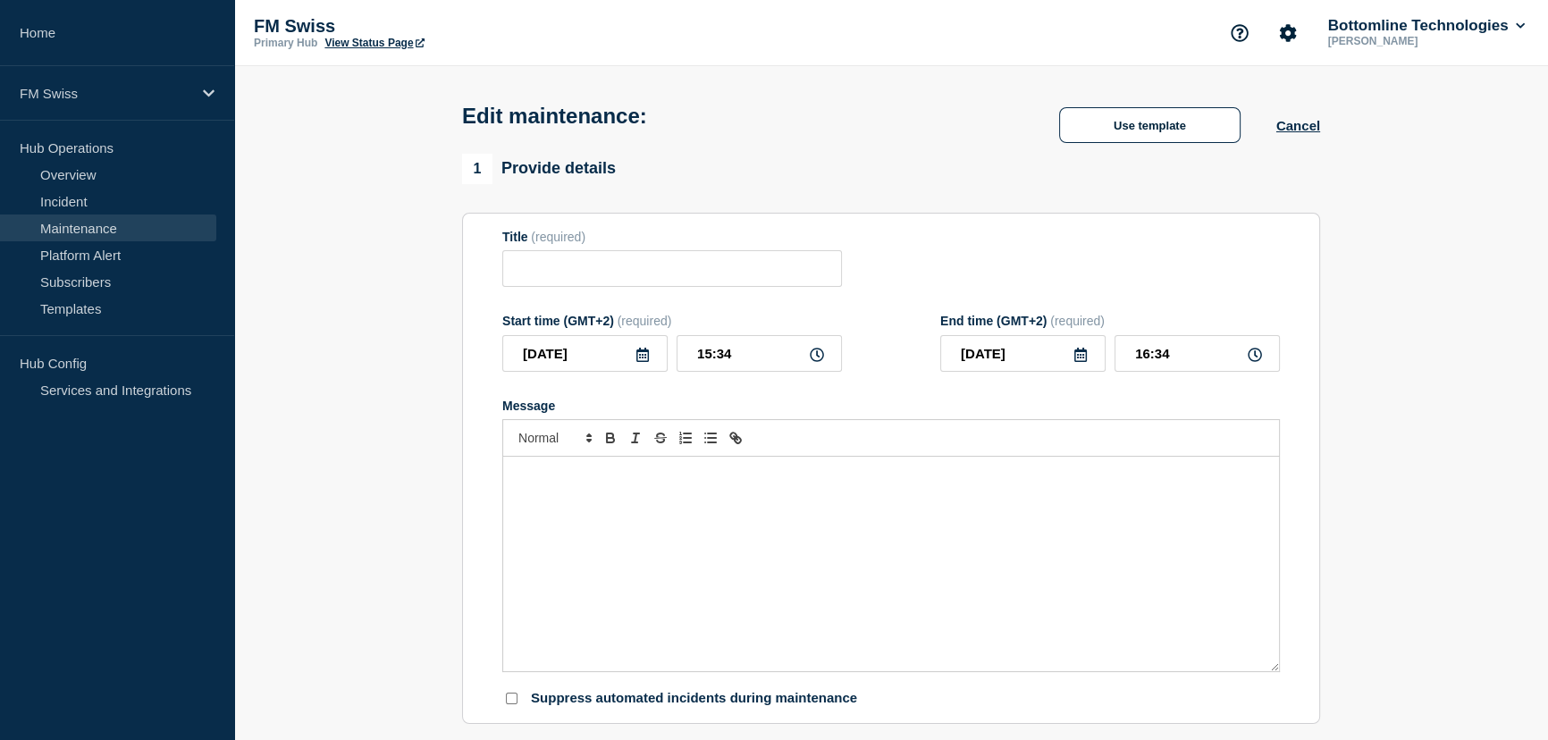
type input "GTExchange - Emergency change - Library STG 24.0.1 deployment"
type input "18:30"
type input "19:30"
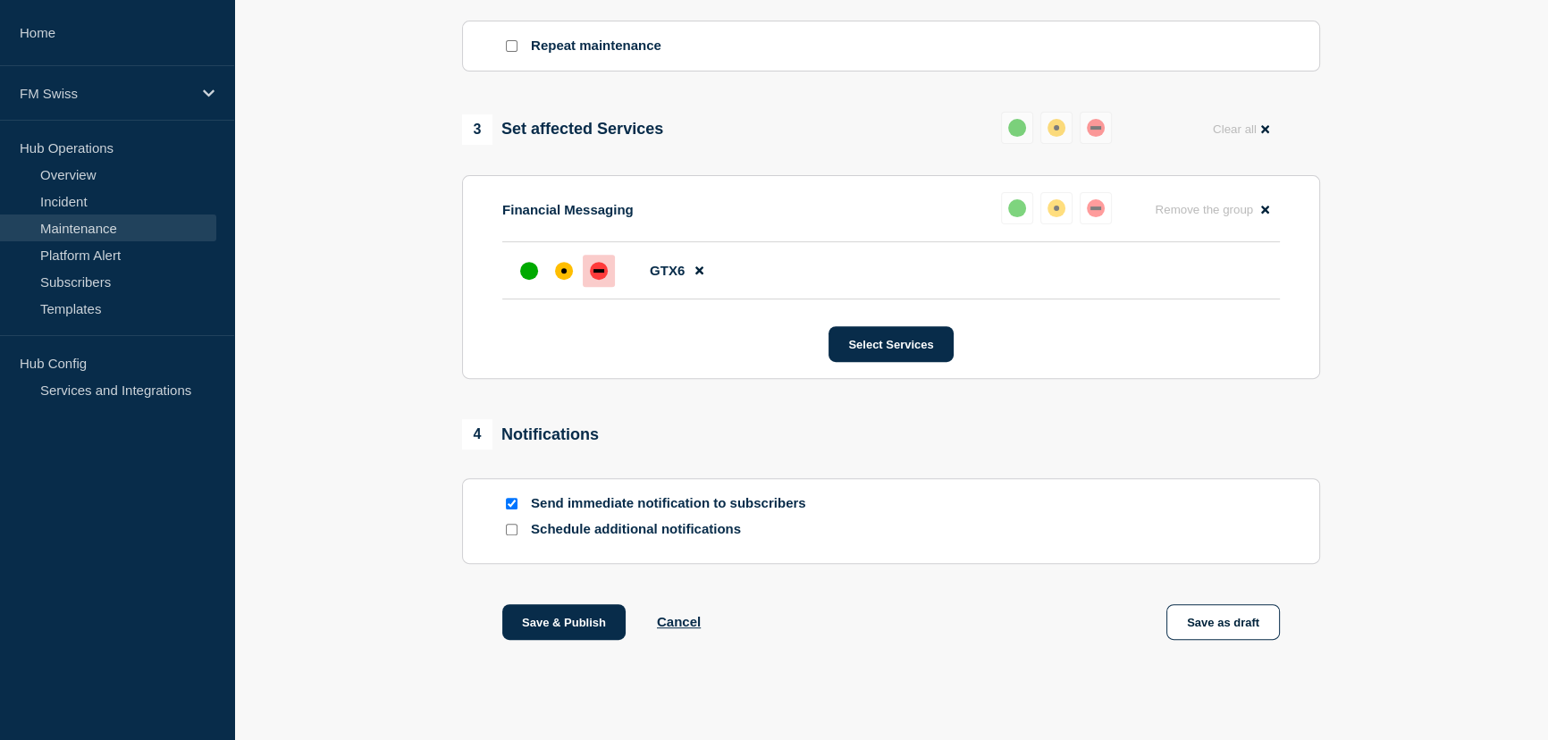
scroll to position [853, 0]
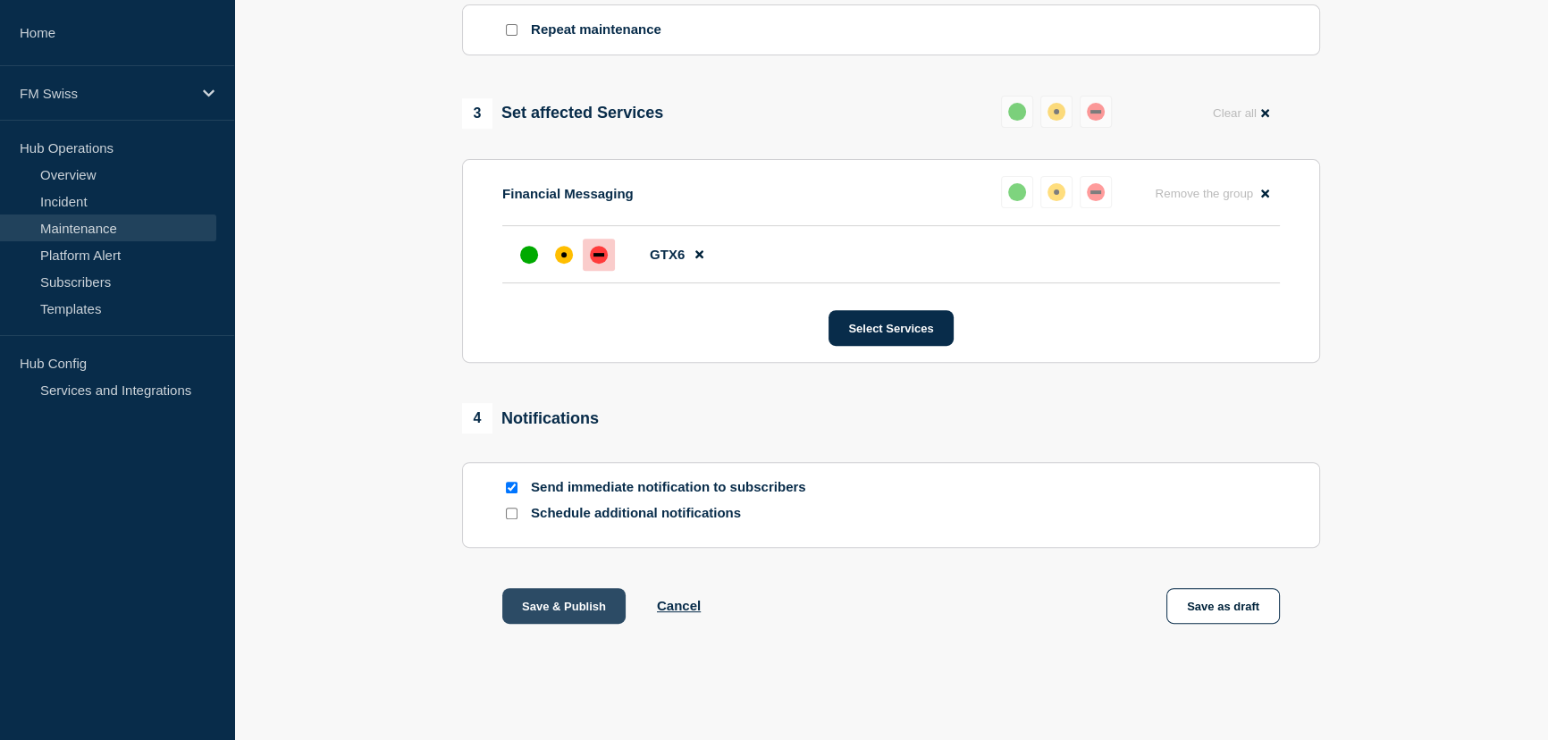
click at [559, 608] on button "Save & Publish" at bounding box center [563, 606] width 123 height 36
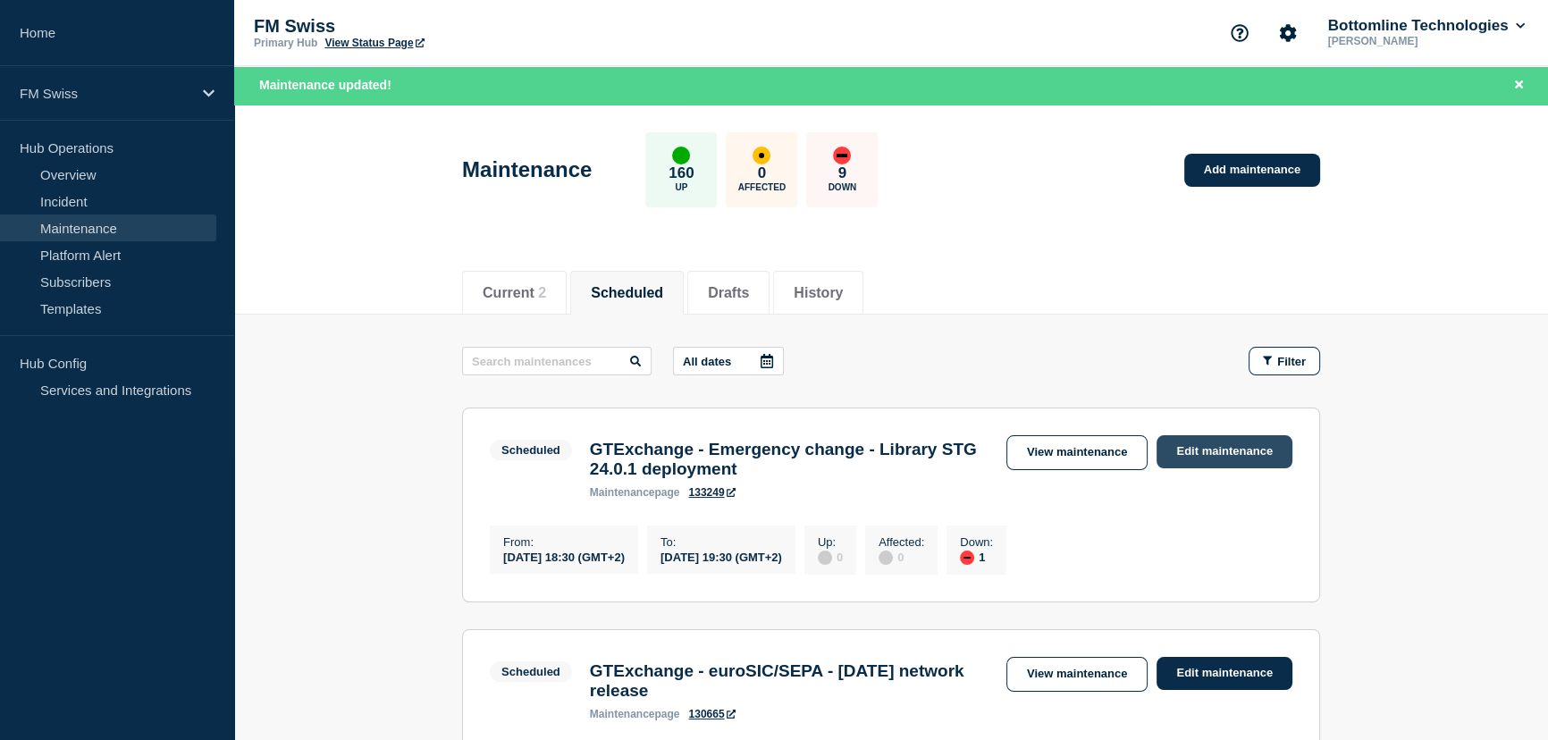
click at [1208, 450] on link "Edit maintenance" at bounding box center [1225, 451] width 136 height 33
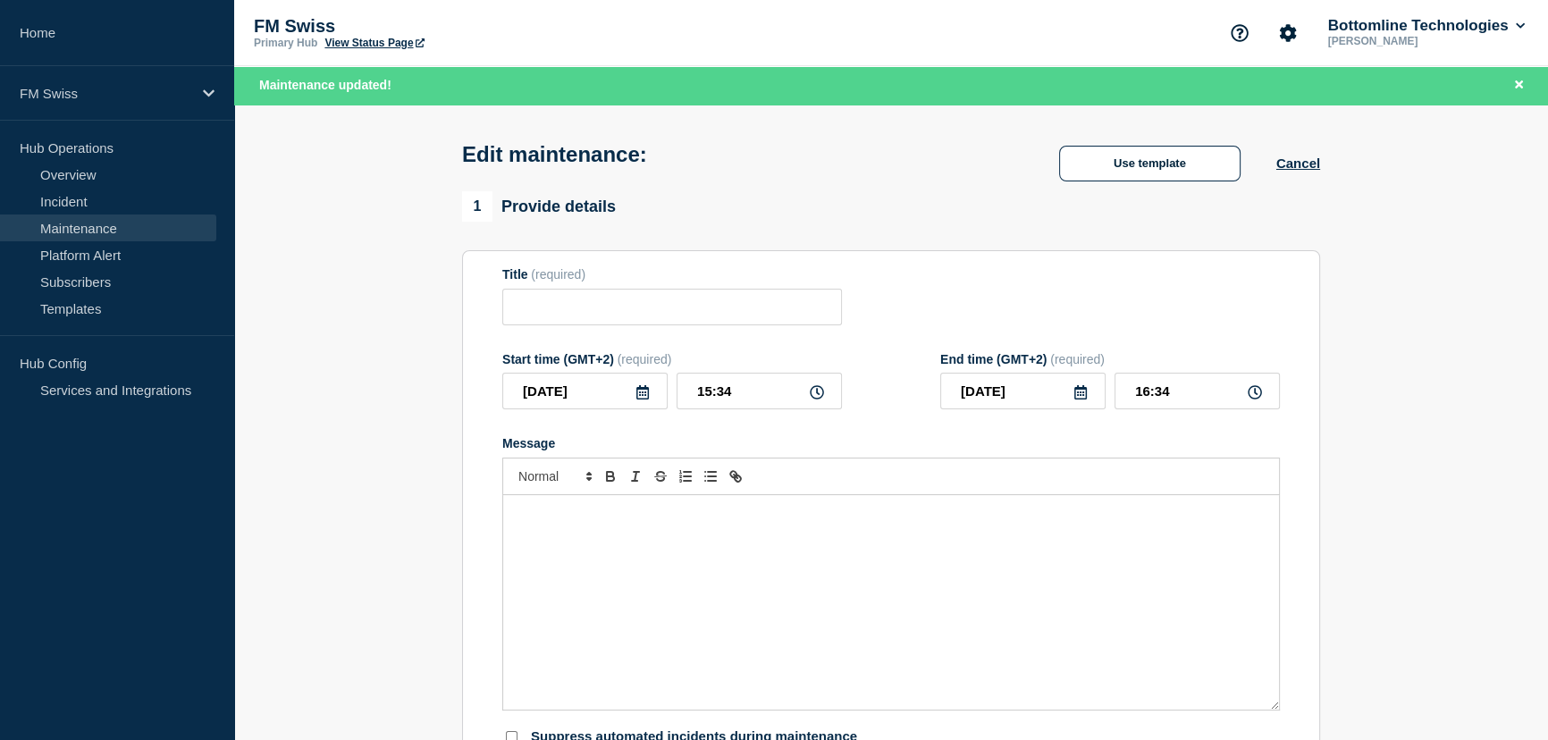
type input "GTExchange - Emergency change - Library STG 24.0.1 deployment"
type input "18:30"
type input "19:30"
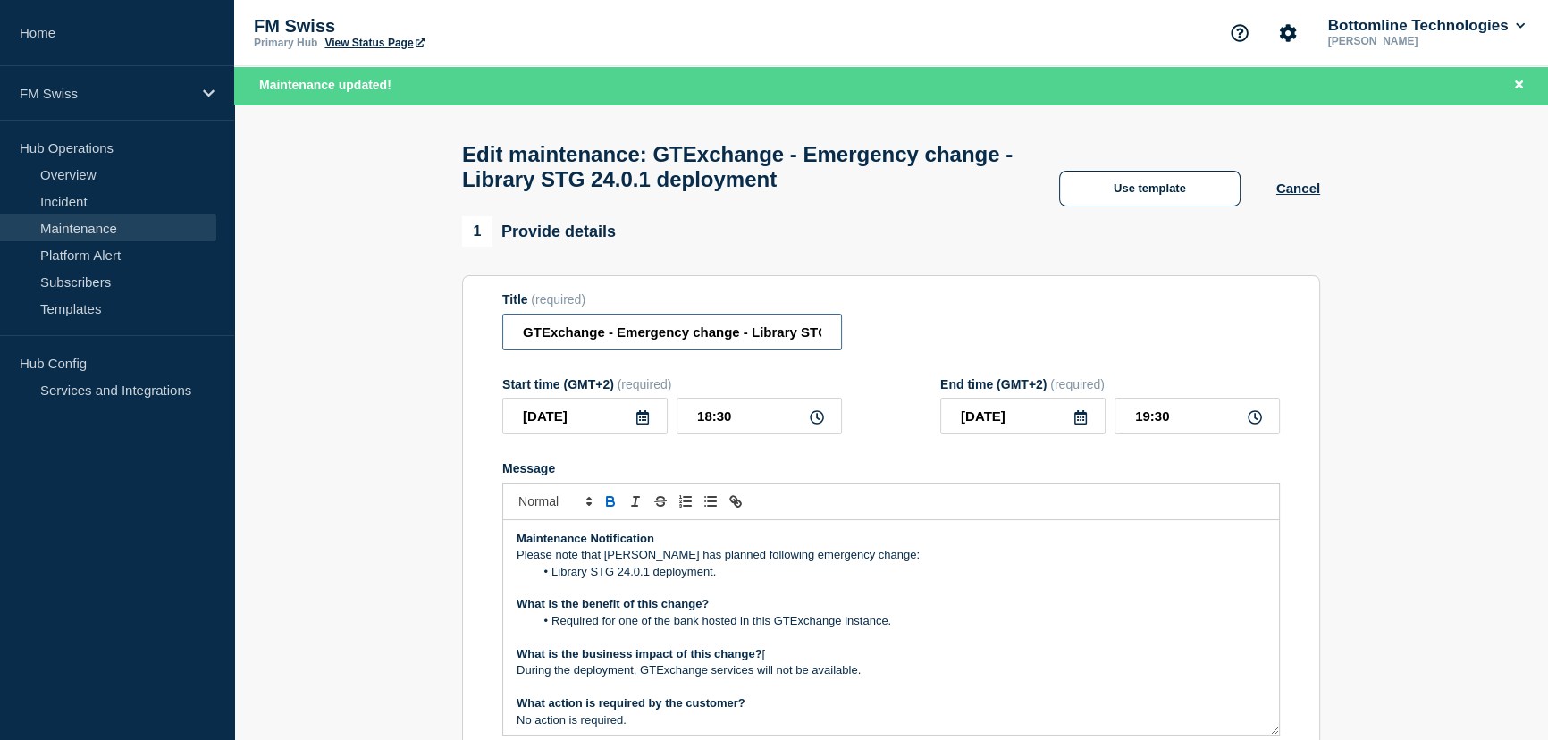
click at [780, 340] on input "GTExchange - Emergency change - Library STG 24.0.1 deployment" at bounding box center [672, 332] width 340 height 37
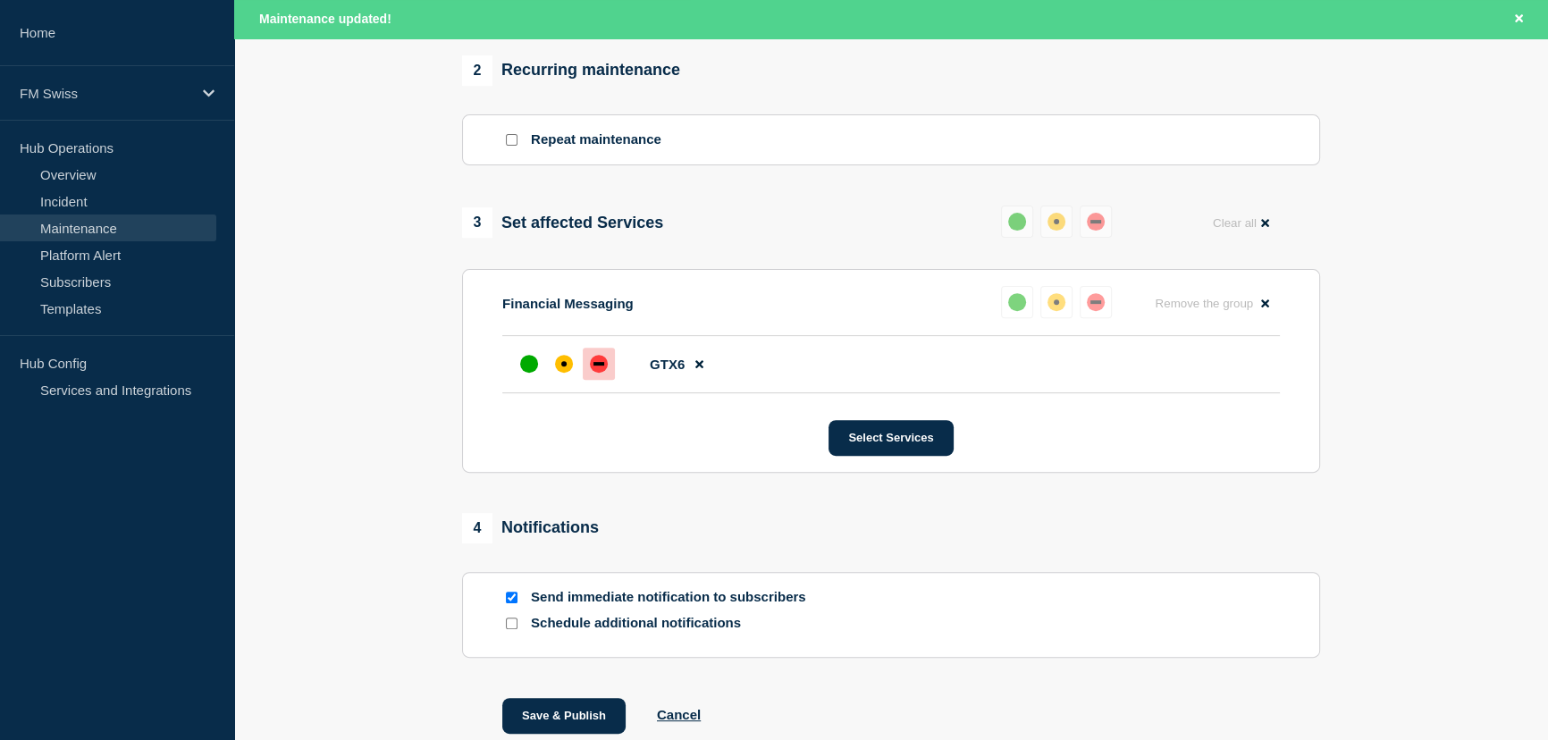
scroll to position [921, 0]
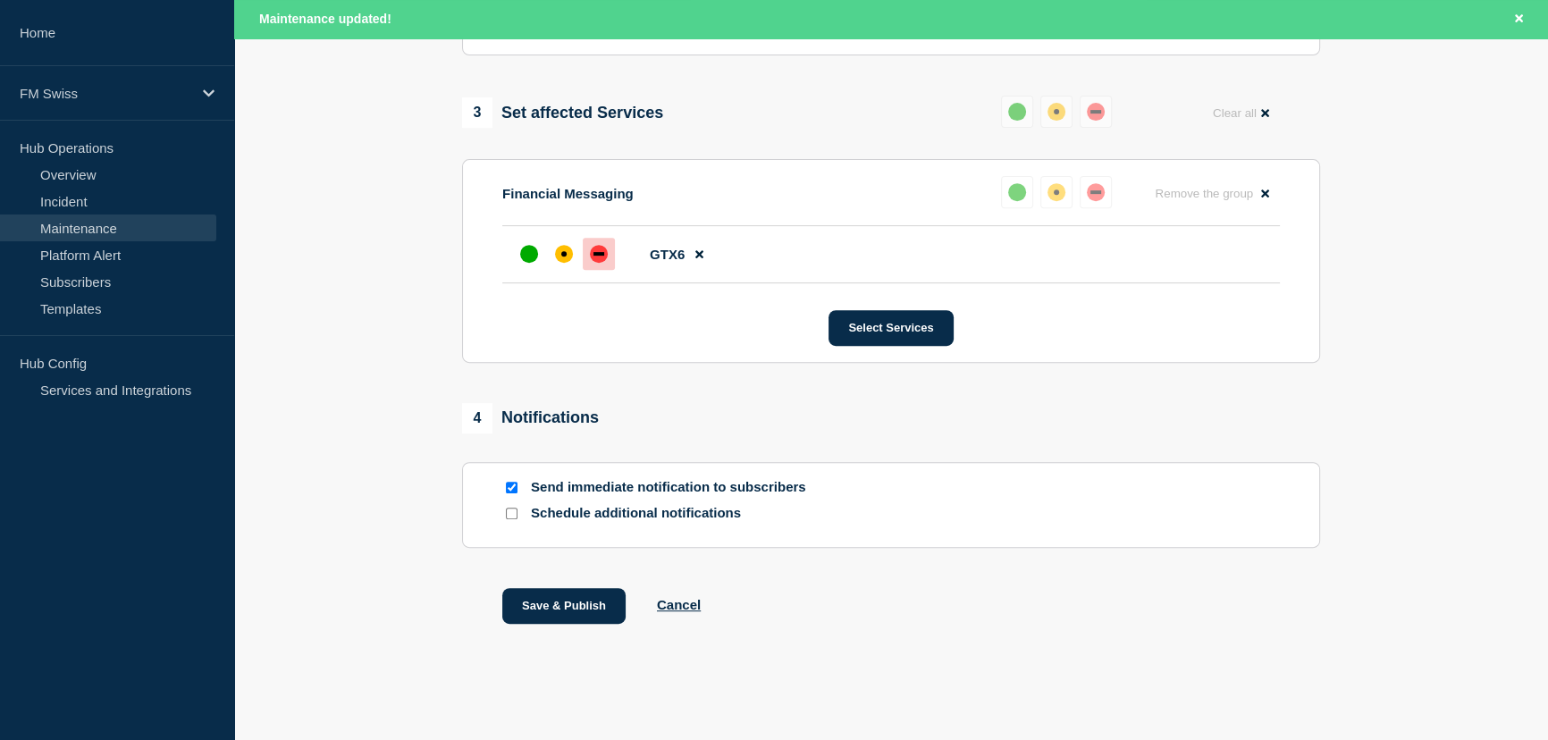
type input "GTExchange - Emergency change - Library STG 24.0.1 deployment - Prod - Start of…"
click at [515, 517] on input "Schedule additional notifications" at bounding box center [512, 514] width 12 height 12
checkbox input "true"
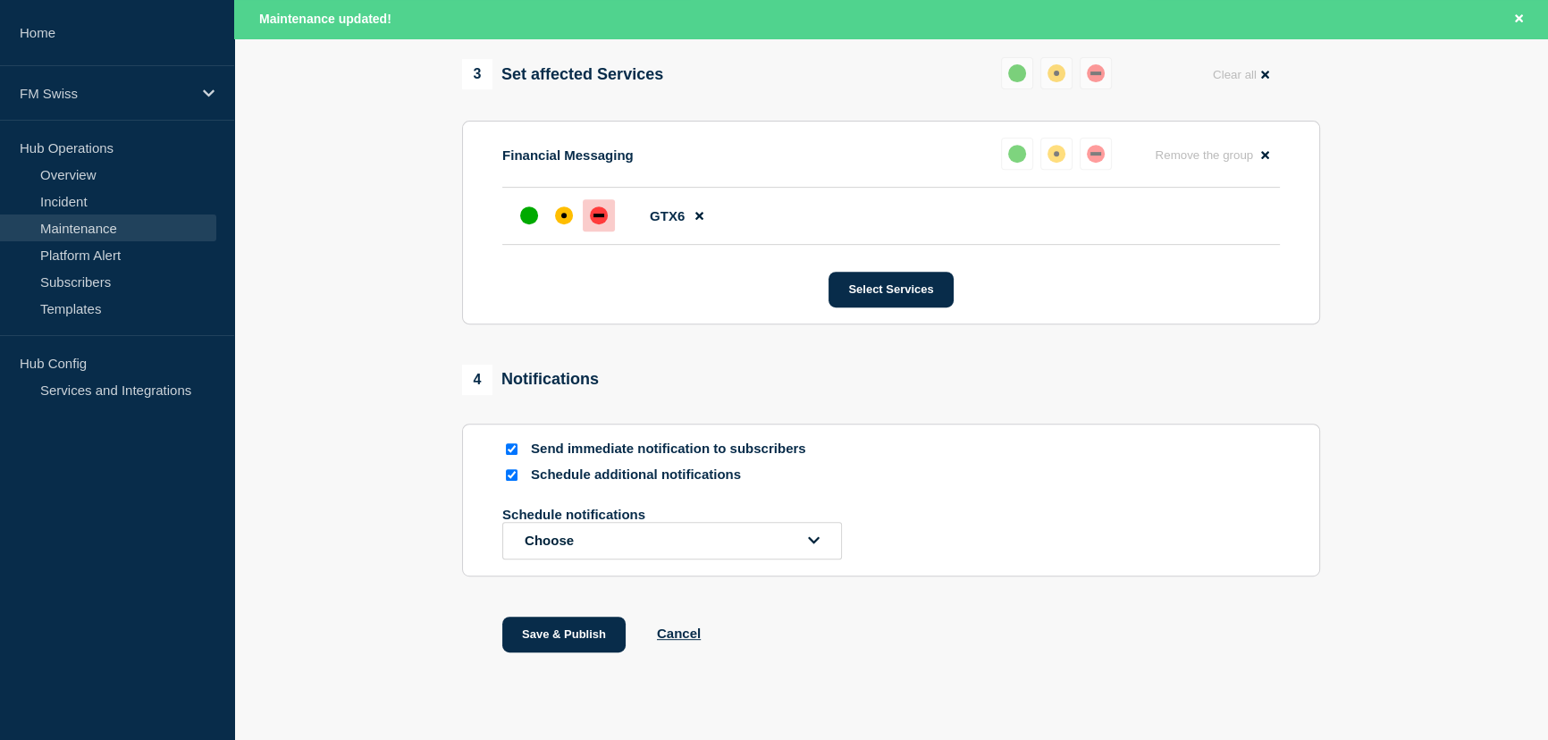
click at [515, 455] on input "Send immediate notification to subscribers" at bounding box center [512, 449] width 12 height 12
checkbox input "false"
click at [587, 560] on button "Choose" at bounding box center [672, 541] width 340 height 38
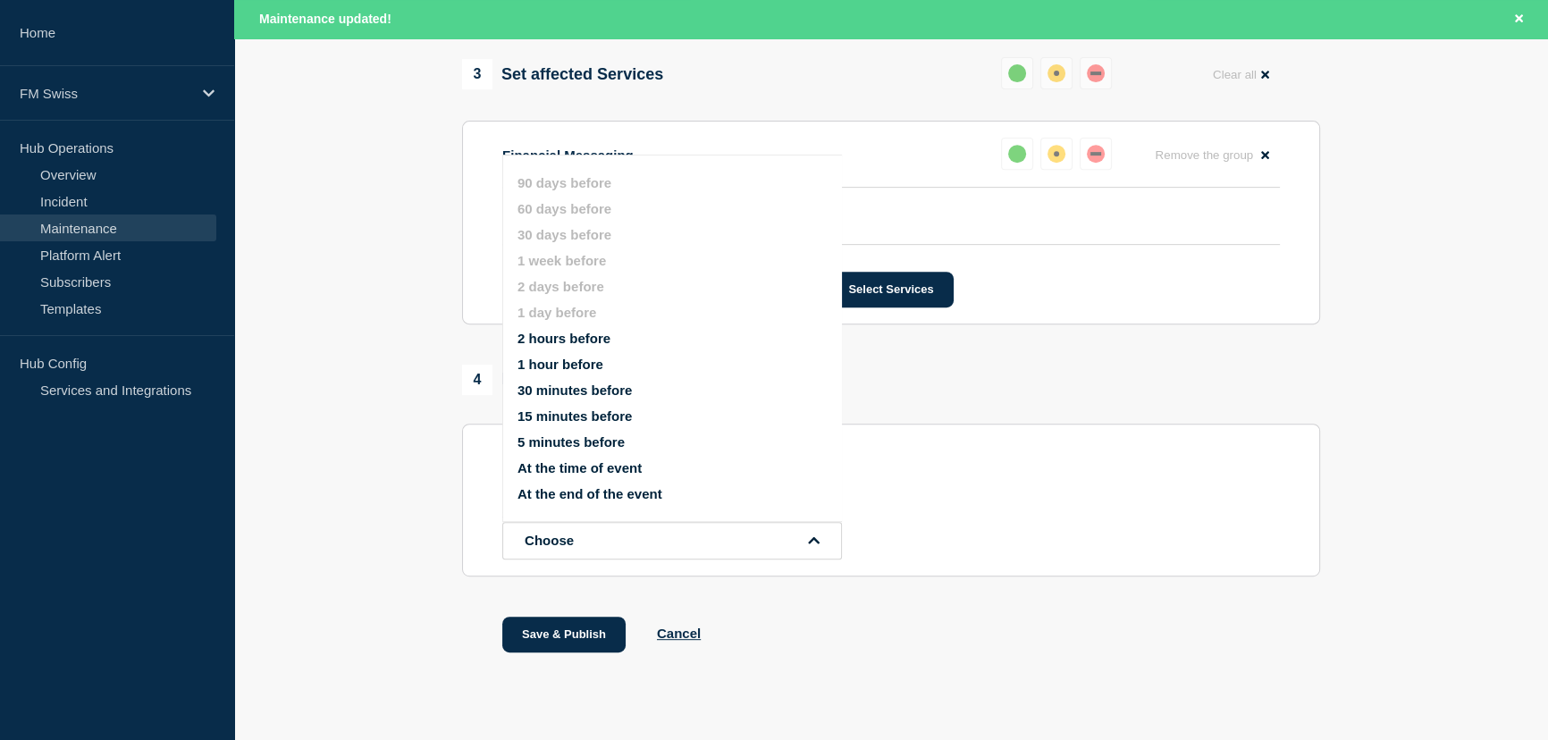
click at [583, 472] on button "At the time of event" at bounding box center [580, 467] width 124 height 15
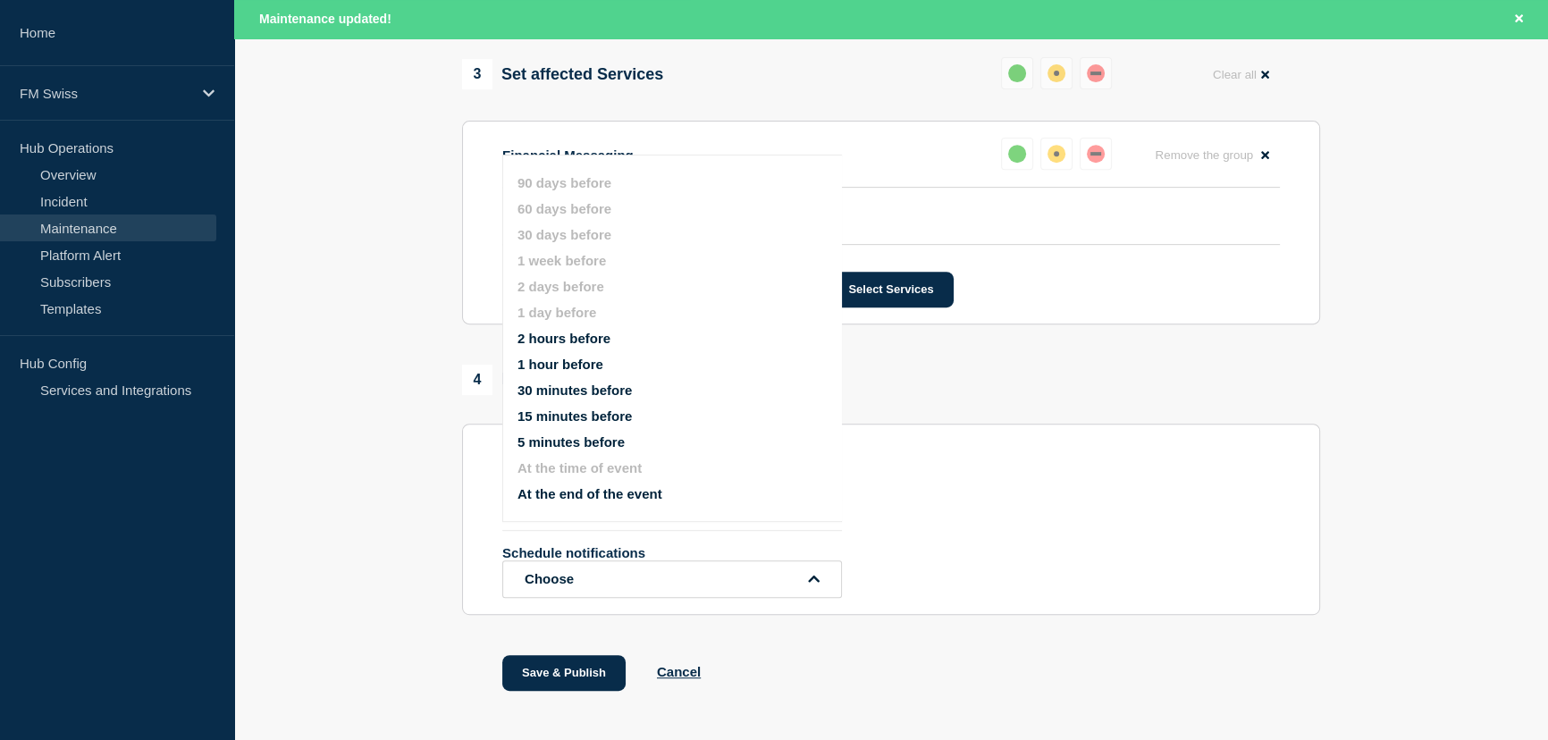
click at [405, 549] on section "1 Provide details Title (required) GTExchange - Emergency change - Library STG …" at bounding box center [891, 16] width 1314 height 1440
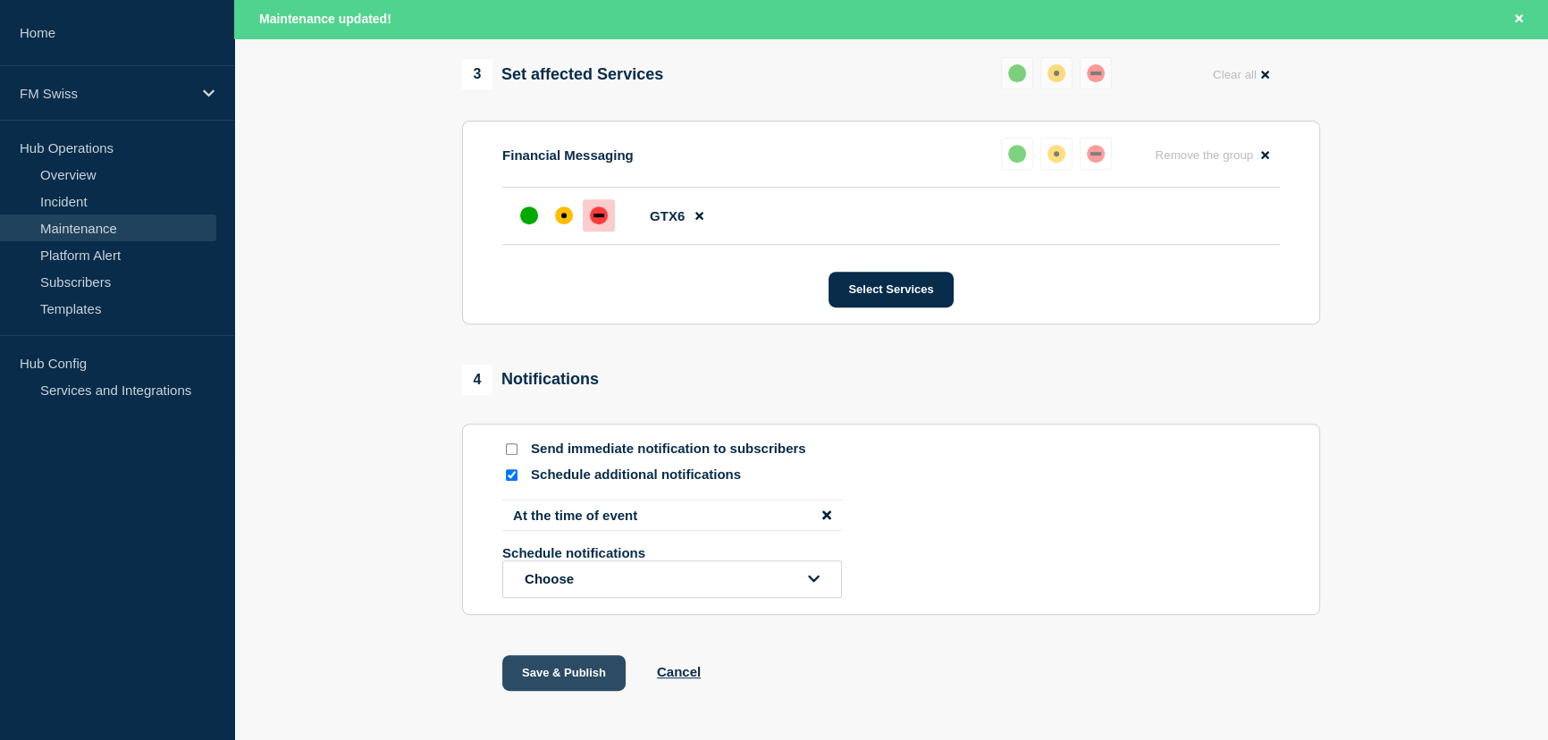
click at [563, 691] on button "Save & Publish" at bounding box center [563, 673] width 123 height 36
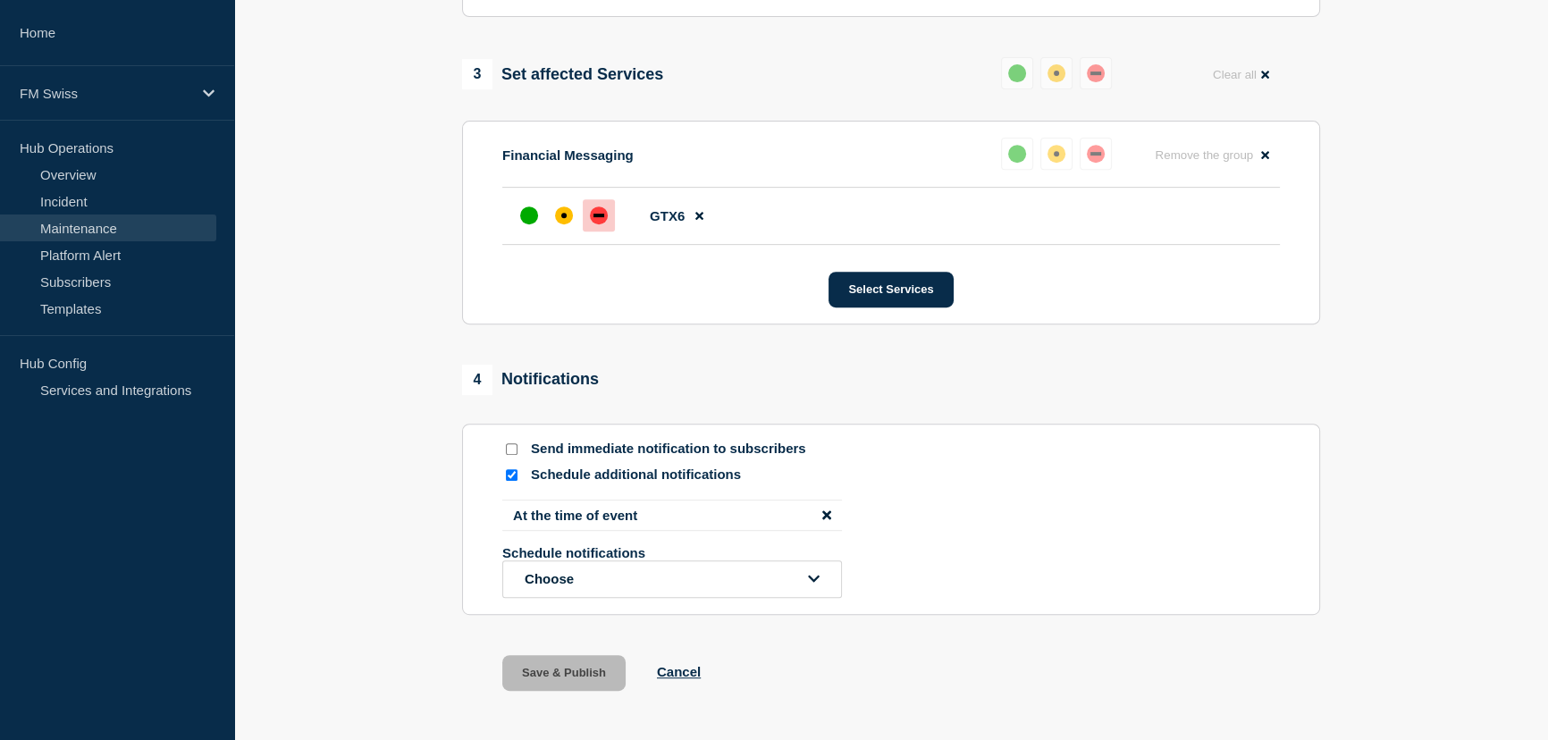
scroll to position [883, 0]
